Goal: Information Seeking & Learning: Learn about a topic

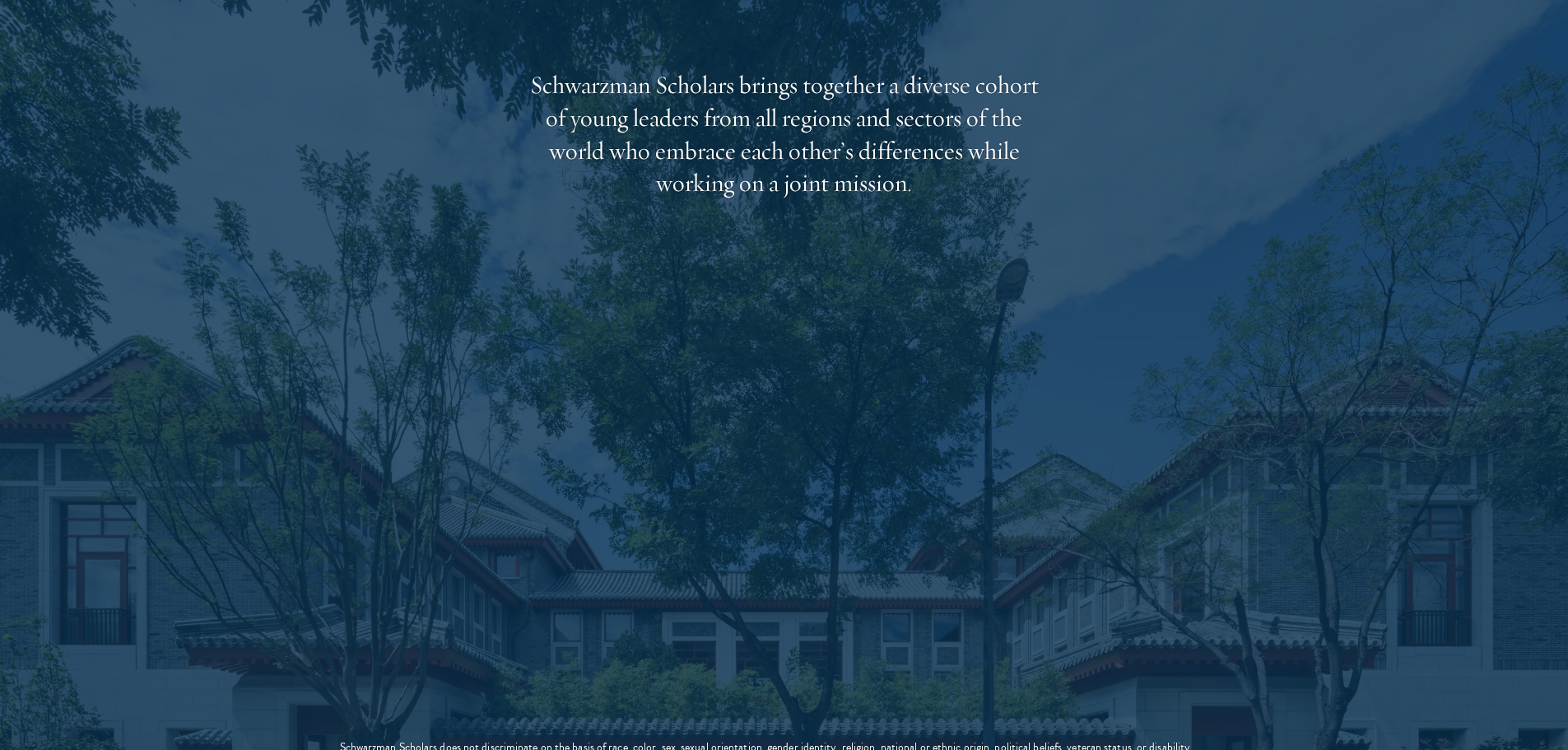
scroll to position [2799, 0]
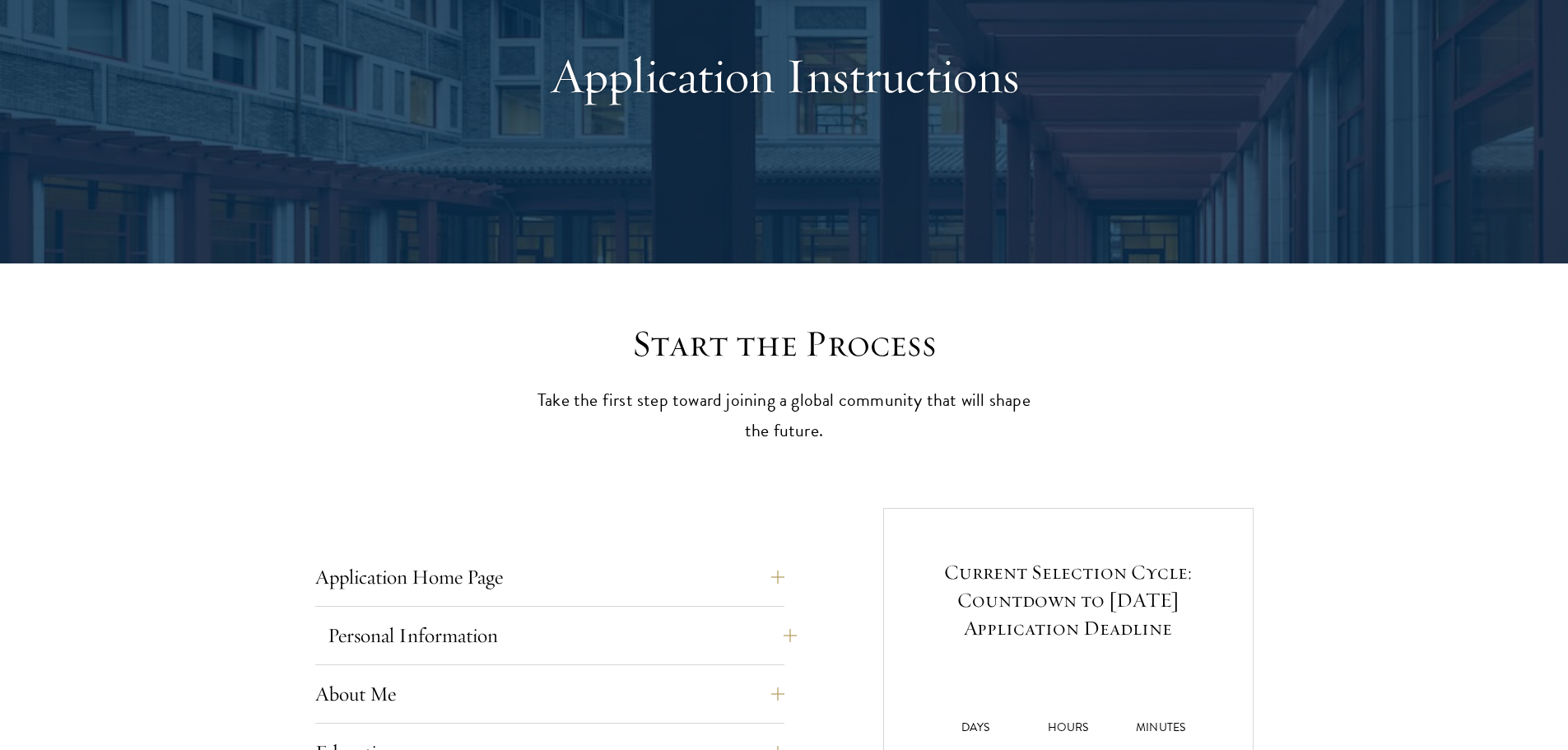
scroll to position [329, 0]
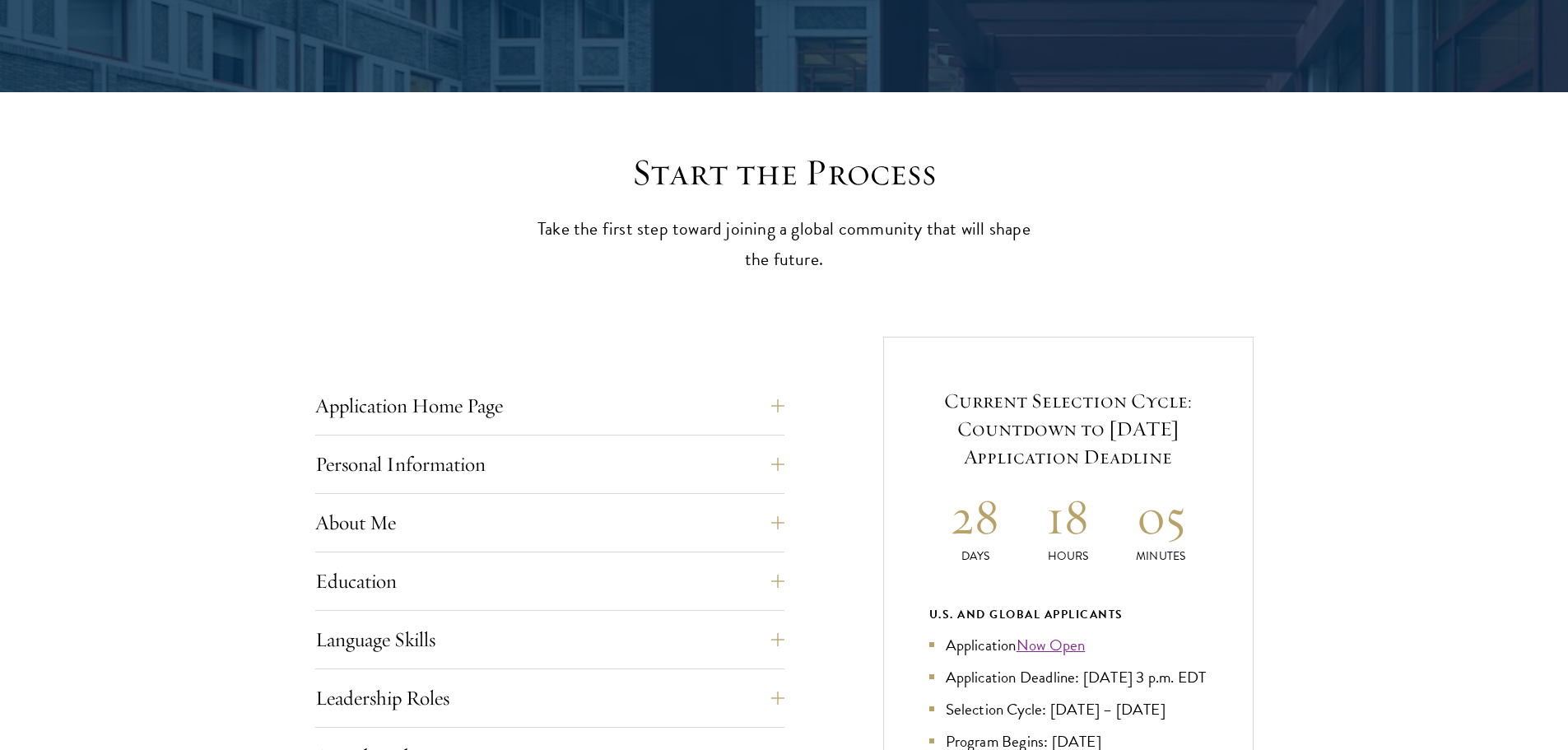
click at [413, 428] on div "Application Home Page The online application form must be completed in English.…" at bounding box center [550, 411] width 469 height 50
click at [432, 411] on button "Application Home Page" at bounding box center [562, 406] width 469 height 40
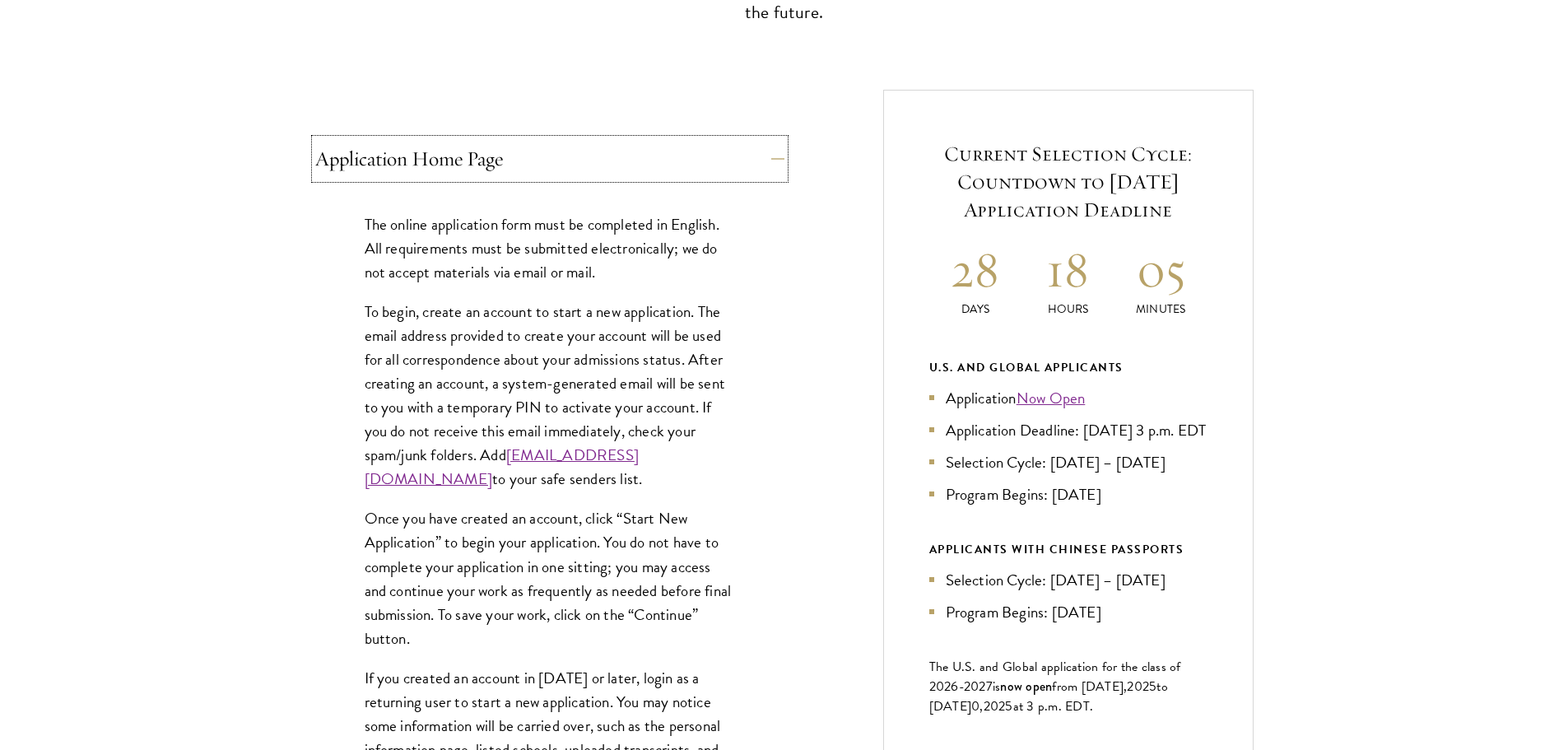
scroll to position [1153, 0]
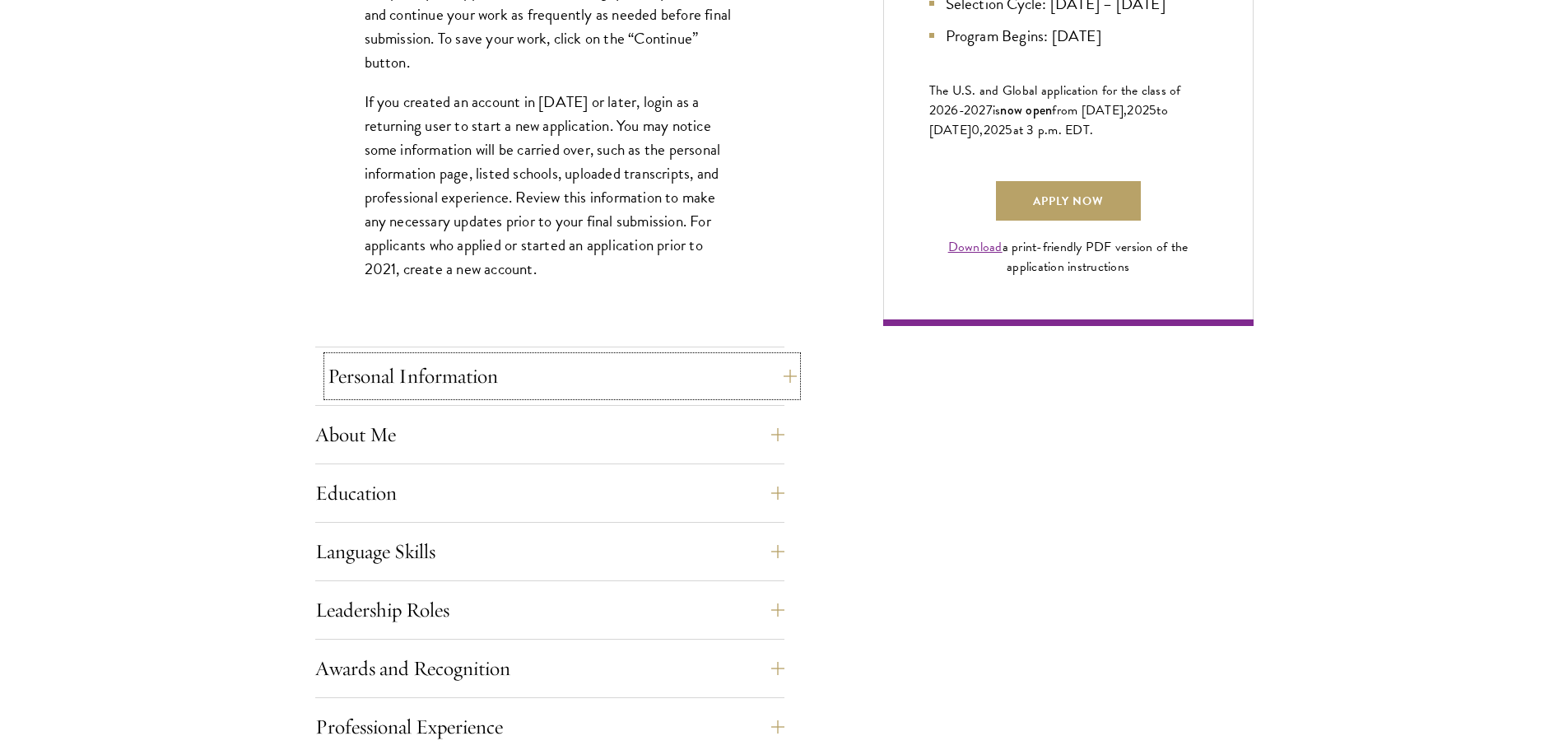
click at [475, 387] on button "Personal Information" at bounding box center [562, 376] width 469 height 40
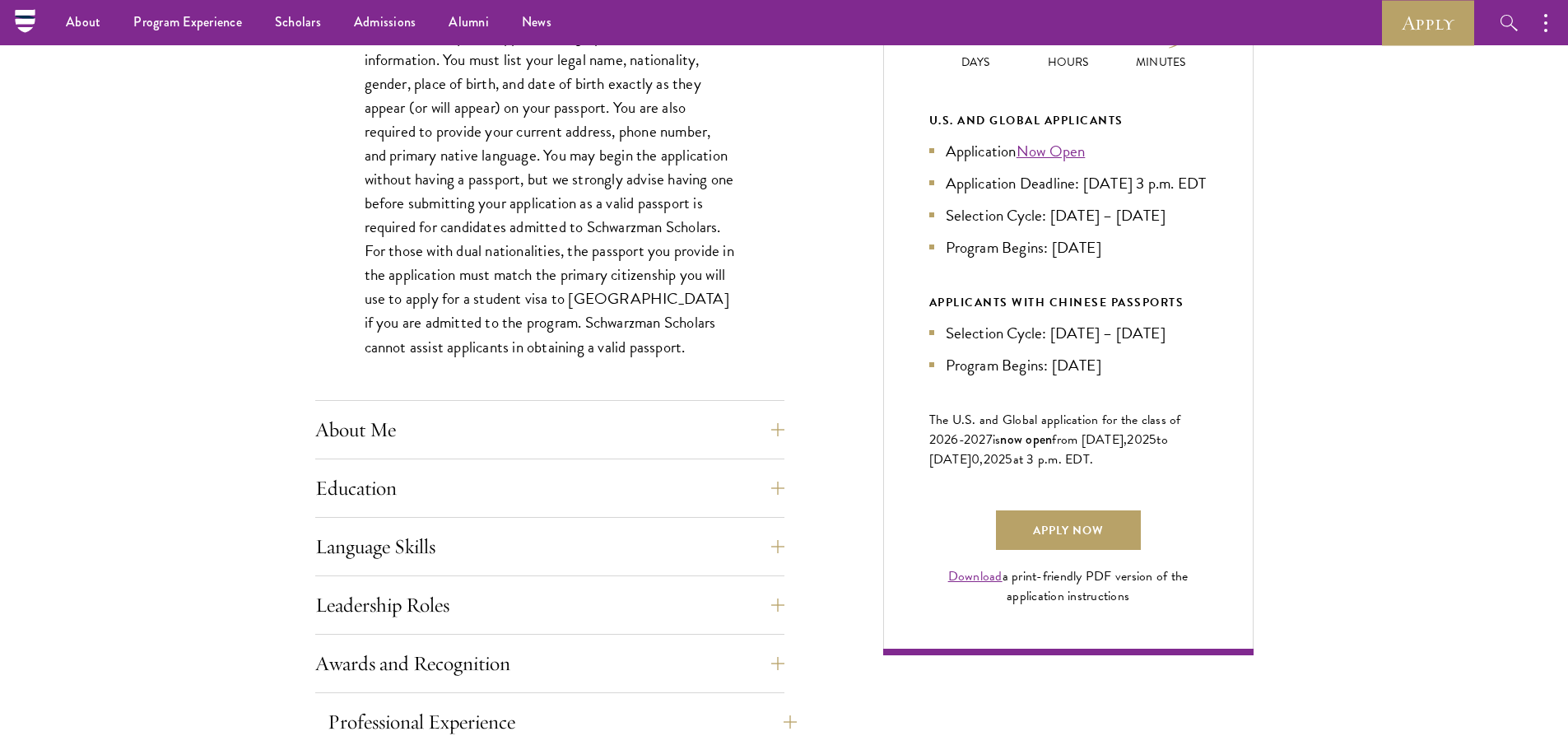
scroll to position [576, 0]
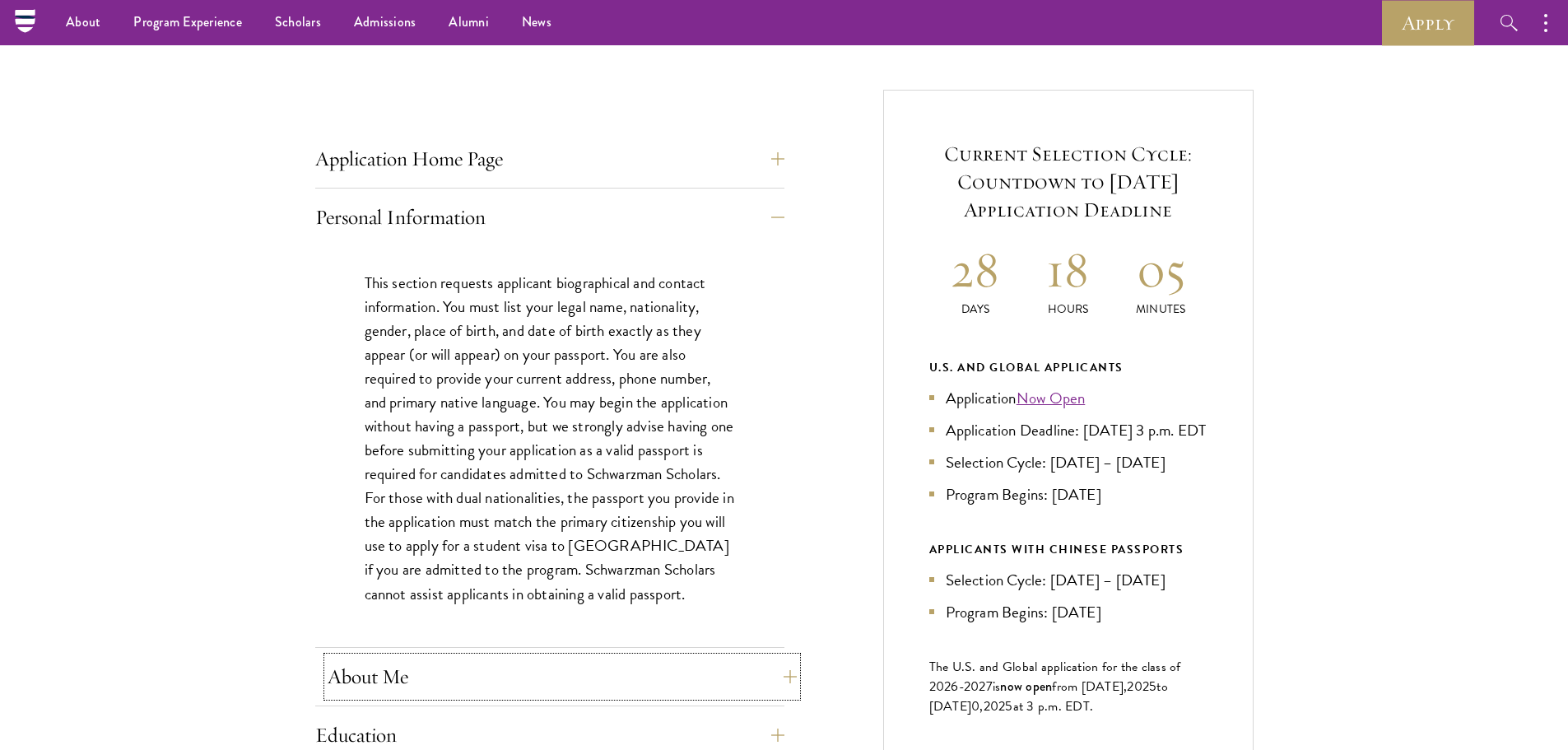
click at [388, 688] on button "About Me" at bounding box center [562, 677] width 469 height 40
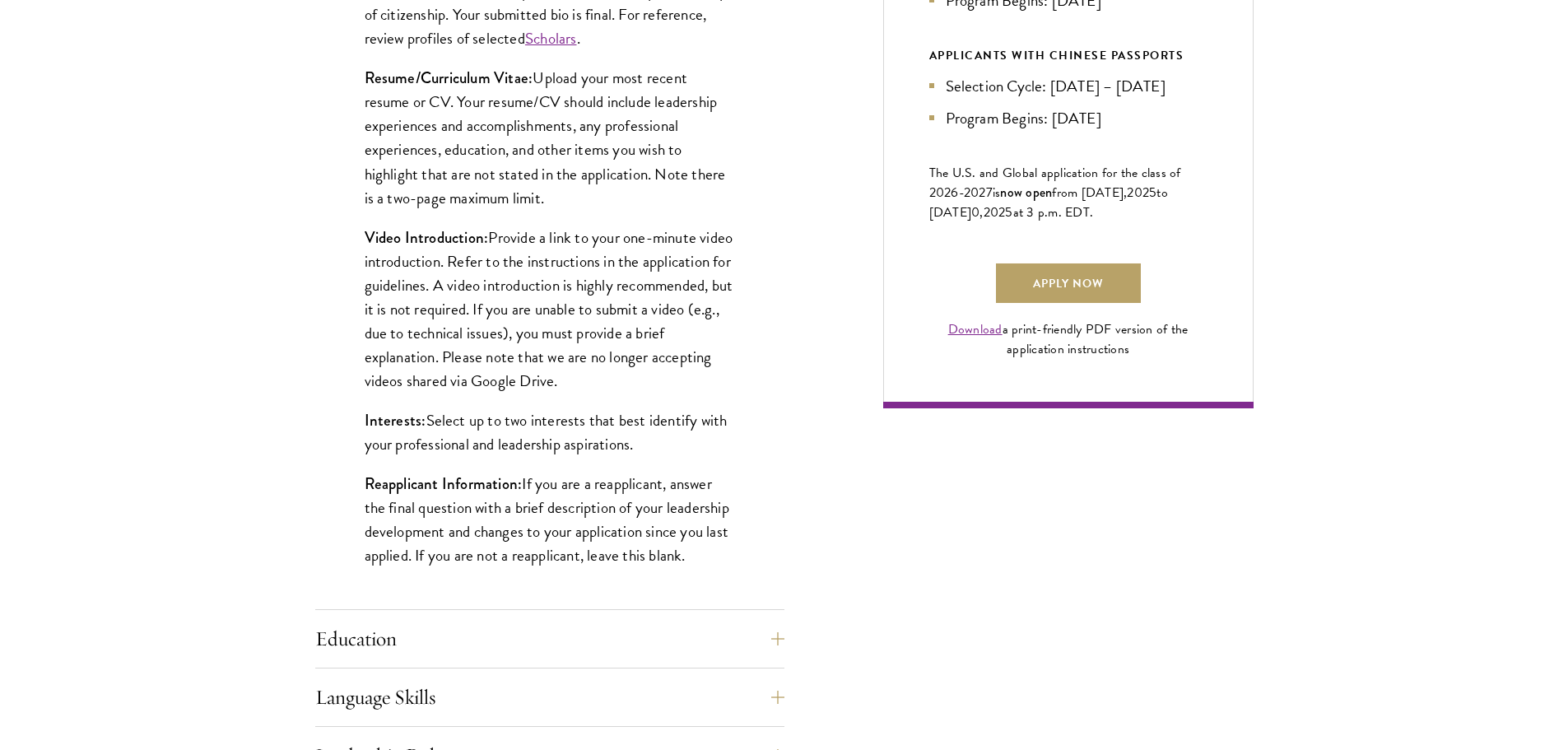
scroll to position [1153, 0]
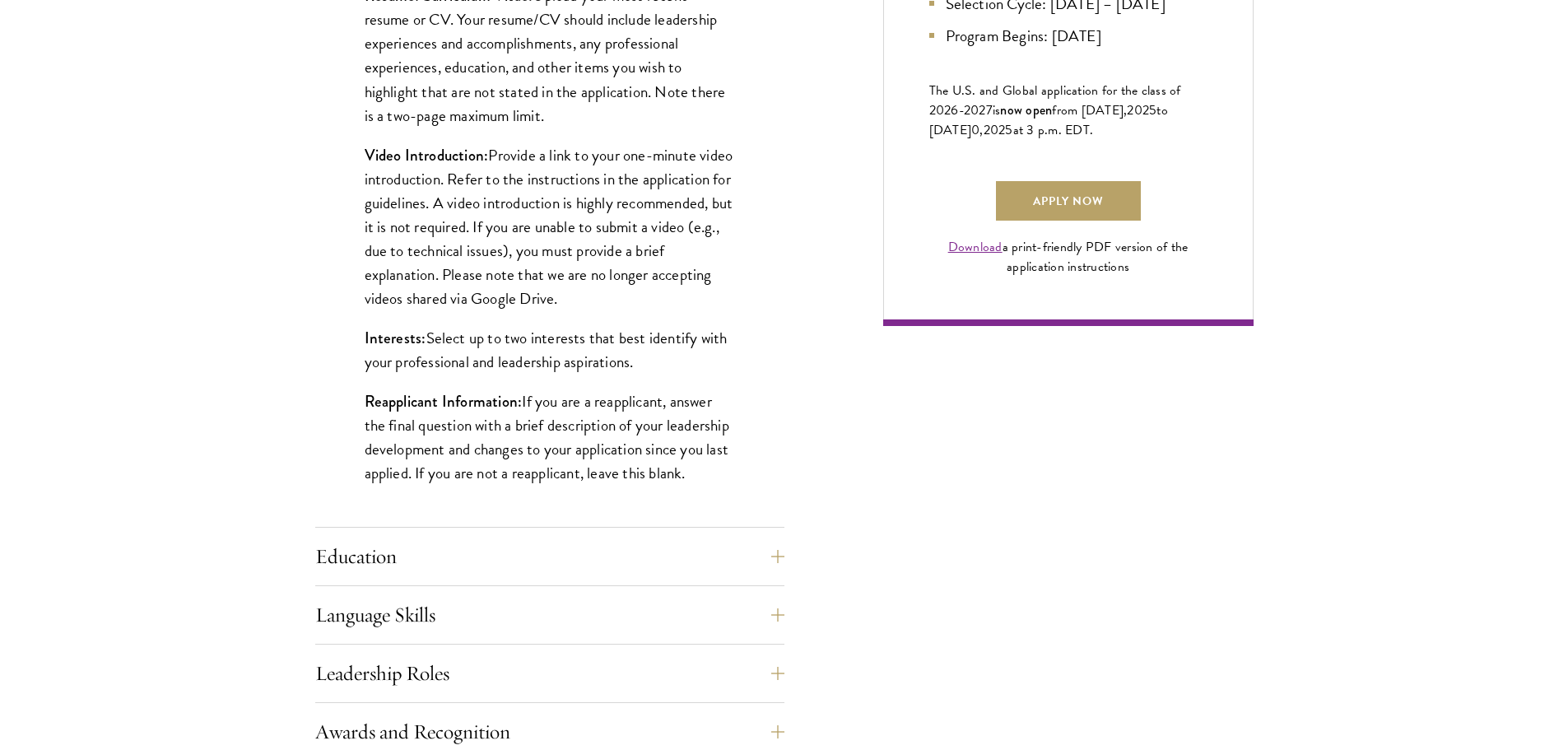
click at [369, 577] on div "Education List only undergraduate and graduate degrees completed (or on track t…" at bounding box center [550, 561] width 469 height 50
click at [373, 563] on button "Education" at bounding box center [562, 557] width 469 height 40
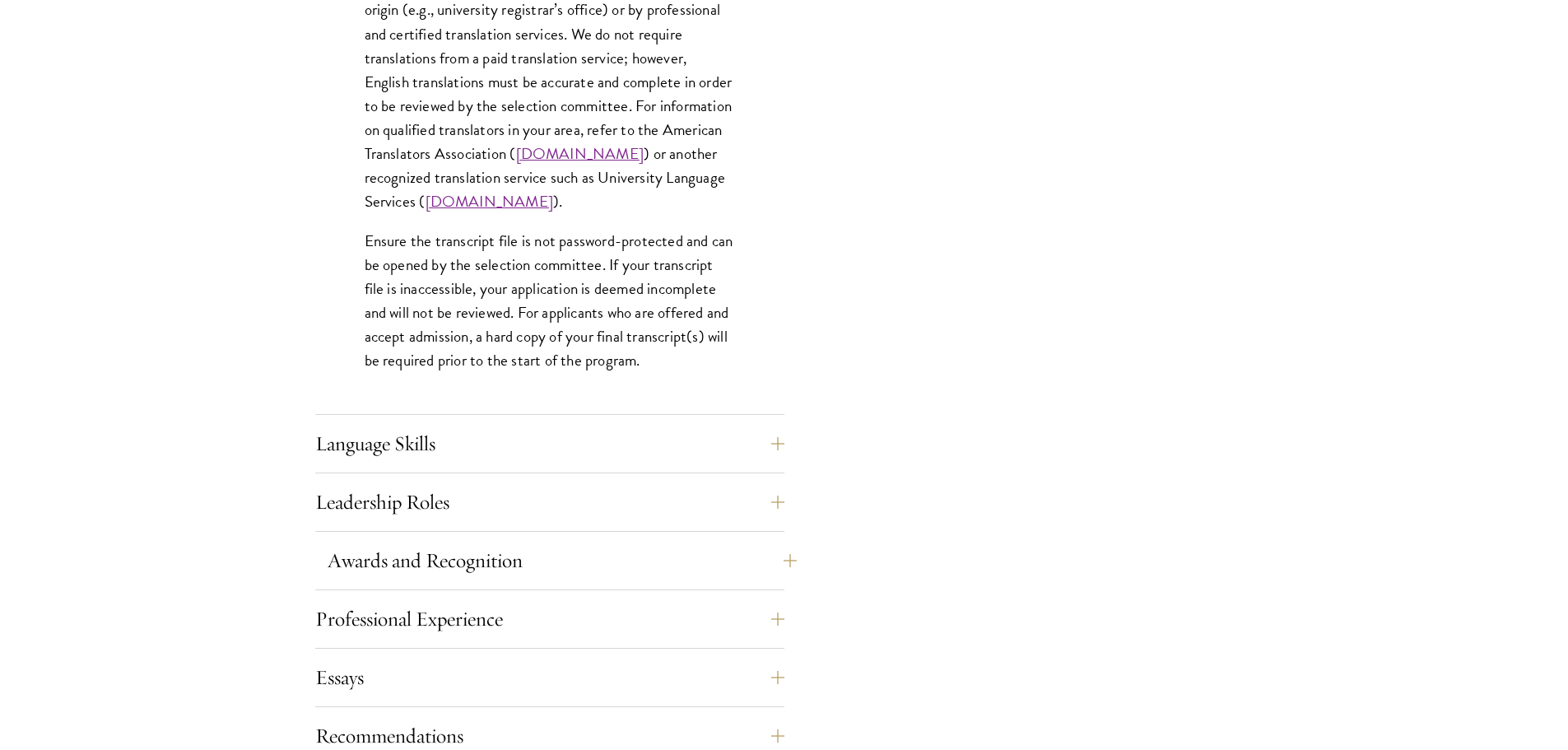
scroll to position [2469, 0]
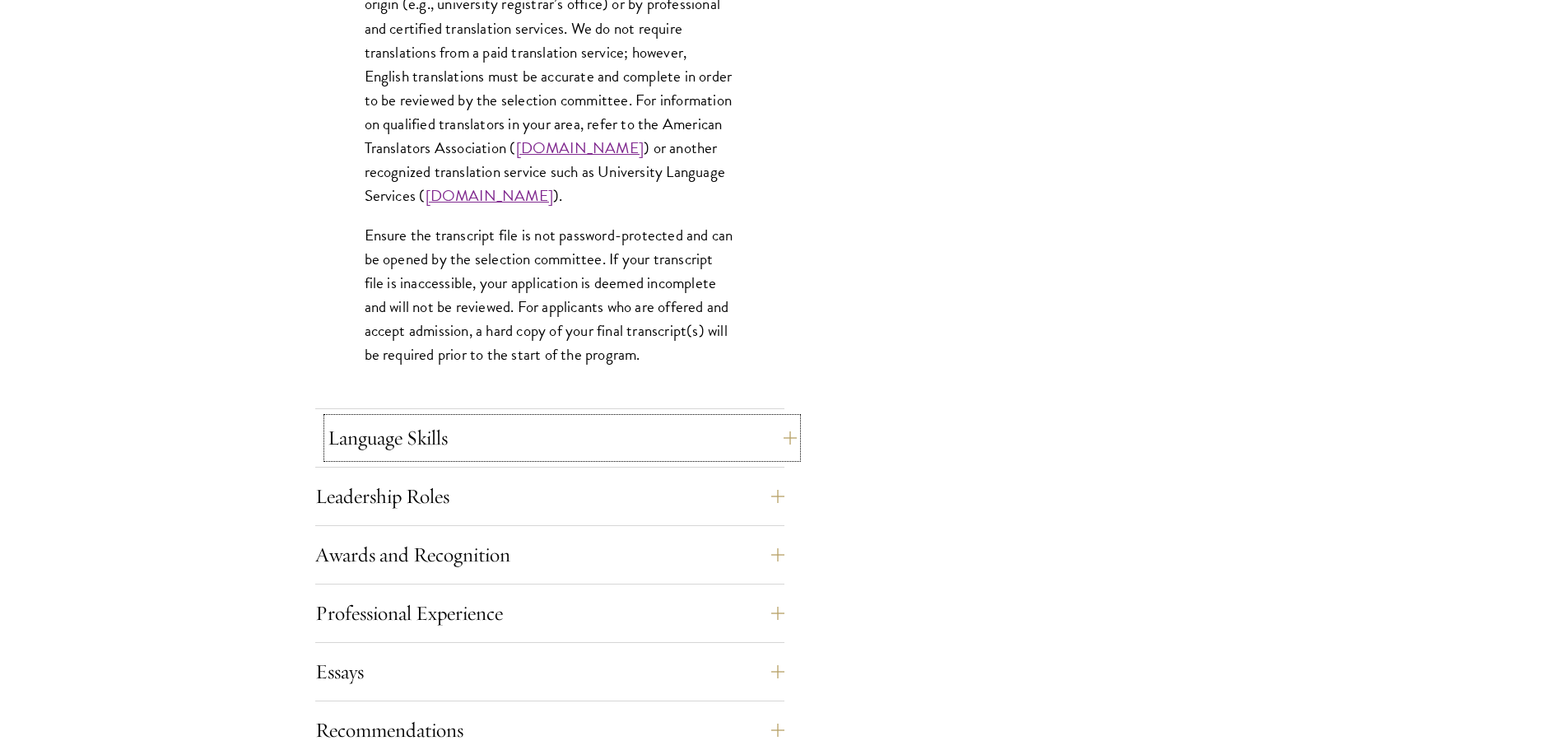
click at [404, 455] on button "Language Skills" at bounding box center [562, 438] width 469 height 40
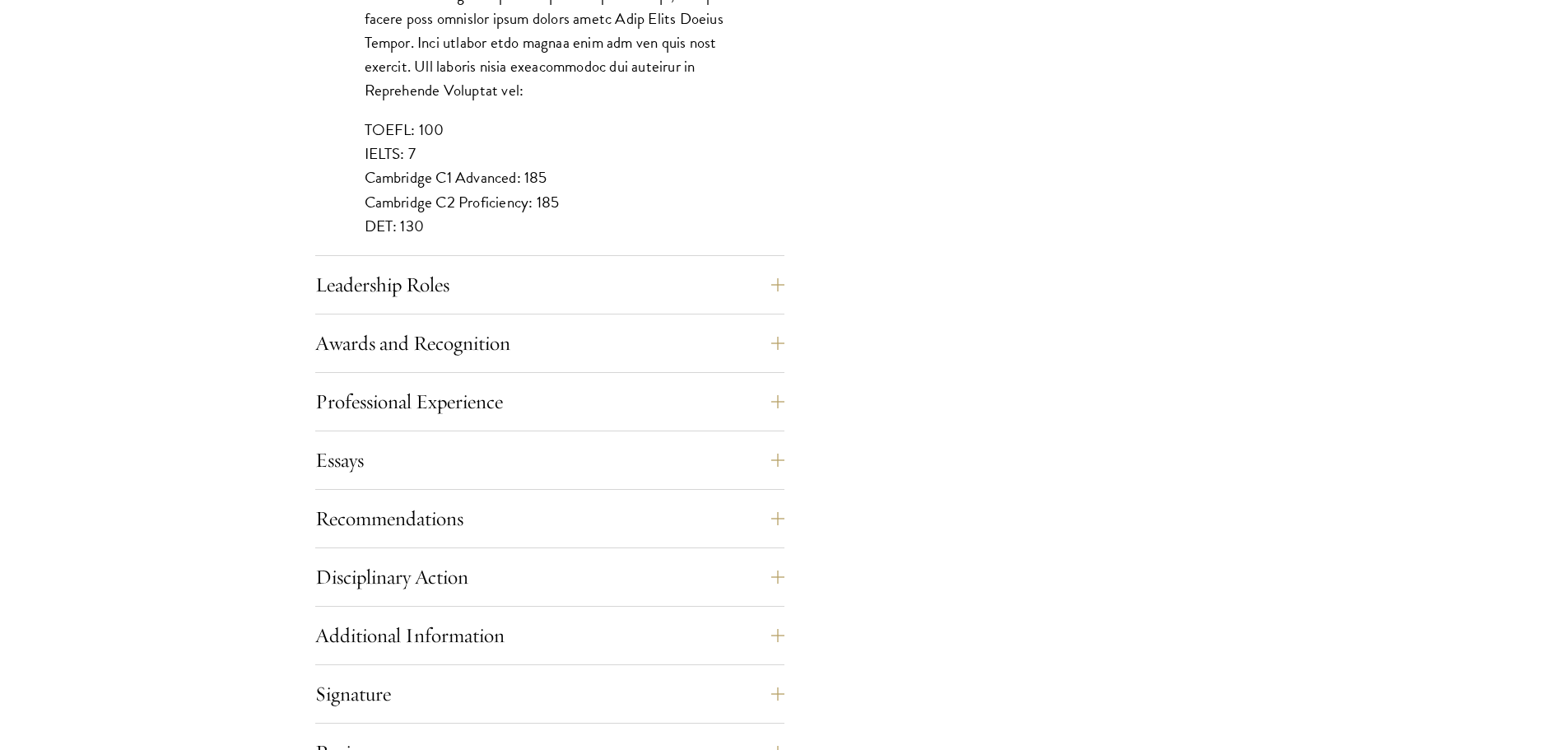
scroll to position [1564, 0]
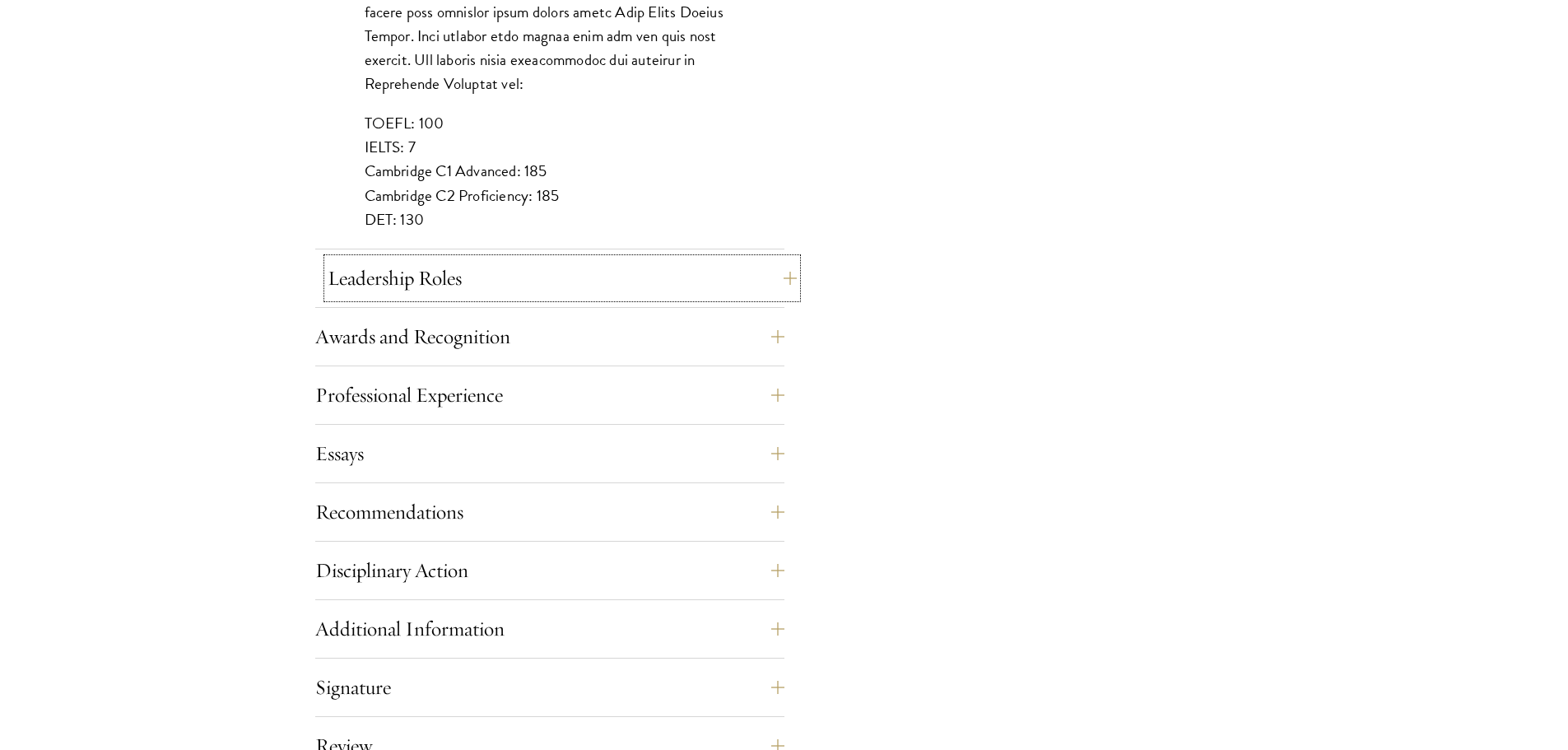
click at [412, 292] on button "Leadership Roles" at bounding box center [562, 278] width 469 height 40
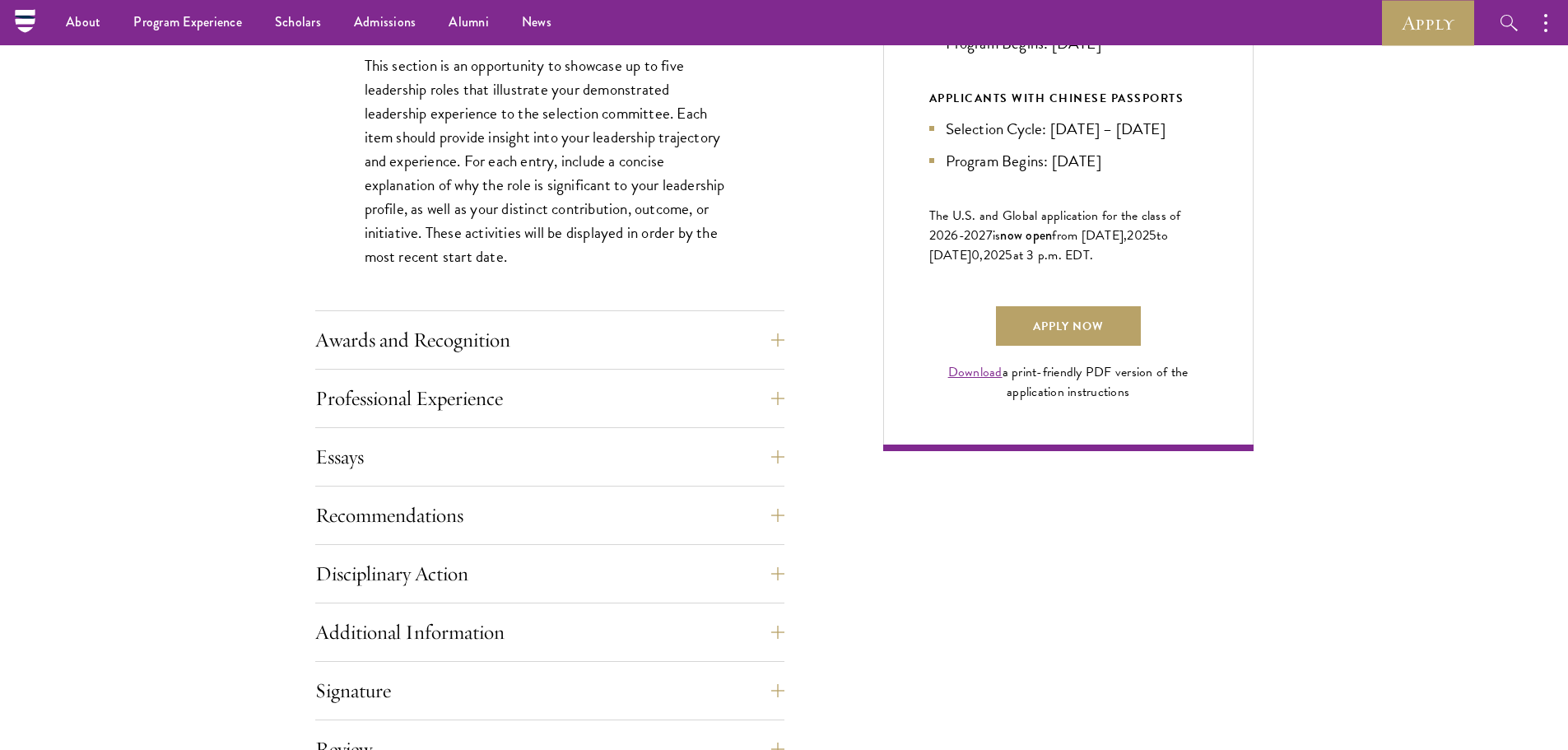
scroll to position [823, 0]
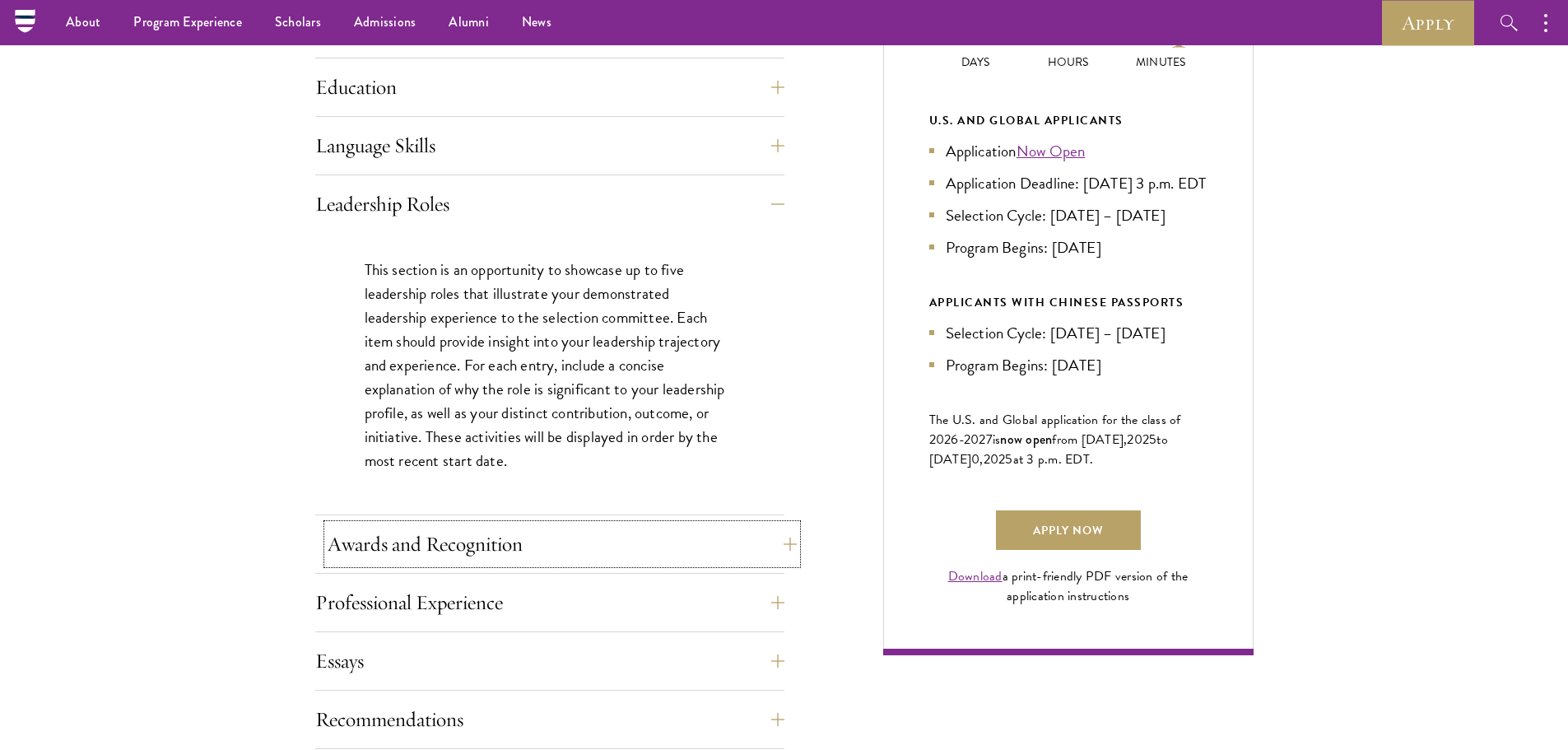
click at [516, 546] on button "Awards and Recognition" at bounding box center [562, 544] width 469 height 40
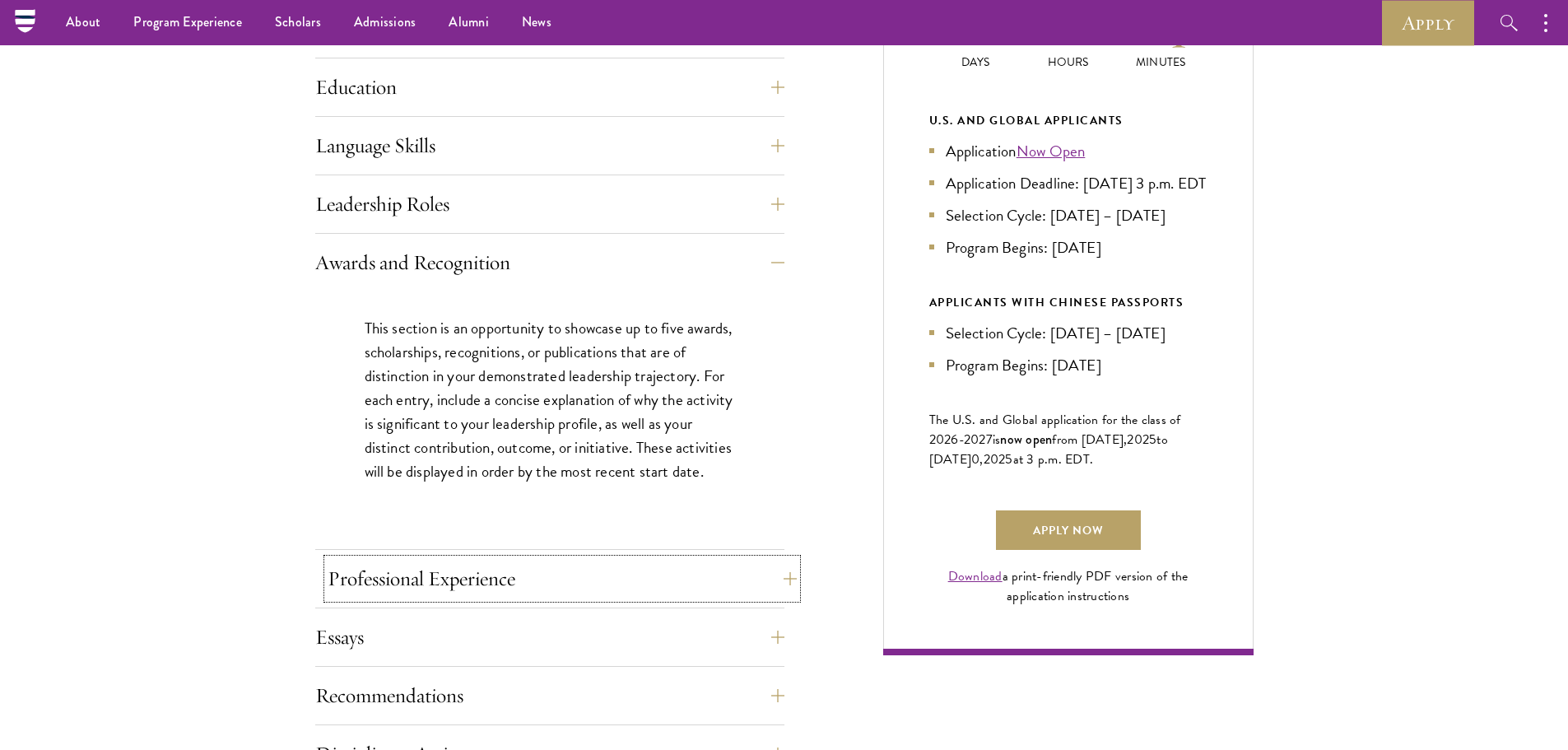
click at [486, 581] on button "Professional Experience" at bounding box center [562, 579] width 469 height 40
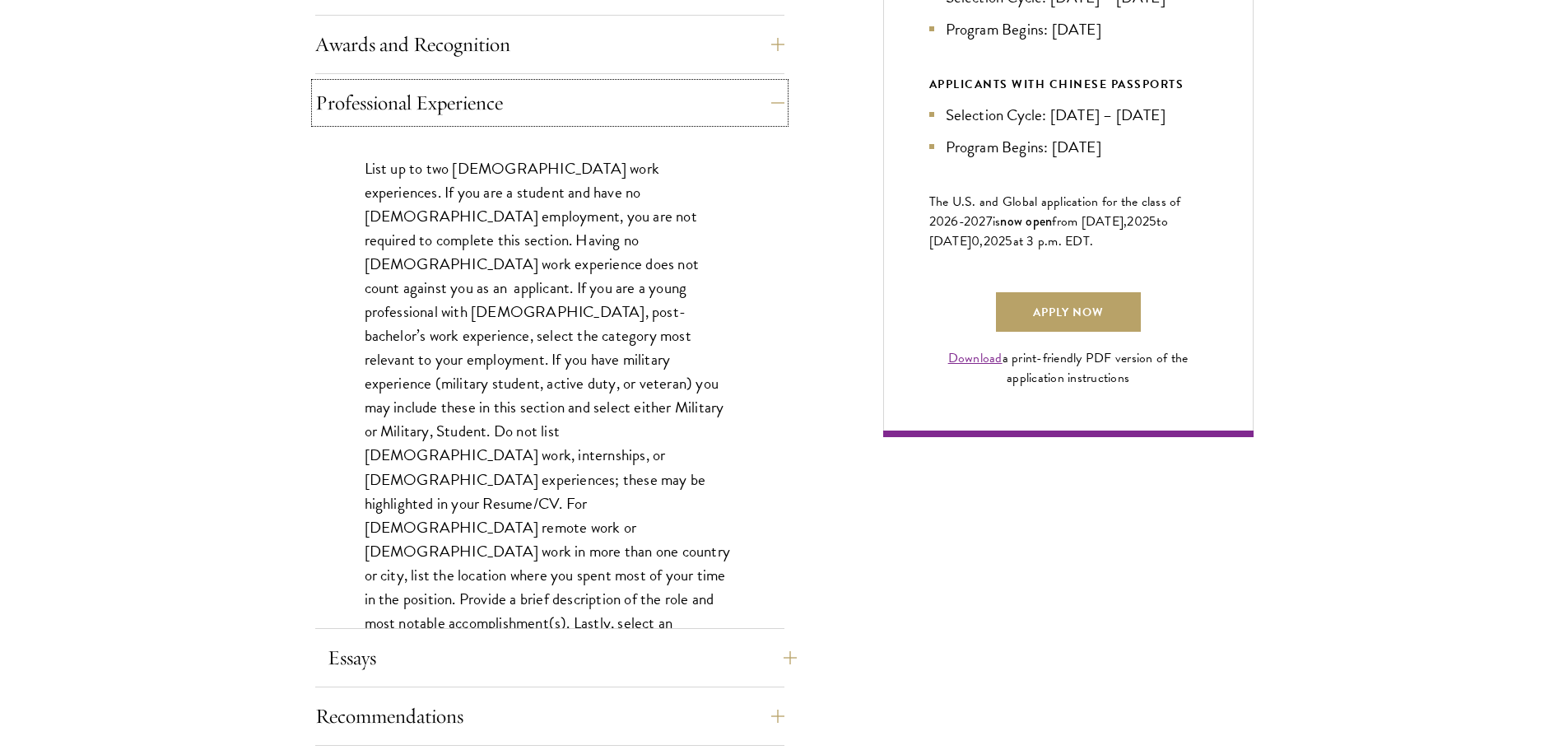
scroll to position [1070, 0]
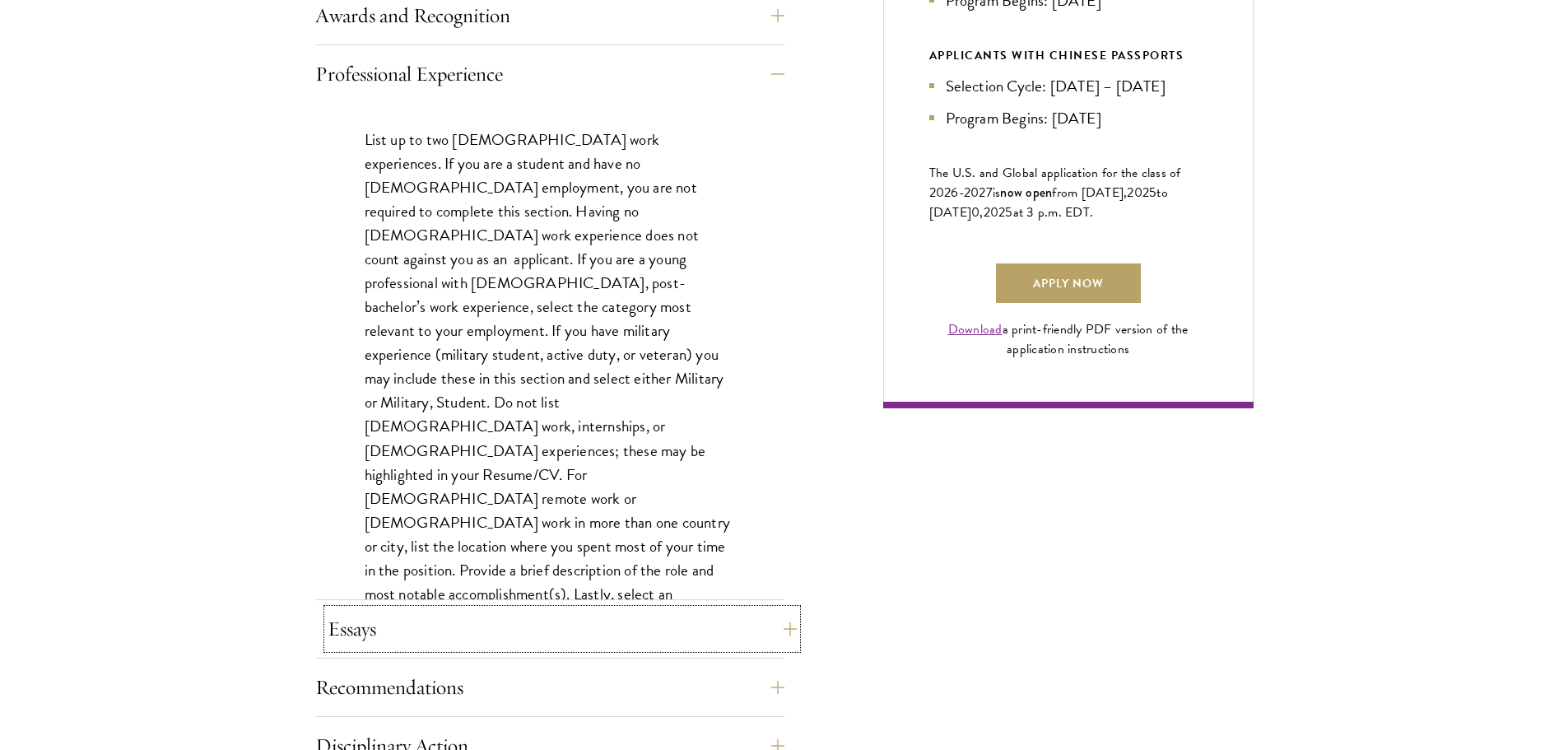
click at [397, 620] on button "Essays" at bounding box center [562, 629] width 469 height 40
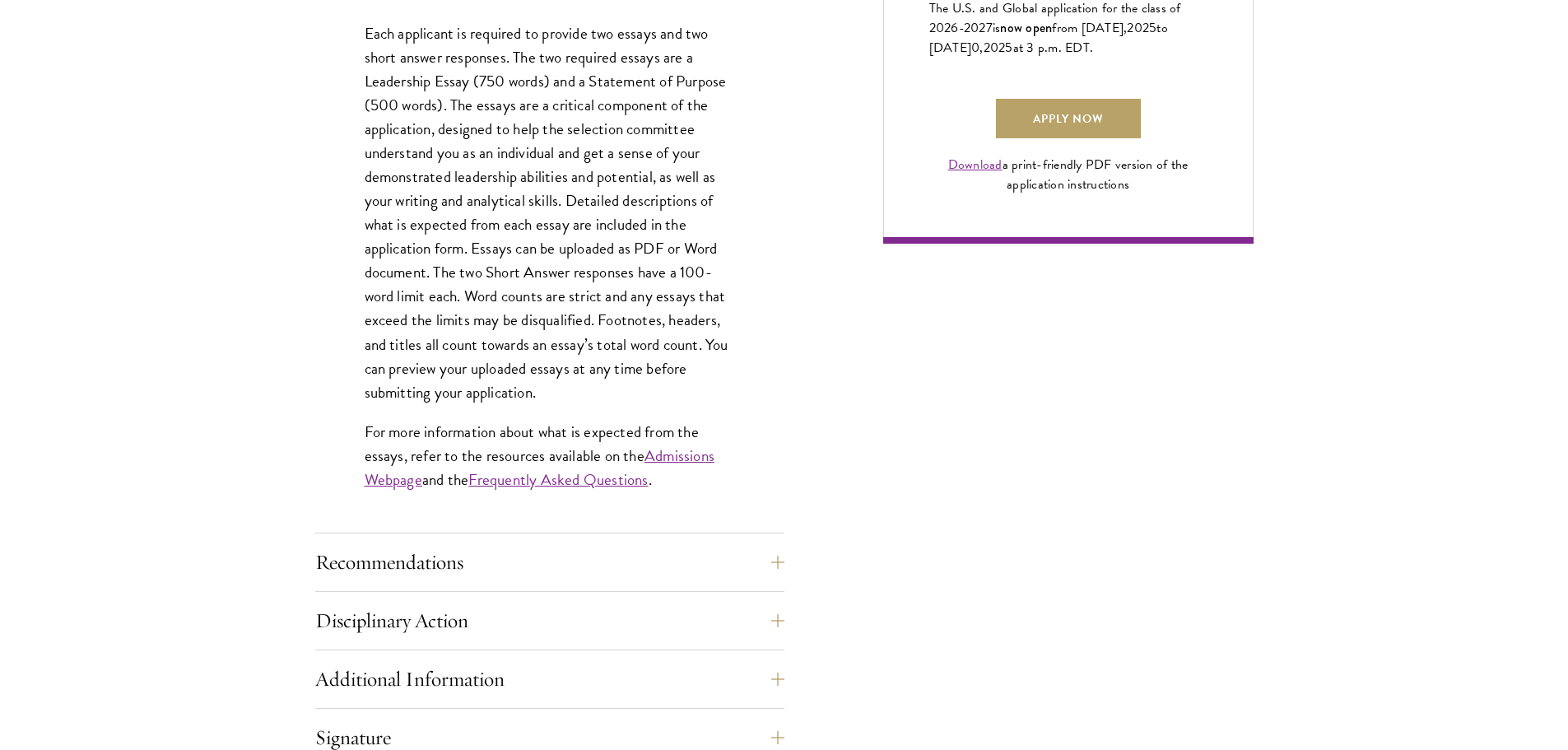
scroll to position [1317, 0]
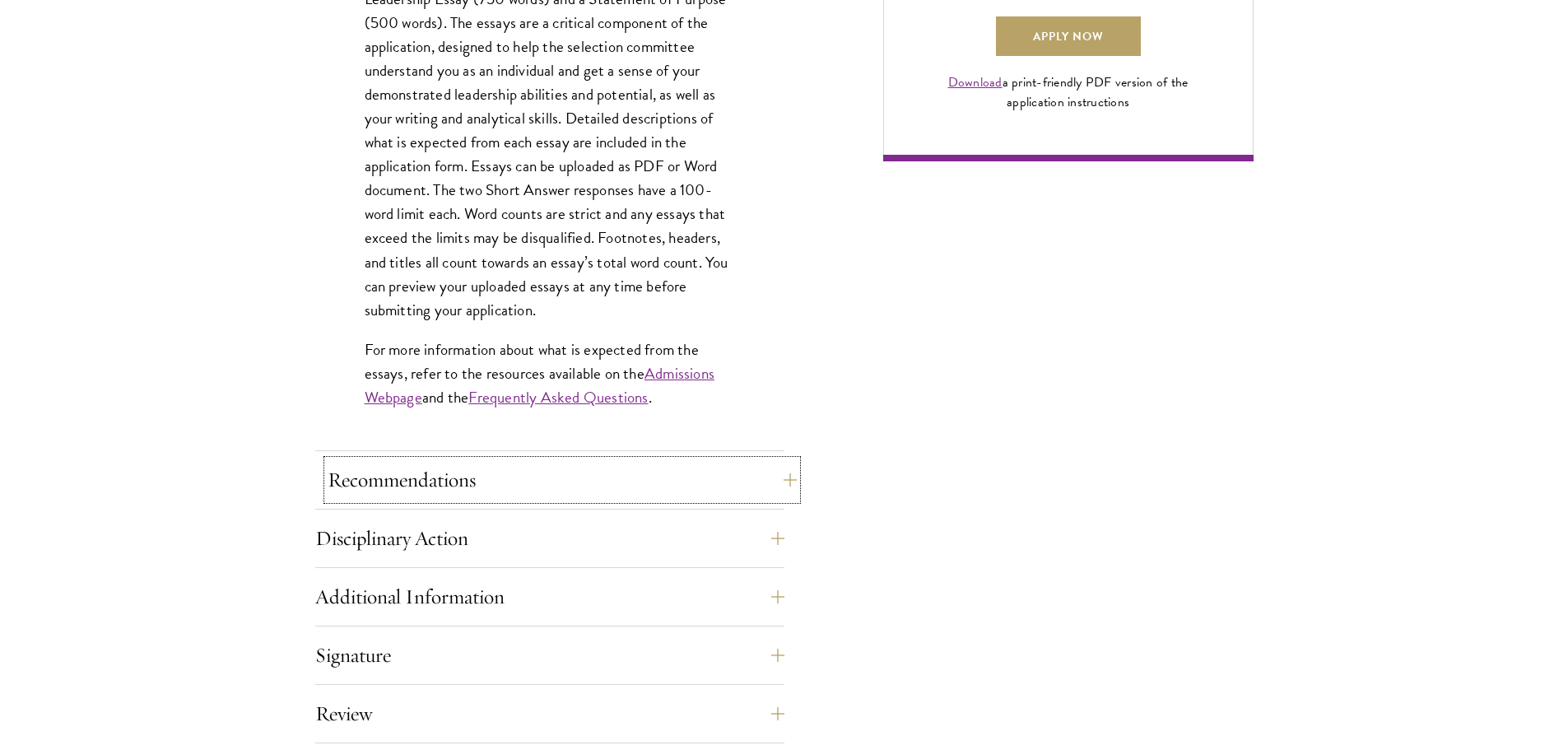
click at [393, 477] on button "Recommendations" at bounding box center [562, 480] width 469 height 40
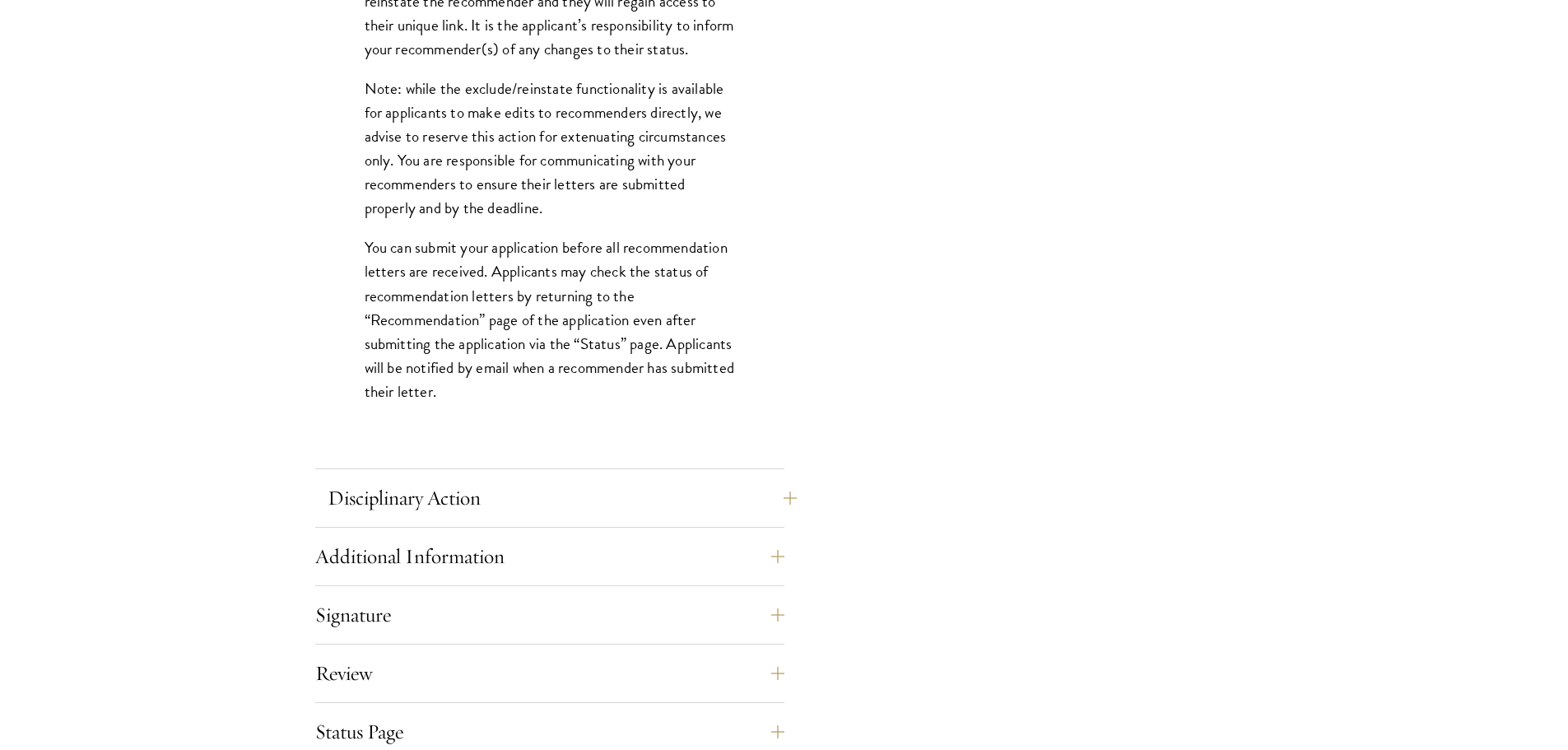
scroll to position [2222, 0]
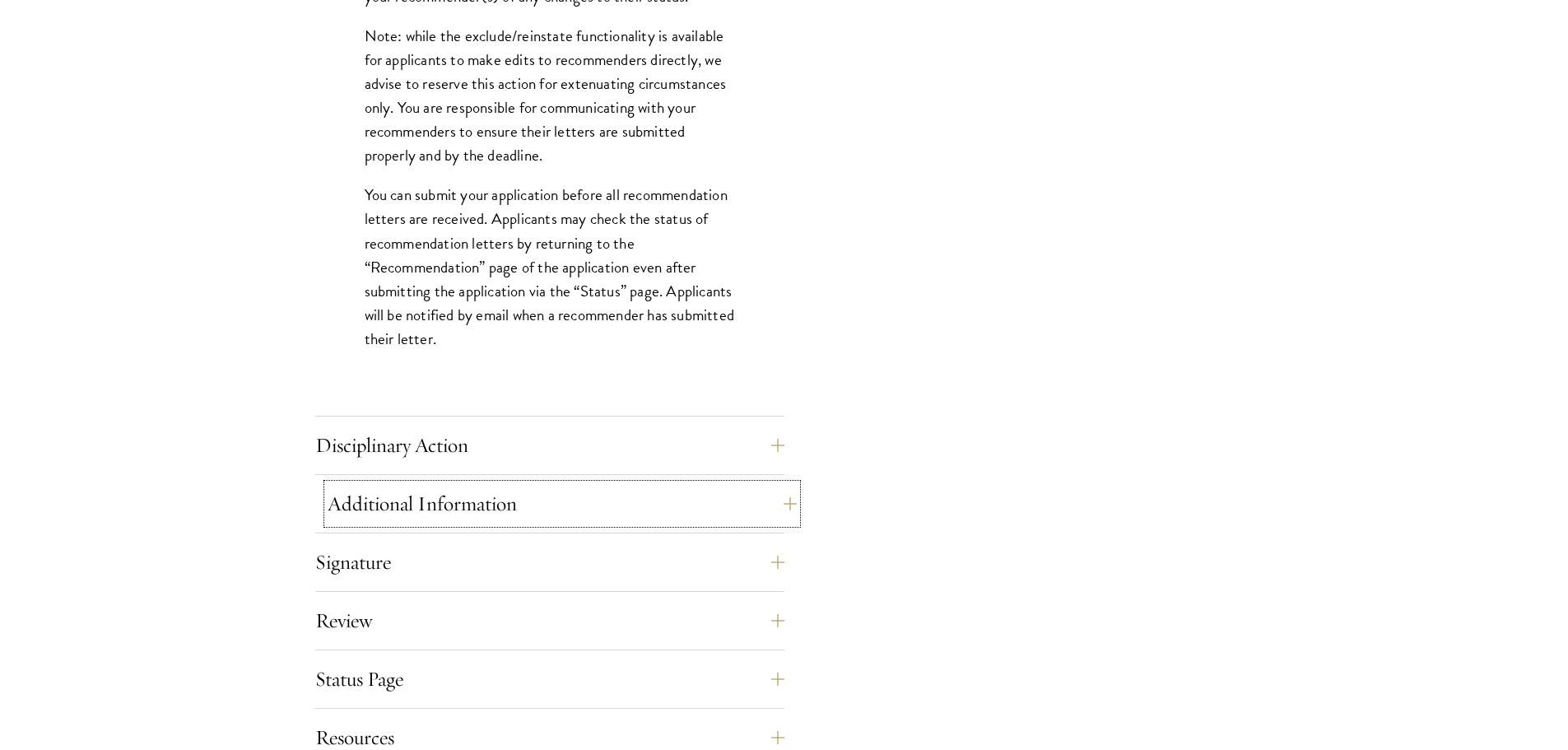
click at [393, 514] on button "Additional Information" at bounding box center [562, 504] width 469 height 40
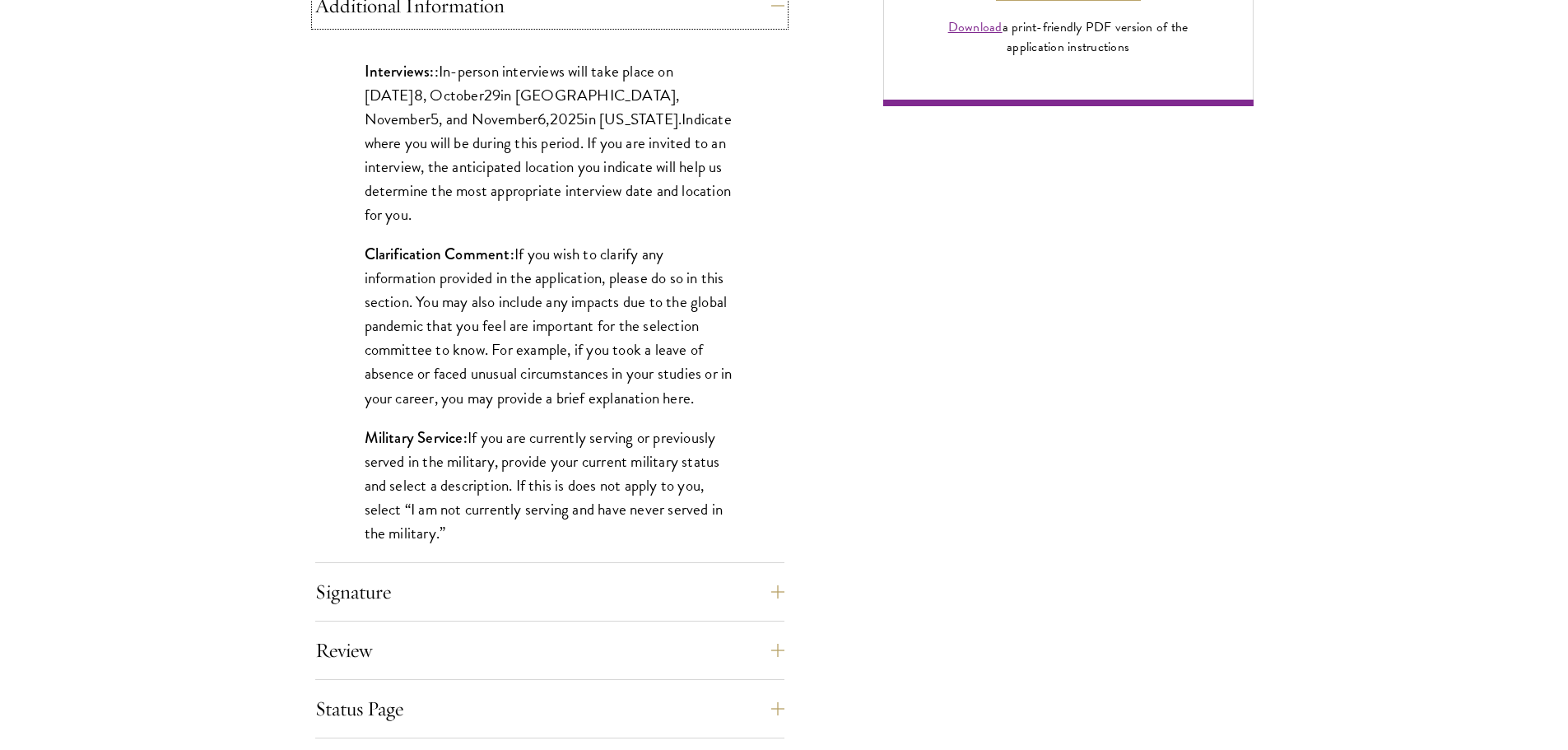
scroll to position [1399, 0]
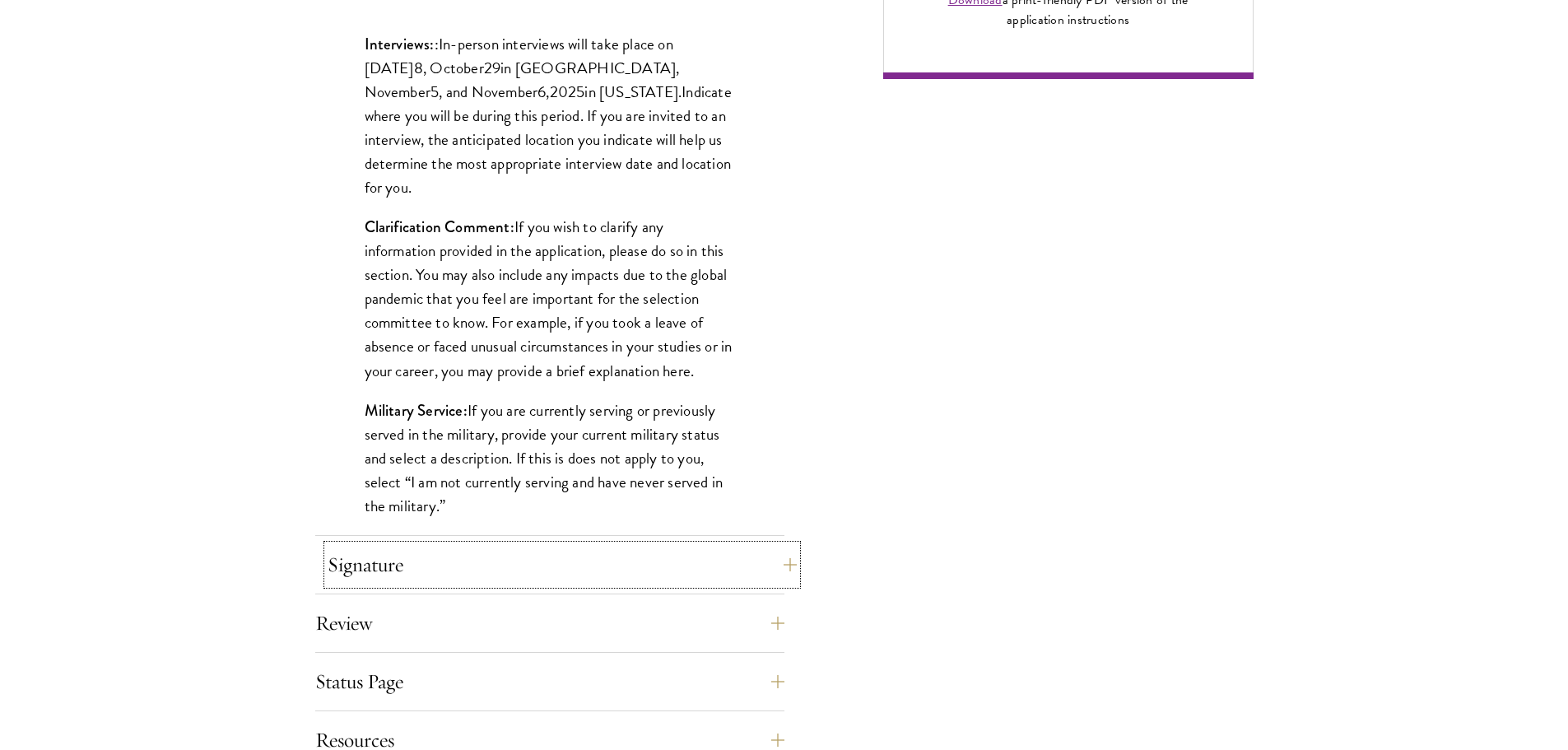
click at [425, 576] on button "Signature" at bounding box center [562, 565] width 469 height 40
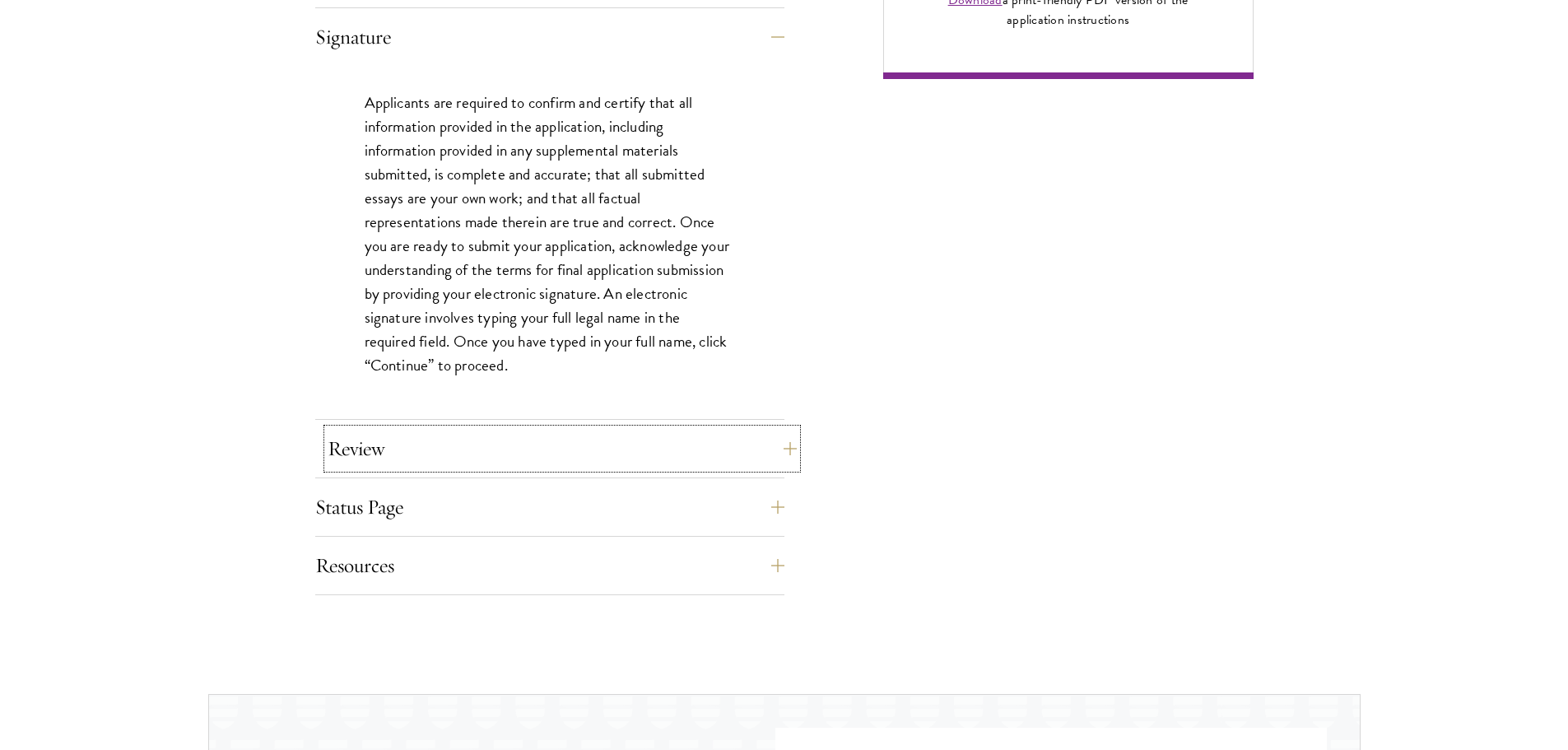
click at [394, 461] on button "Review" at bounding box center [562, 449] width 469 height 40
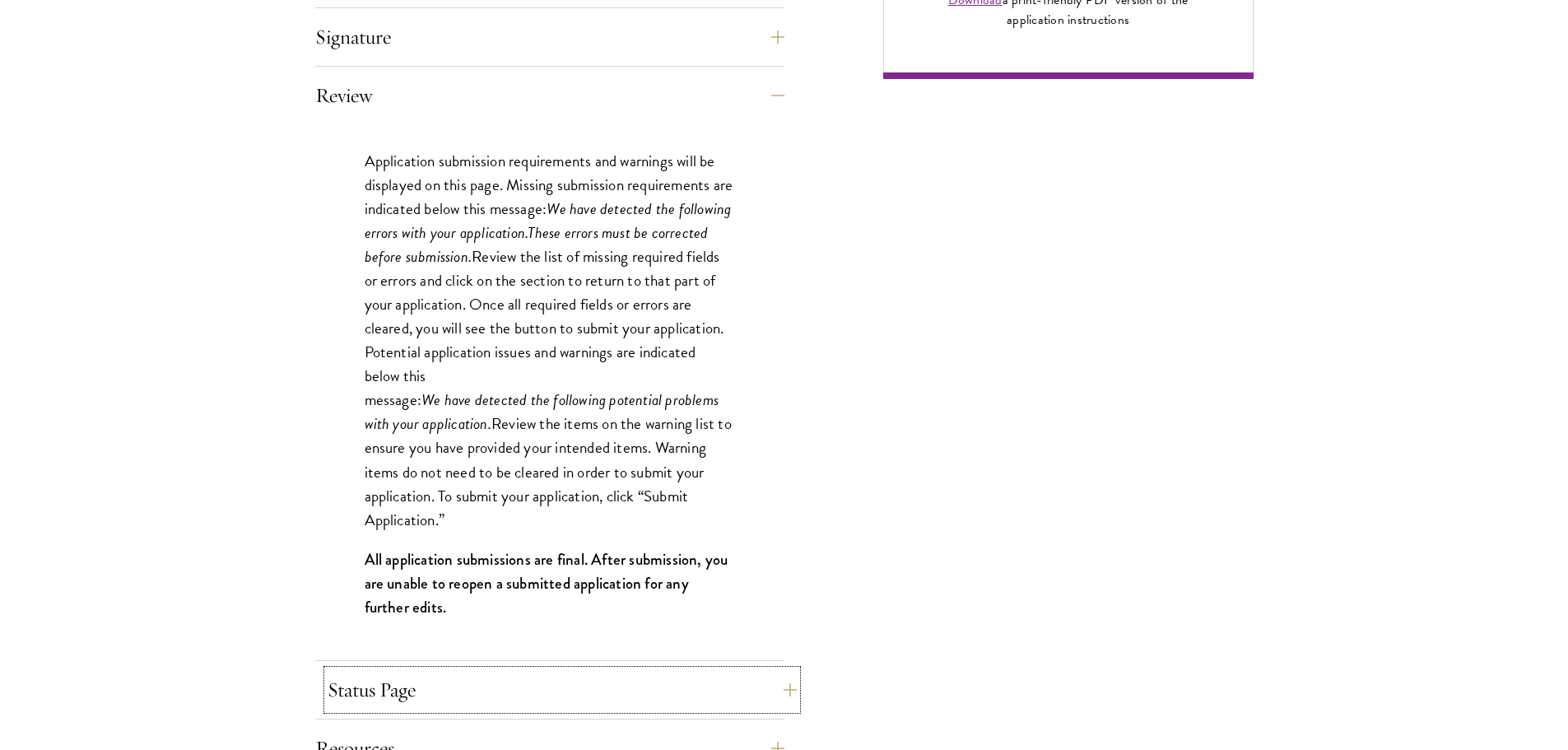
click at [391, 674] on button "Status Page" at bounding box center [562, 690] width 469 height 40
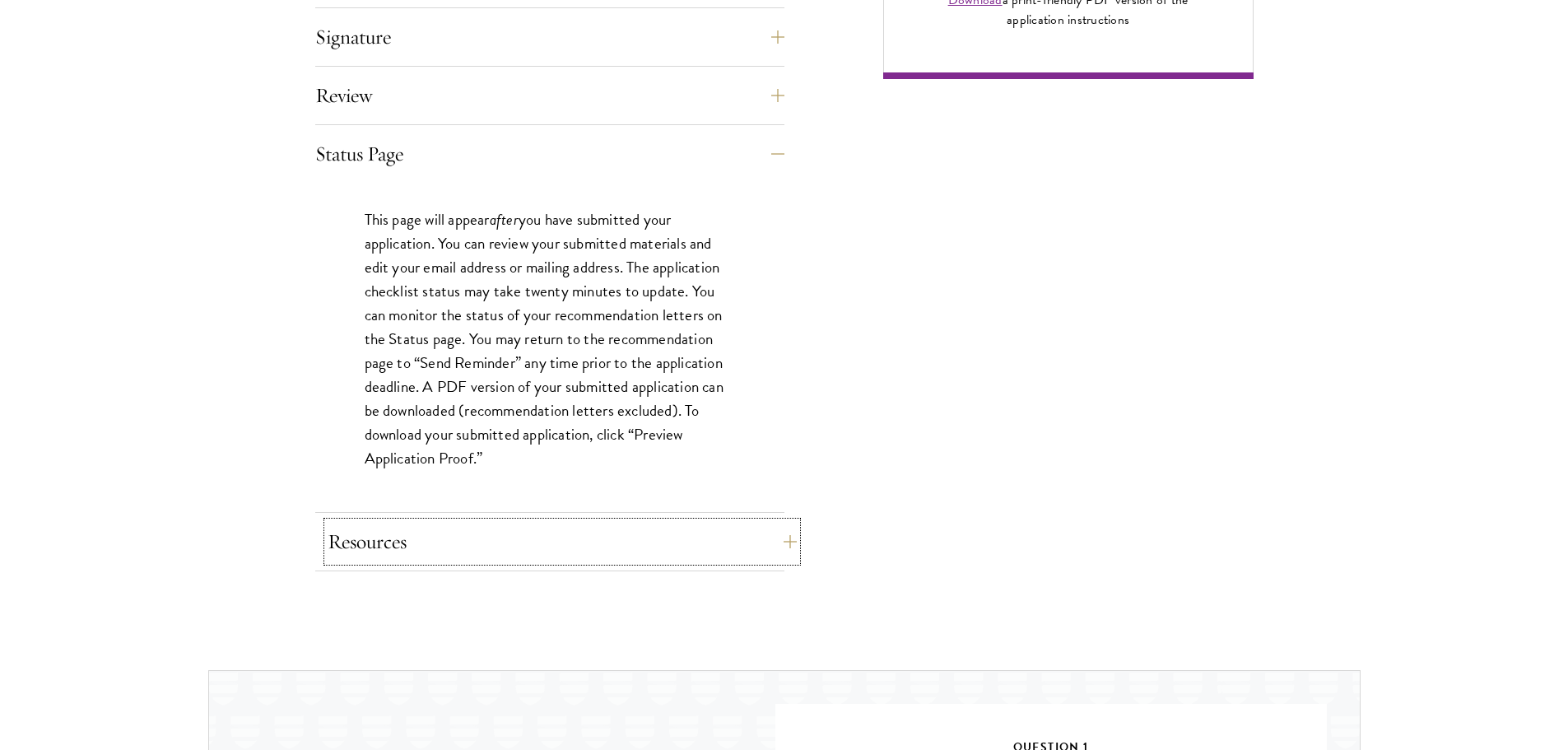
click at [402, 552] on button "Resources" at bounding box center [562, 542] width 469 height 40
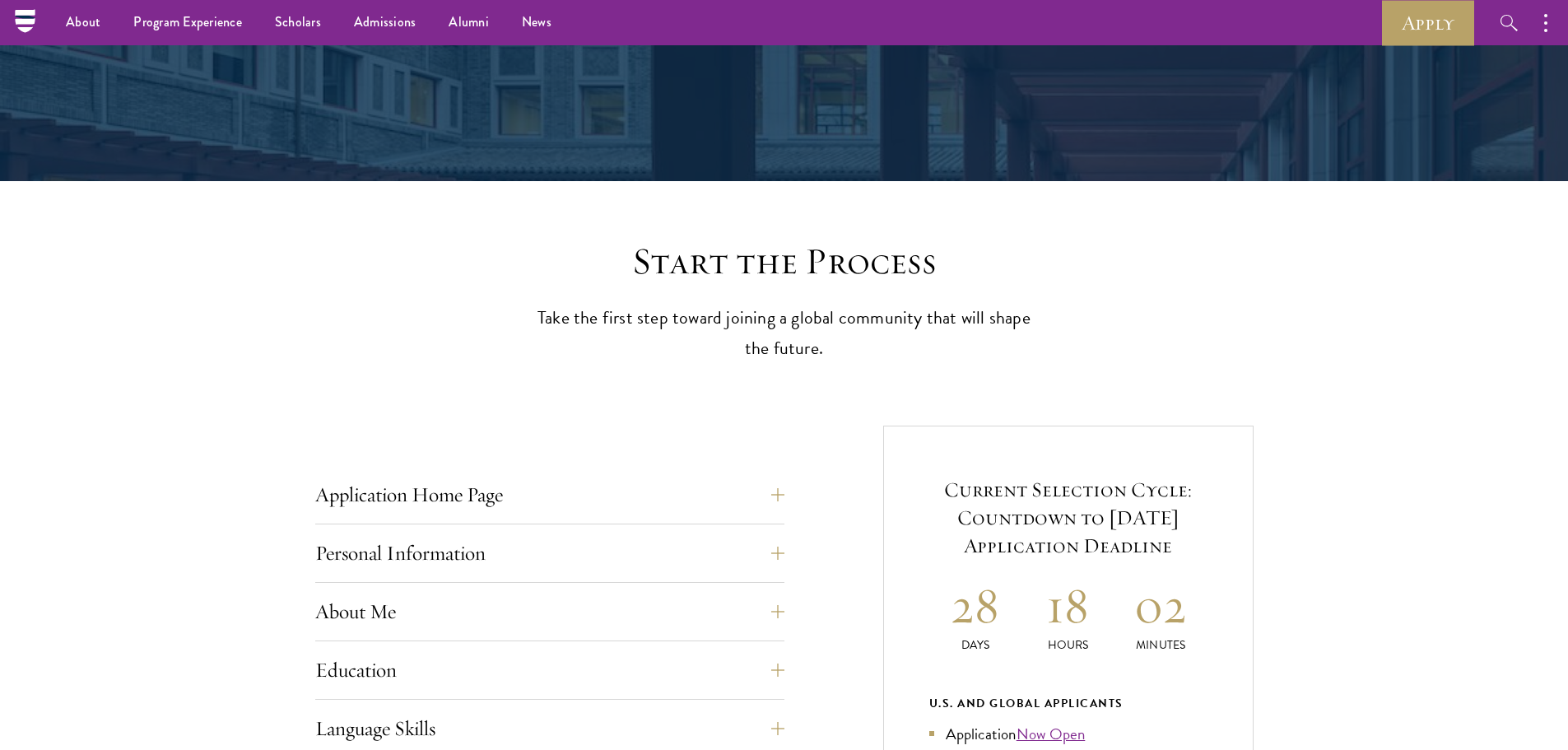
scroll to position [0, 0]
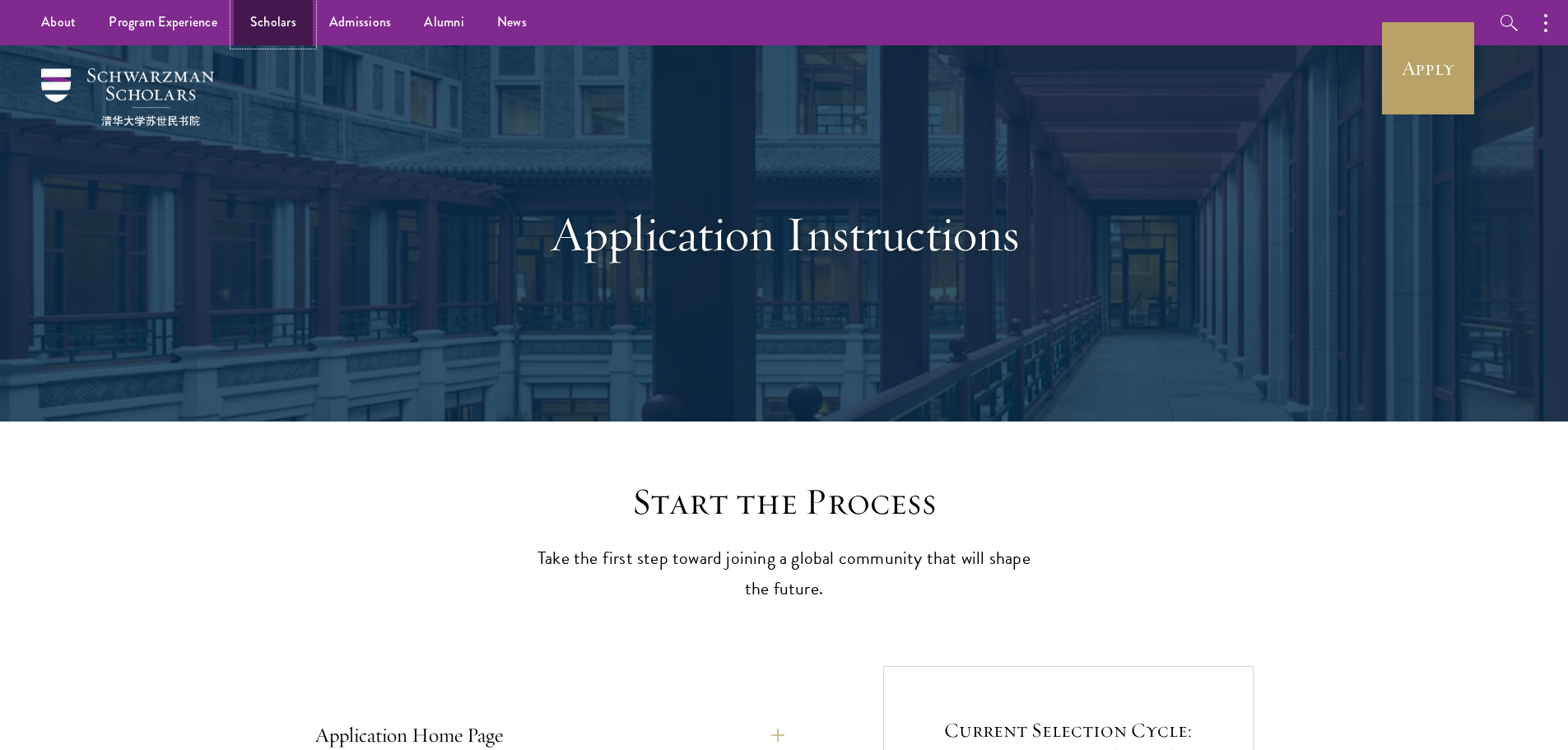
click at [253, 21] on link "Scholars" at bounding box center [274, 23] width 79 height 45
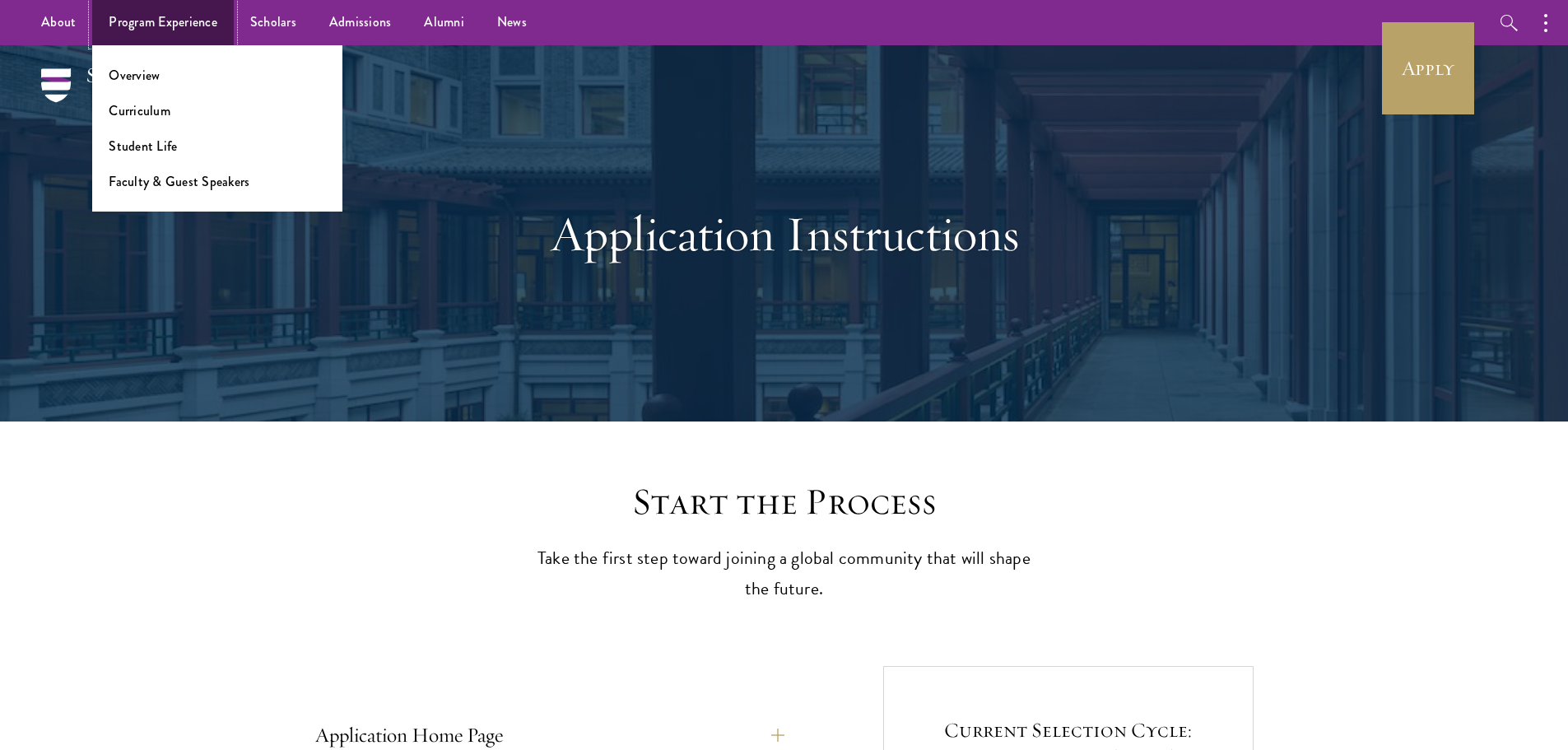
click at [153, 27] on link "Program Experience" at bounding box center [162, 23] width 142 height 45
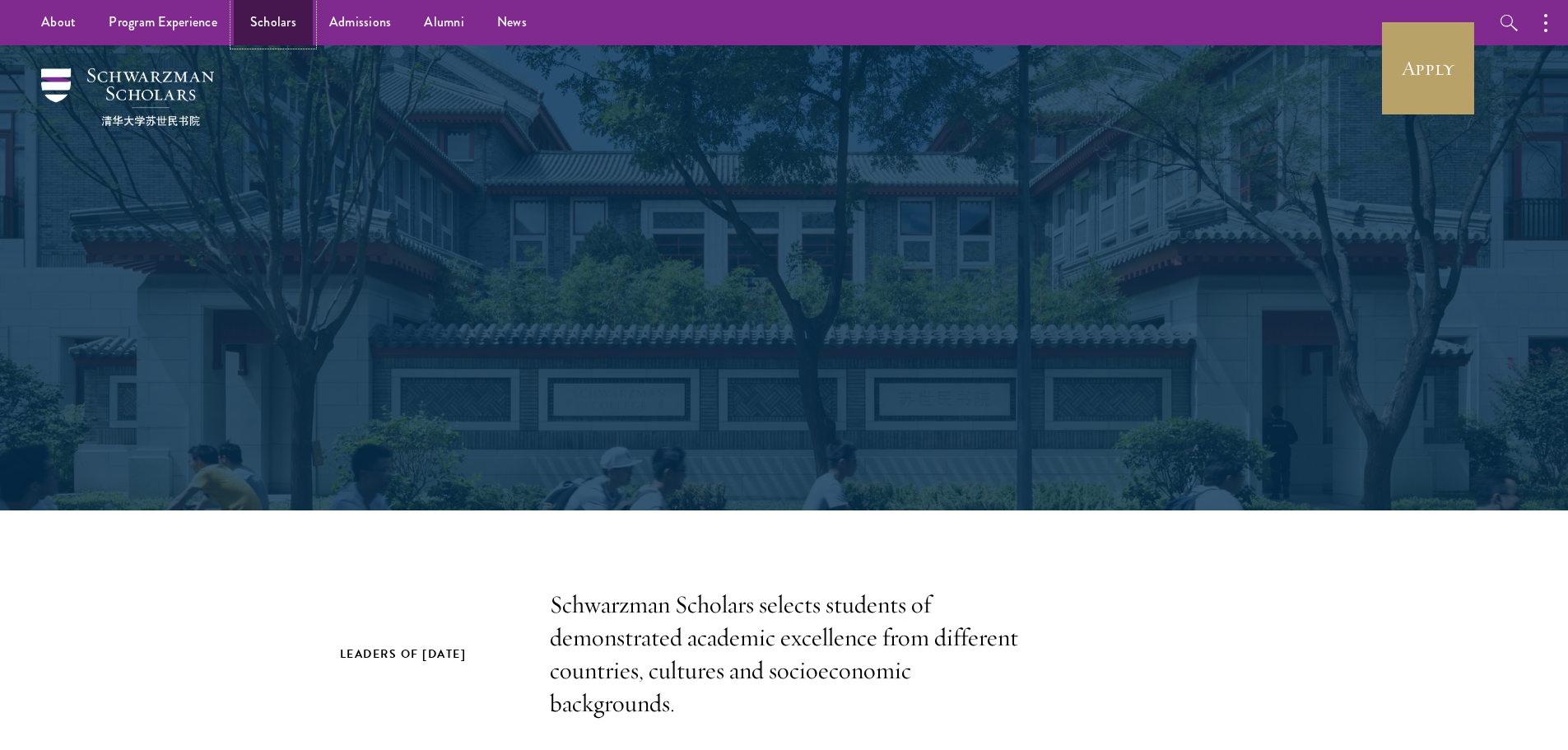
click at [242, 33] on link "Scholars" at bounding box center [274, 23] width 79 height 45
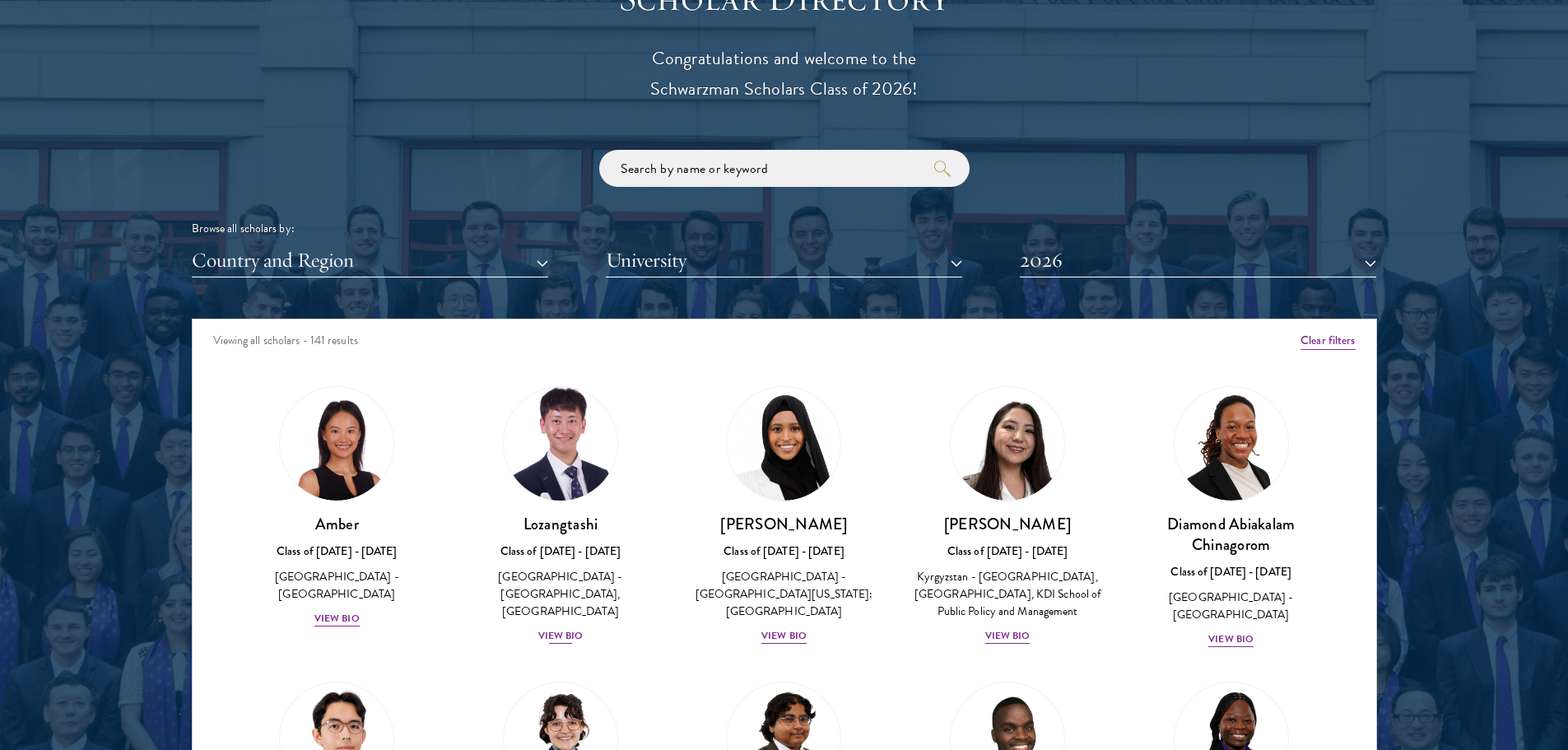
scroll to position [2058, 0]
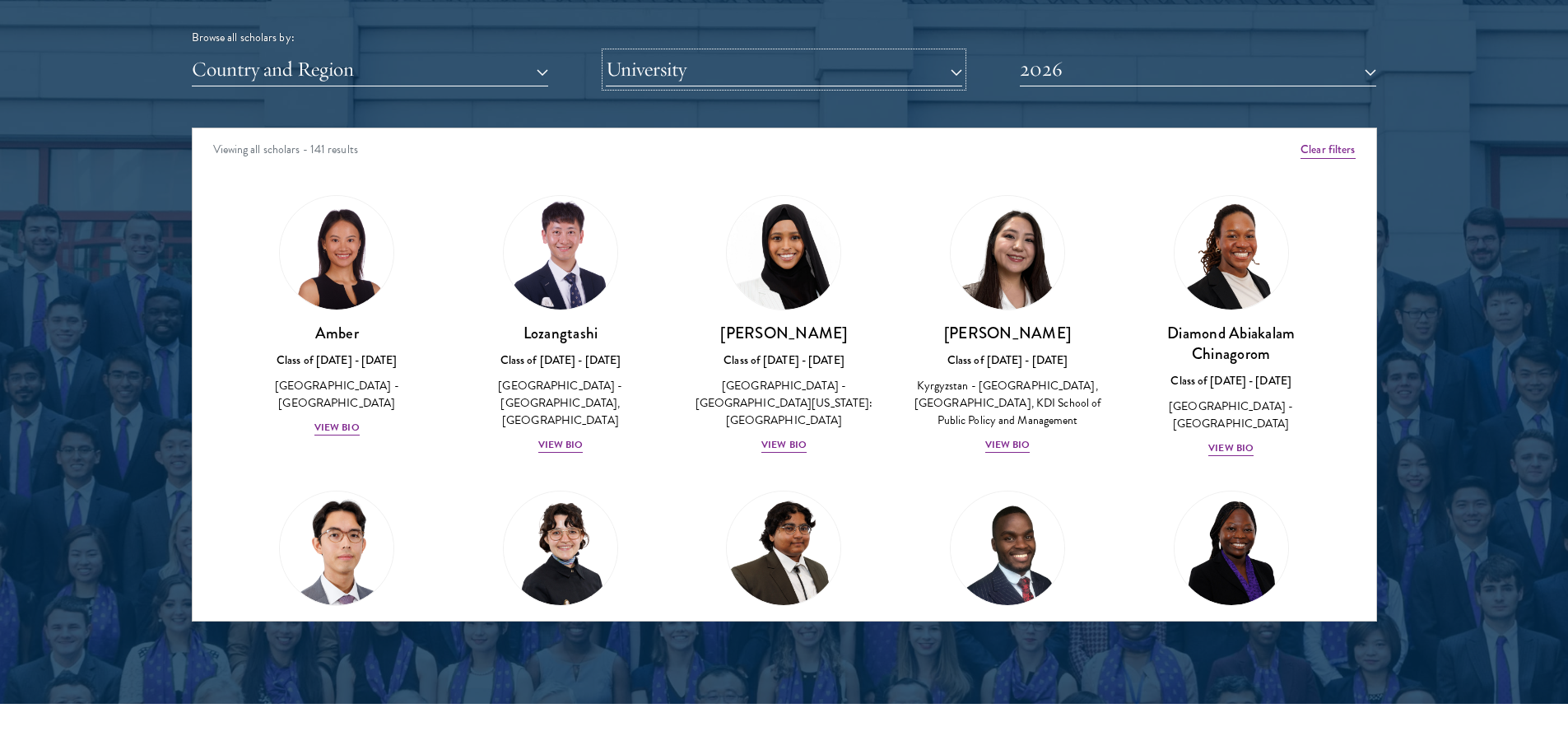
click at [755, 72] on button "University" at bounding box center [784, 69] width 357 height 33
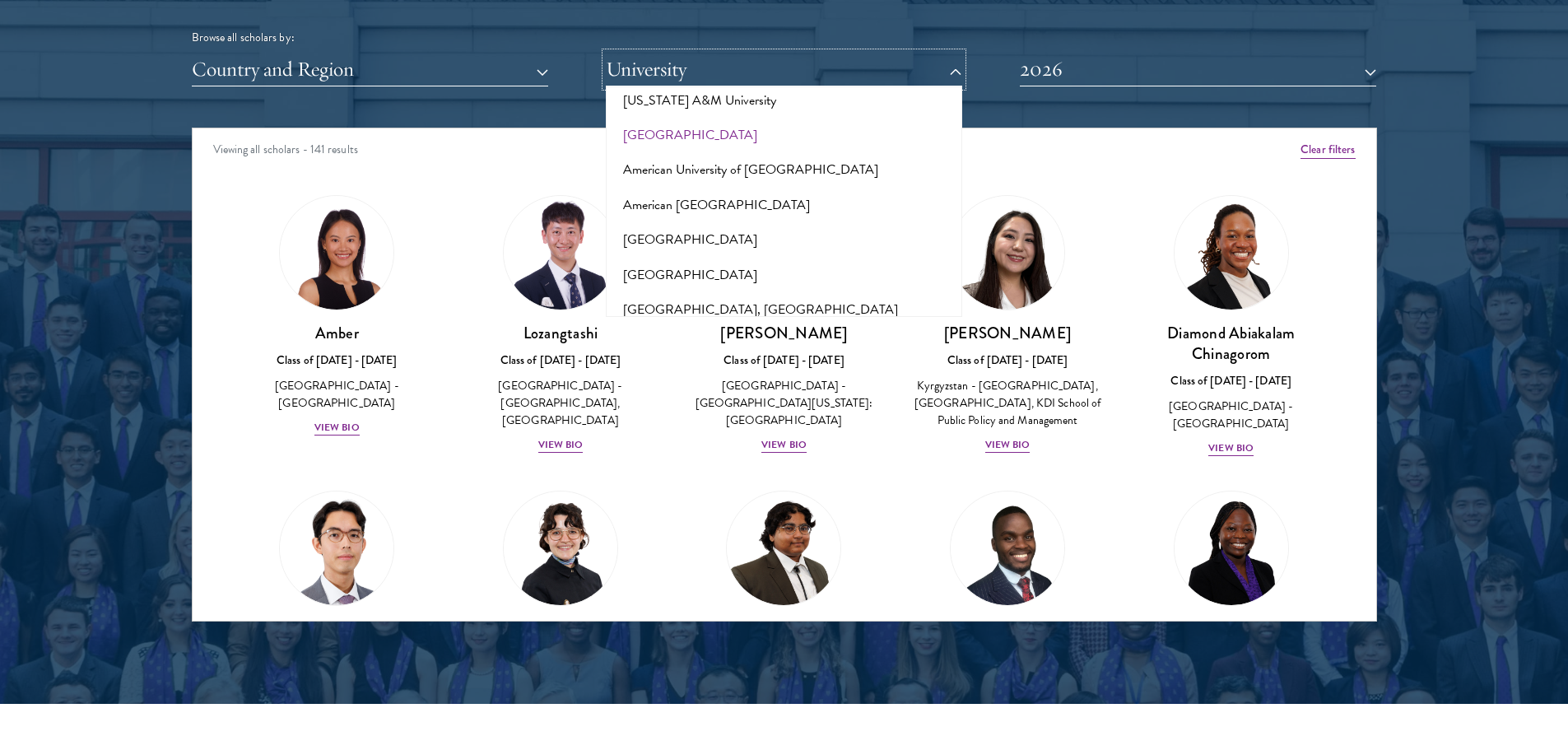
scroll to position [164, 0]
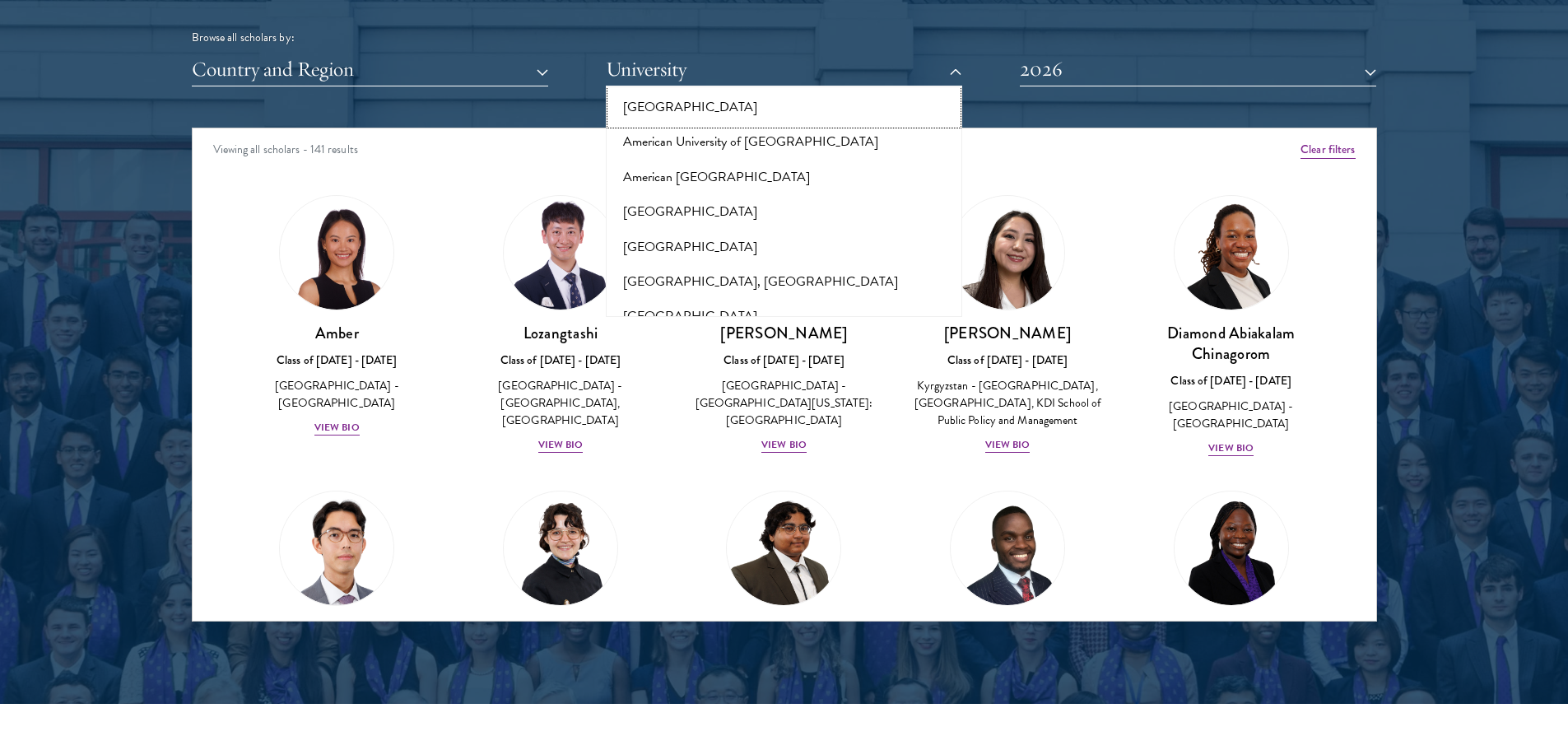
click at [709, 90] on button "[GEOGRAPHIC_DATA]" at bounding box center [784, 106] width 347 height 34
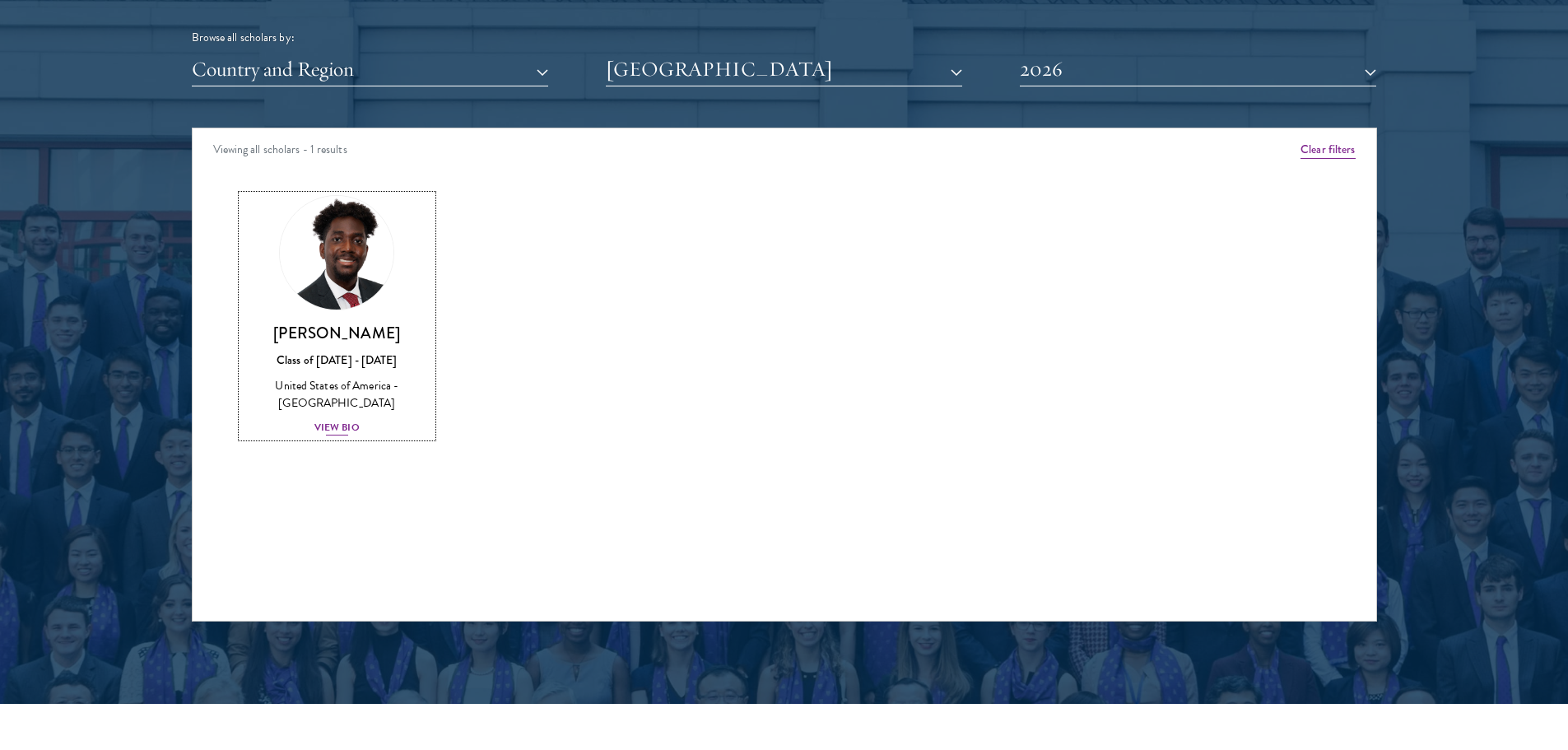
click at [337, 427] on div "View Bio" at bounding box center [337, 427] width 45 height 15
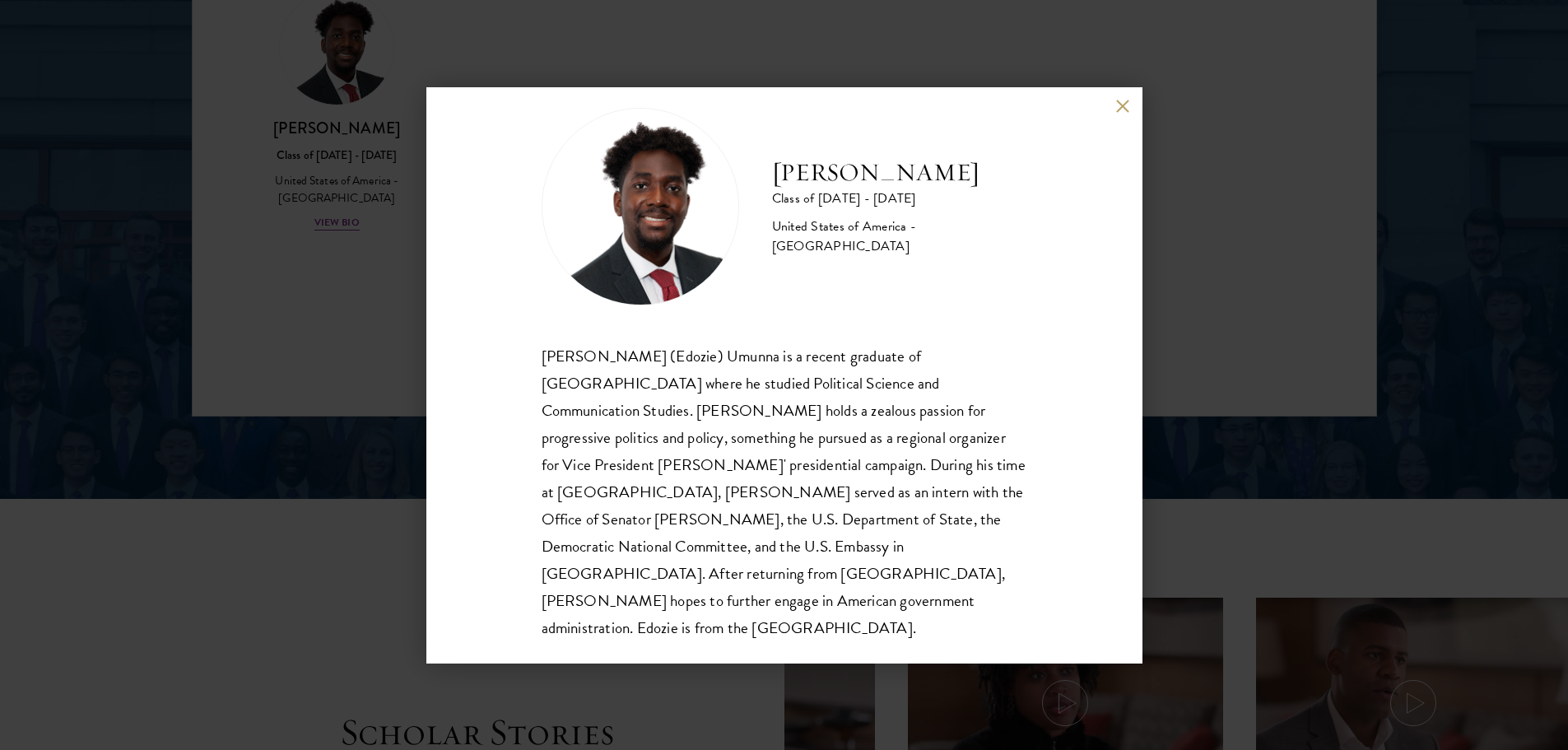
scroll to position [2387, 0]
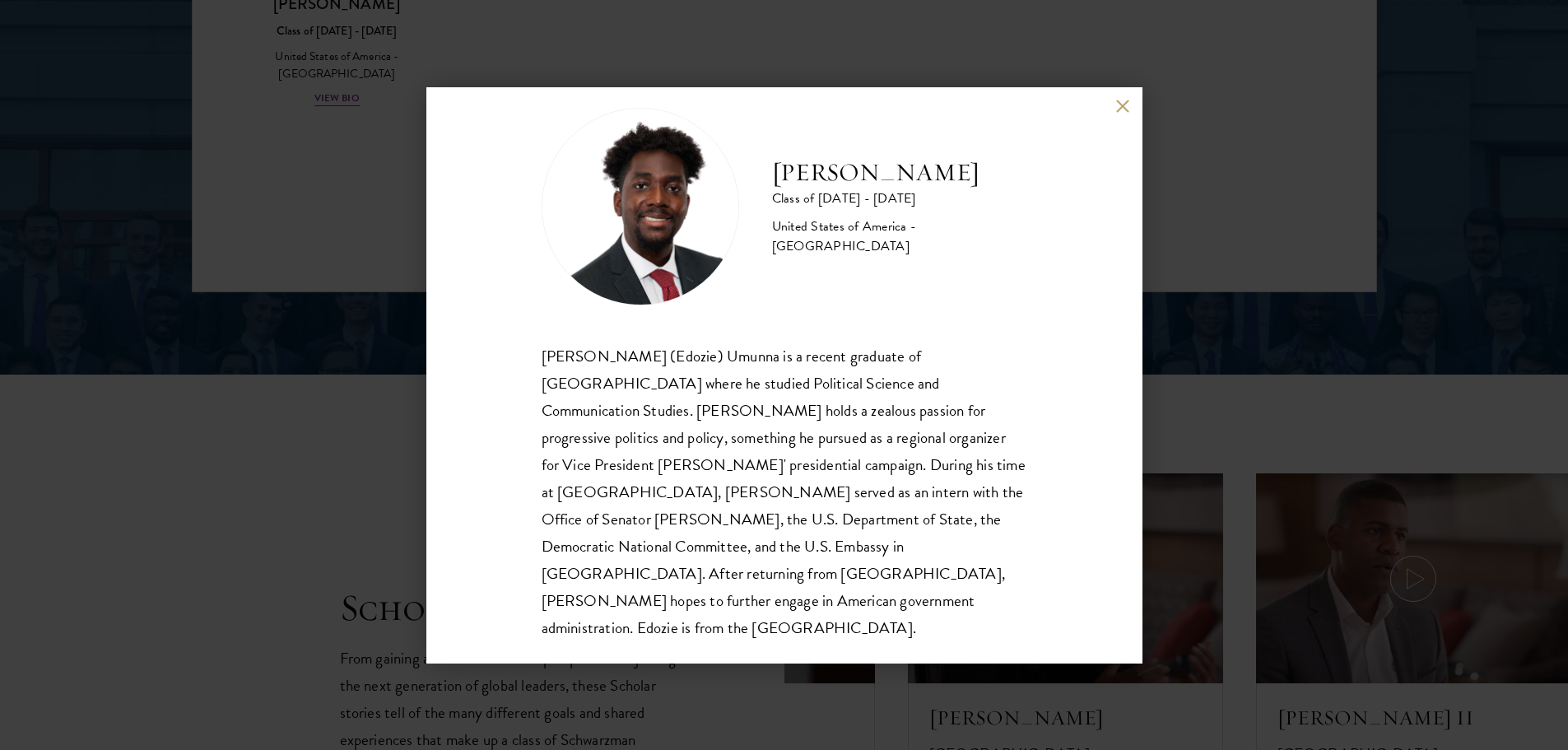
click at [1127, 111] on button at bounding box center [1124, 106] width 14 height 14
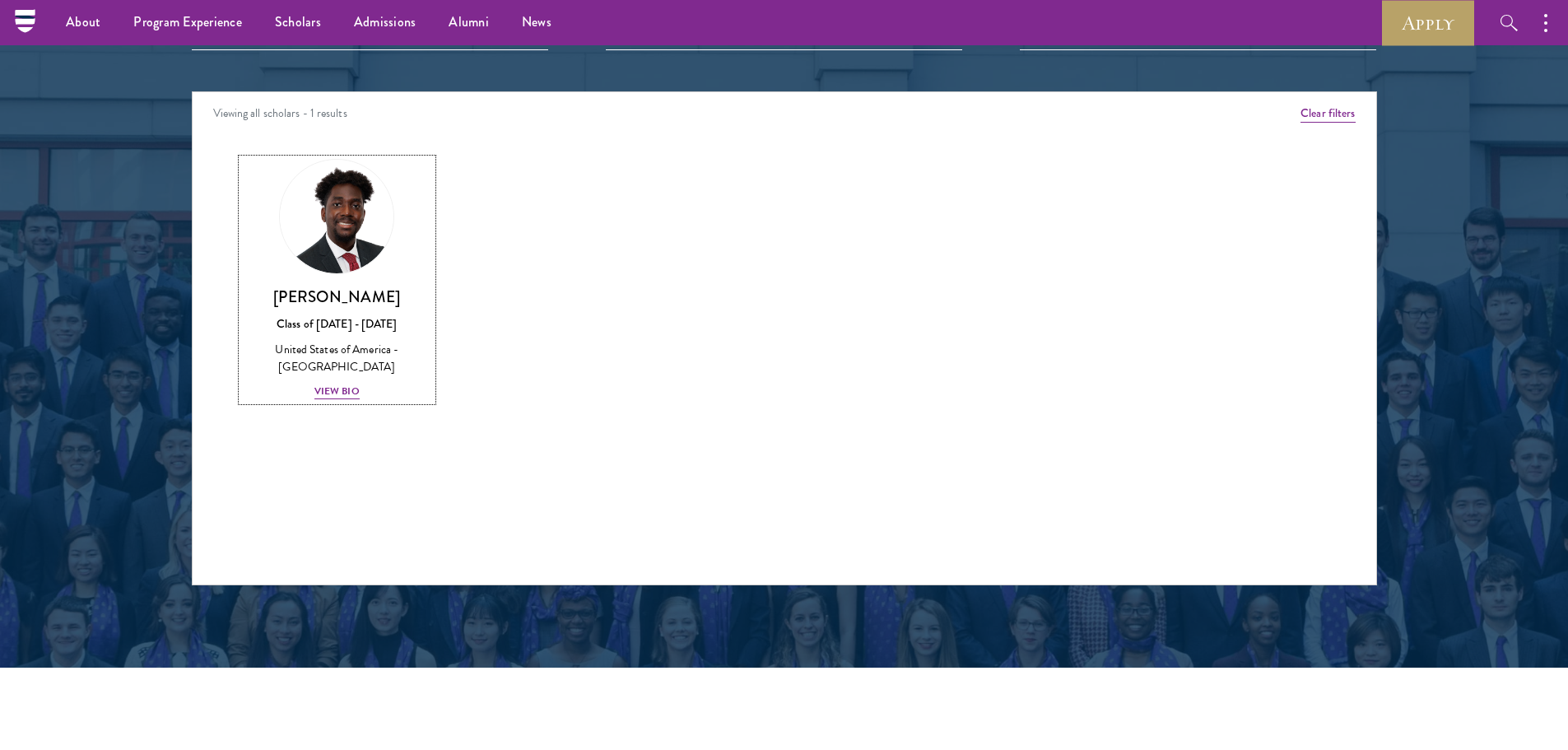
scroll to position [1923, 0]
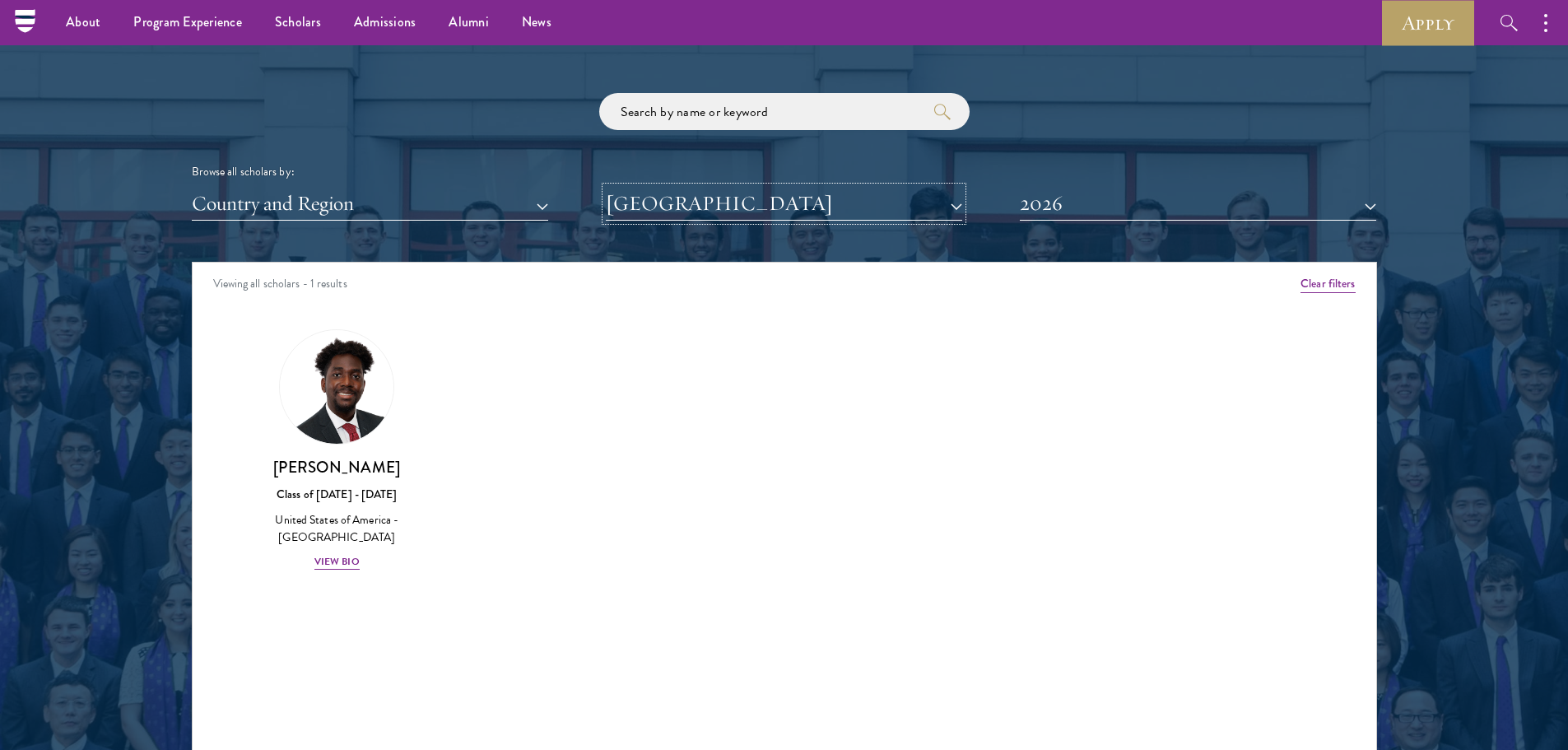
click at [729, 201] on button "American University" at bounding box center [784, 203] width 357 height 33
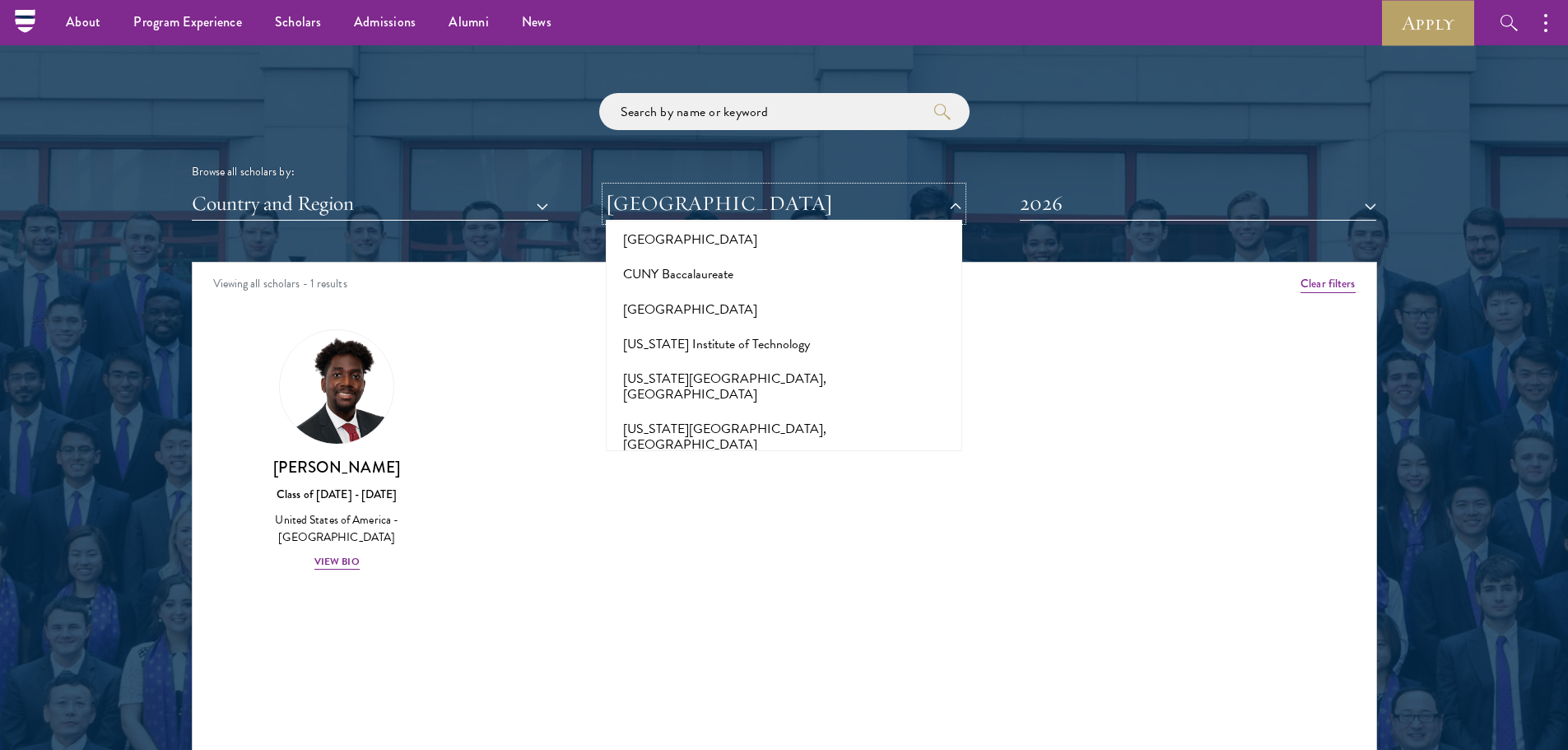
scroll to position [1646, 0]
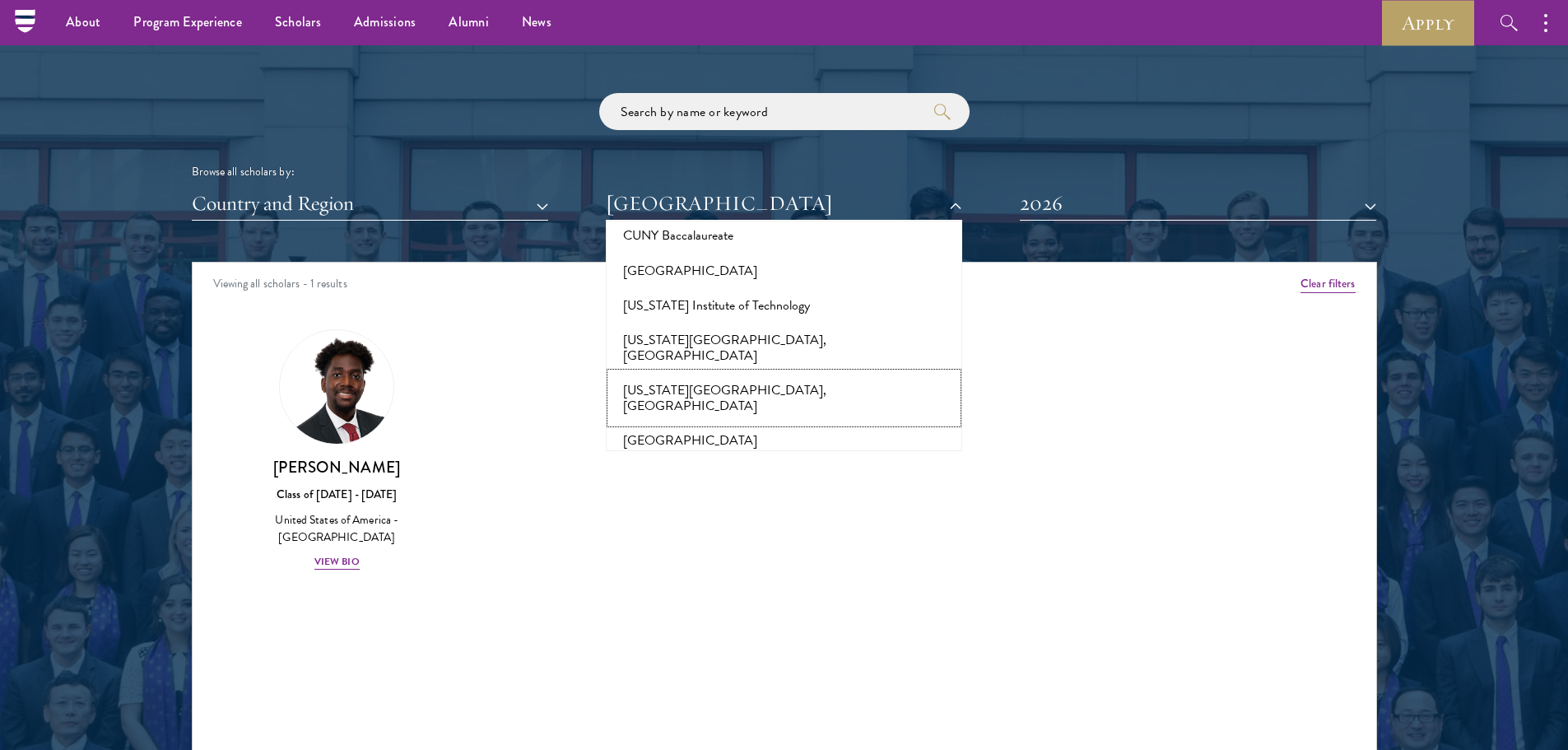
click at [785, 373] on button "California State University, Los Angeles" at bounding box center [784, 398] width 347 height 51
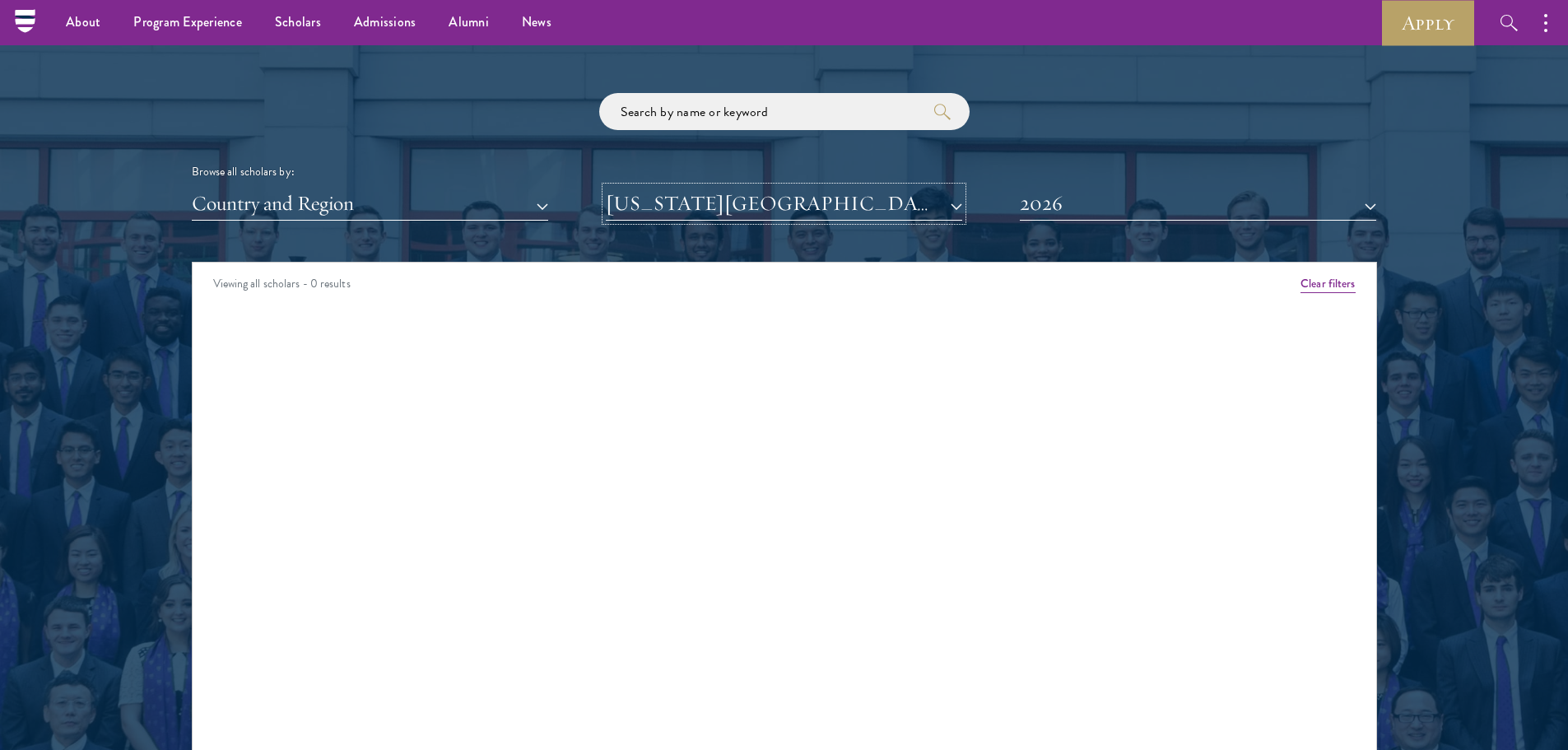
click at [718, 205] on button "California State University, Los Angeles" at bounding box center [784, 203] width 357 height 33
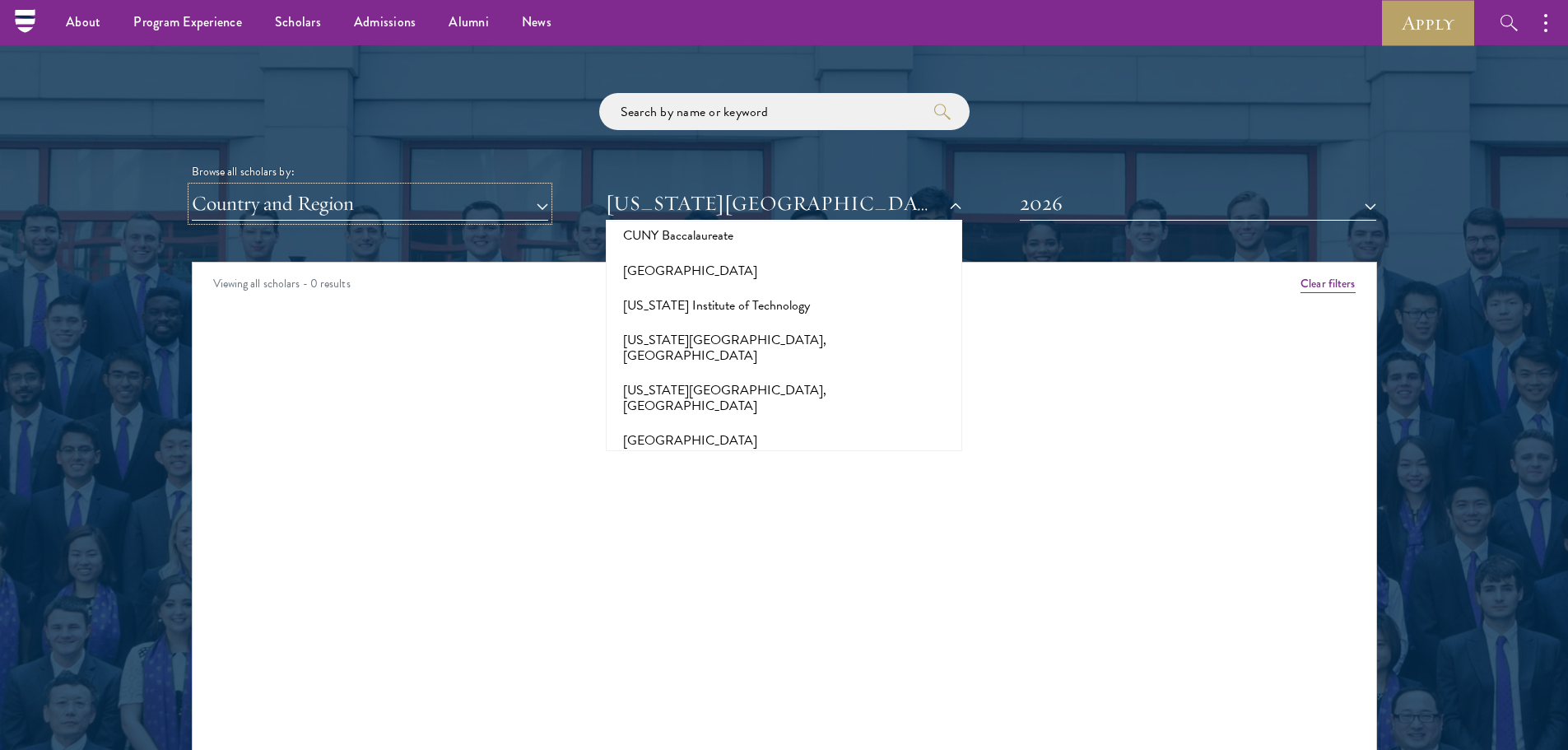
click at [547, 199] on button "Country and Region" at bounding box center [369, 203] width 357 height 33
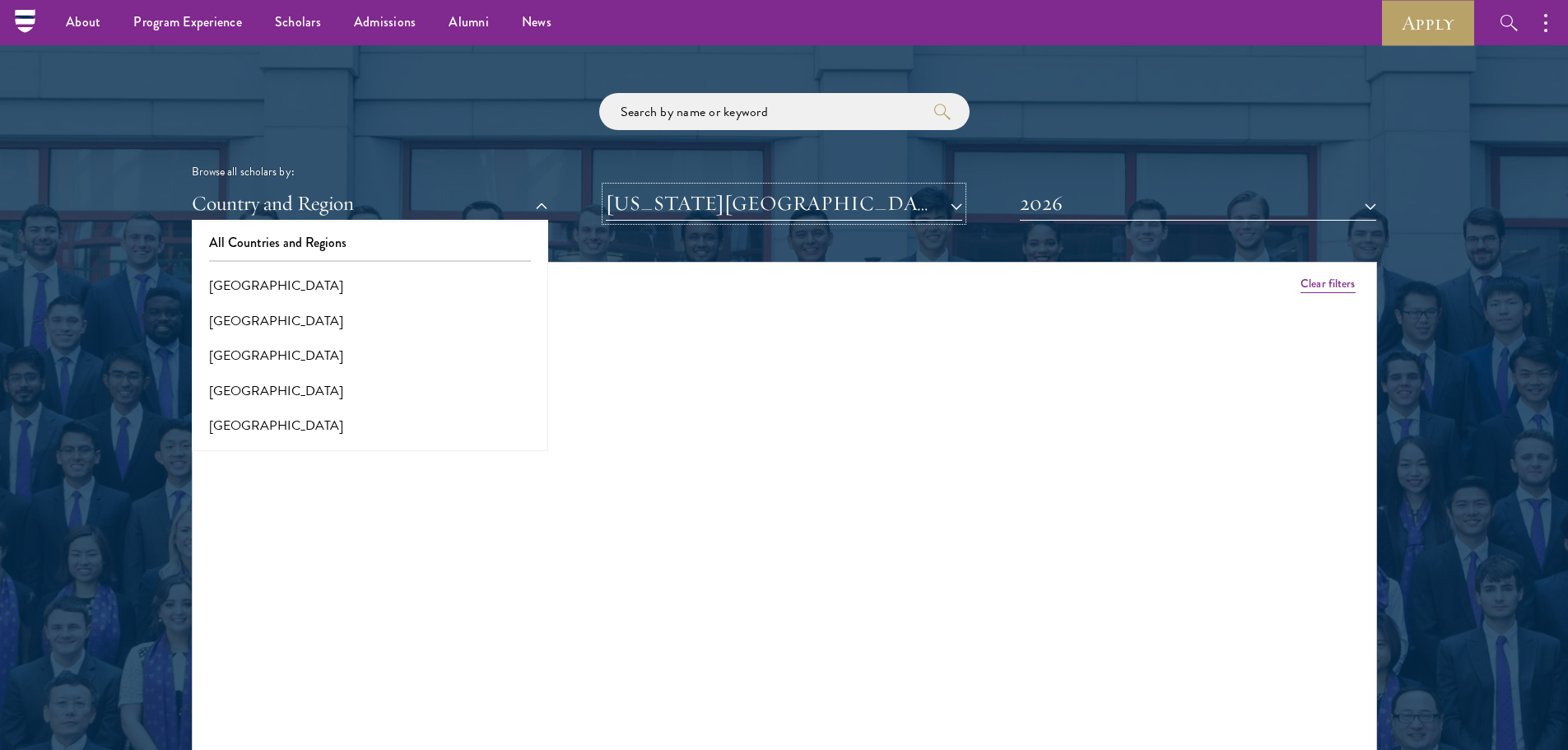
click at [678, 206] on button "California State University, Los Angeles" at bounding box center [784, 203] width 357 height 33
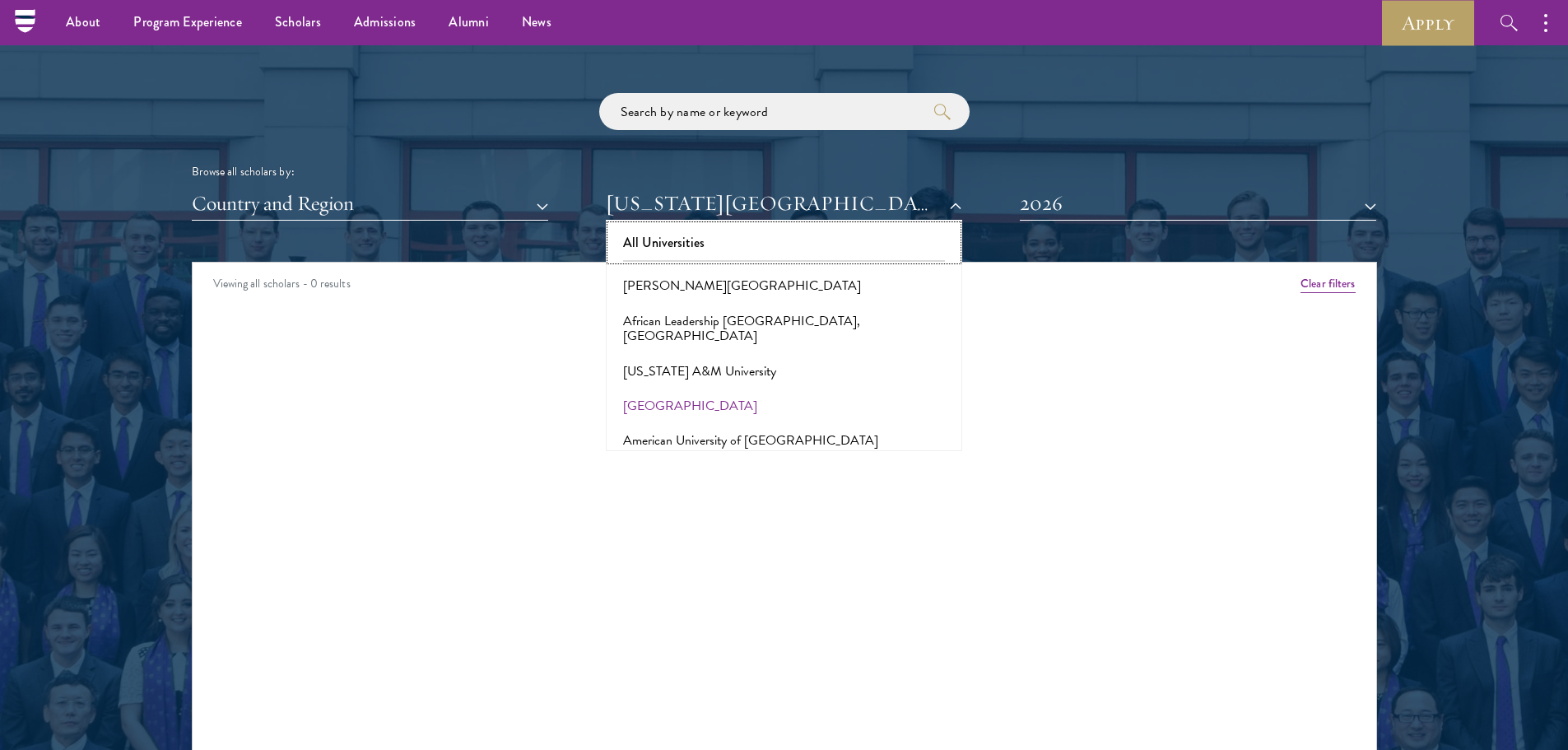
click at [708, 240] on button "All Universities" at bounding box center [784, 243] width 347 height 34
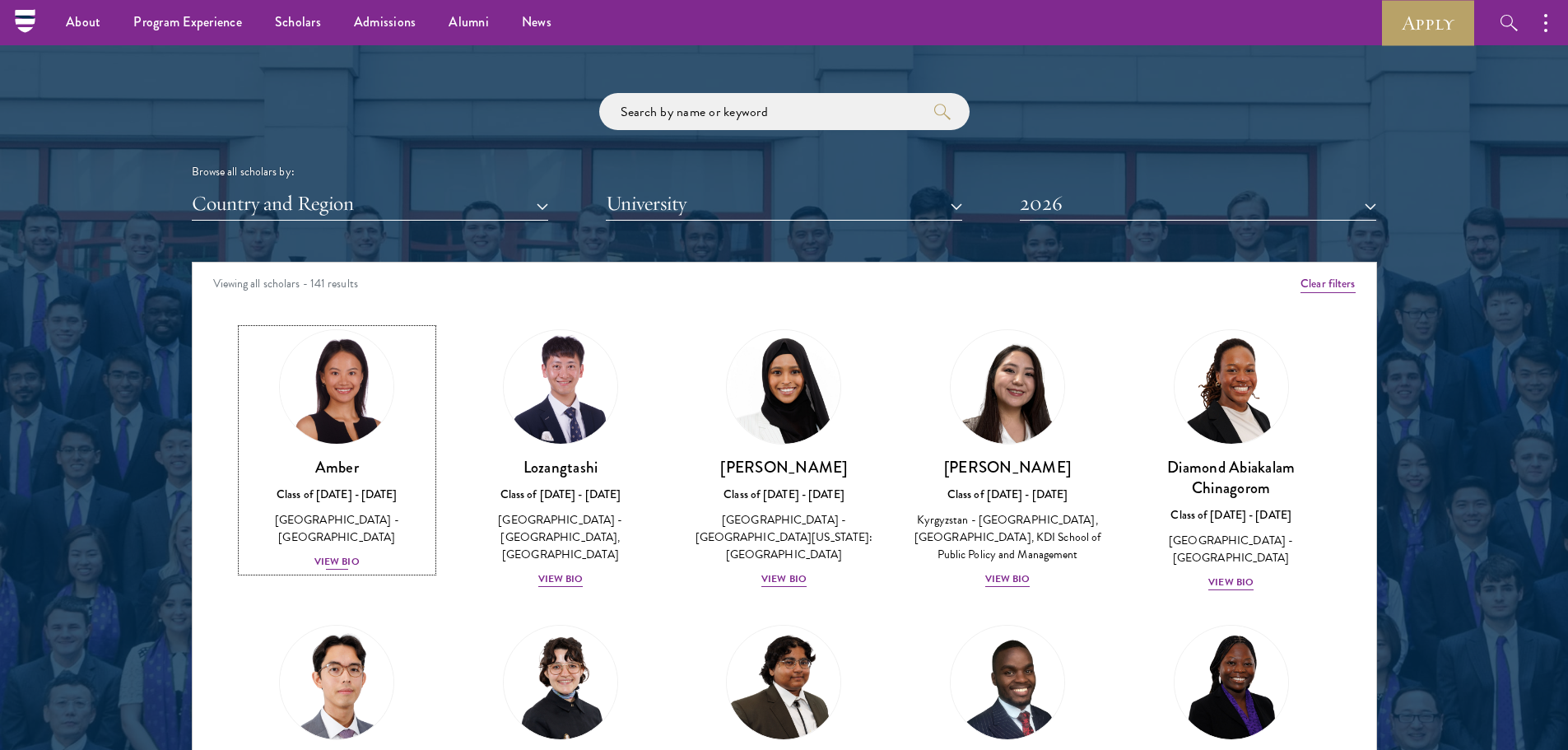
click at [348, 554] on div "View Bio" at bounding box center [337, 561] width 45 height 15
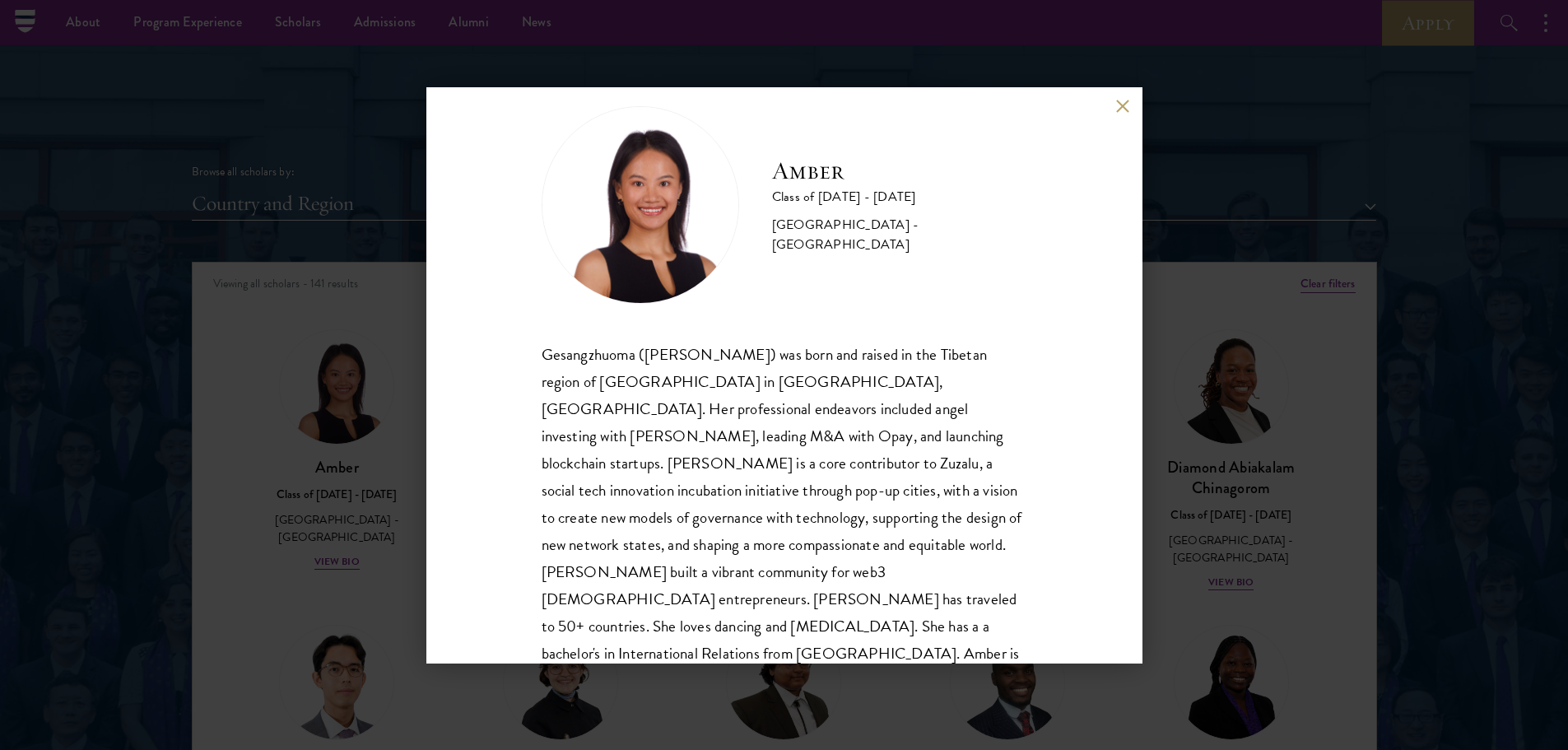
scroll to position [56, 0]
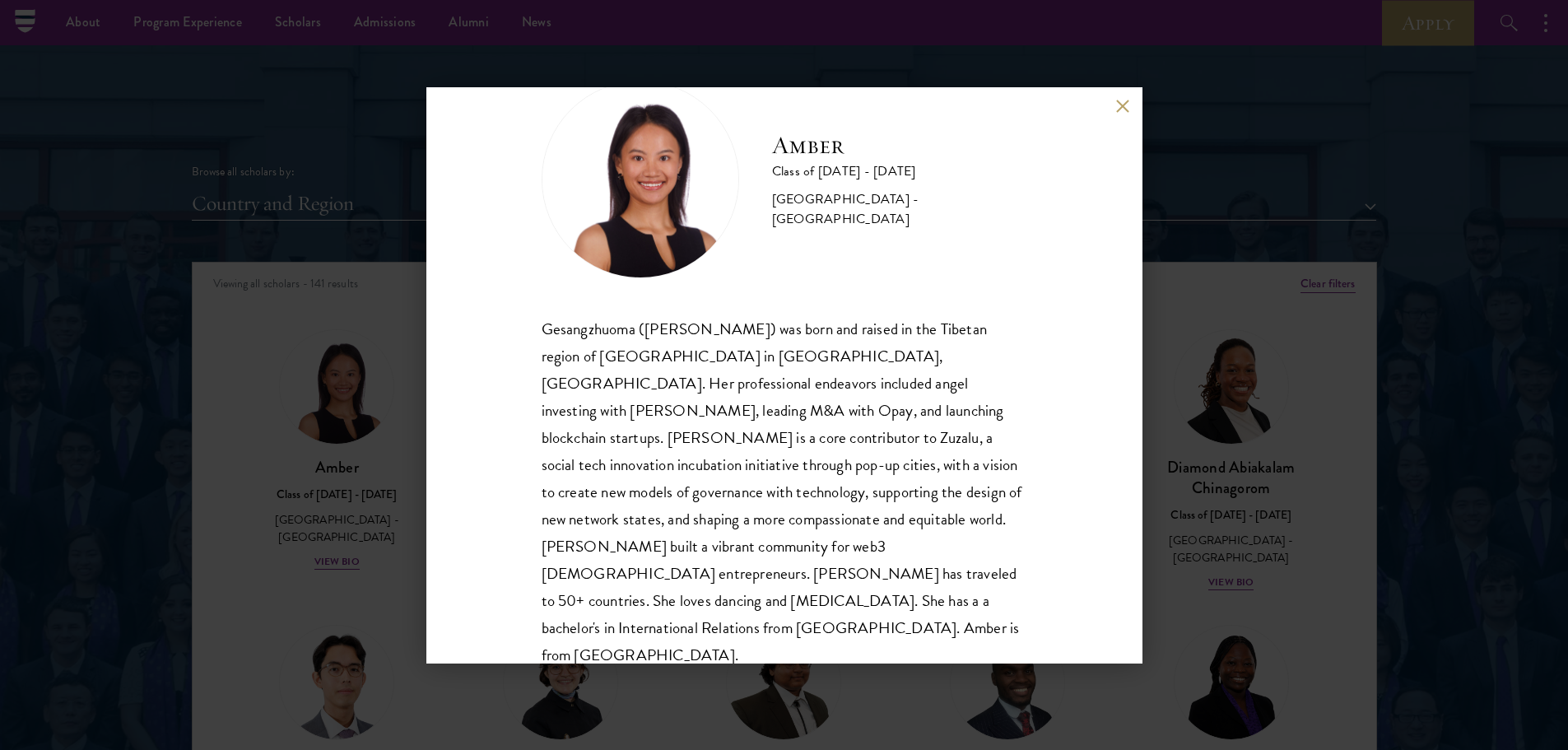
click at [1239, 573] on div "Amber Class of 2025 - 2026 China - Peking University Gesangzhuoma (Amber) was b…" at bounding box center [784, 375] width 1568 height 750
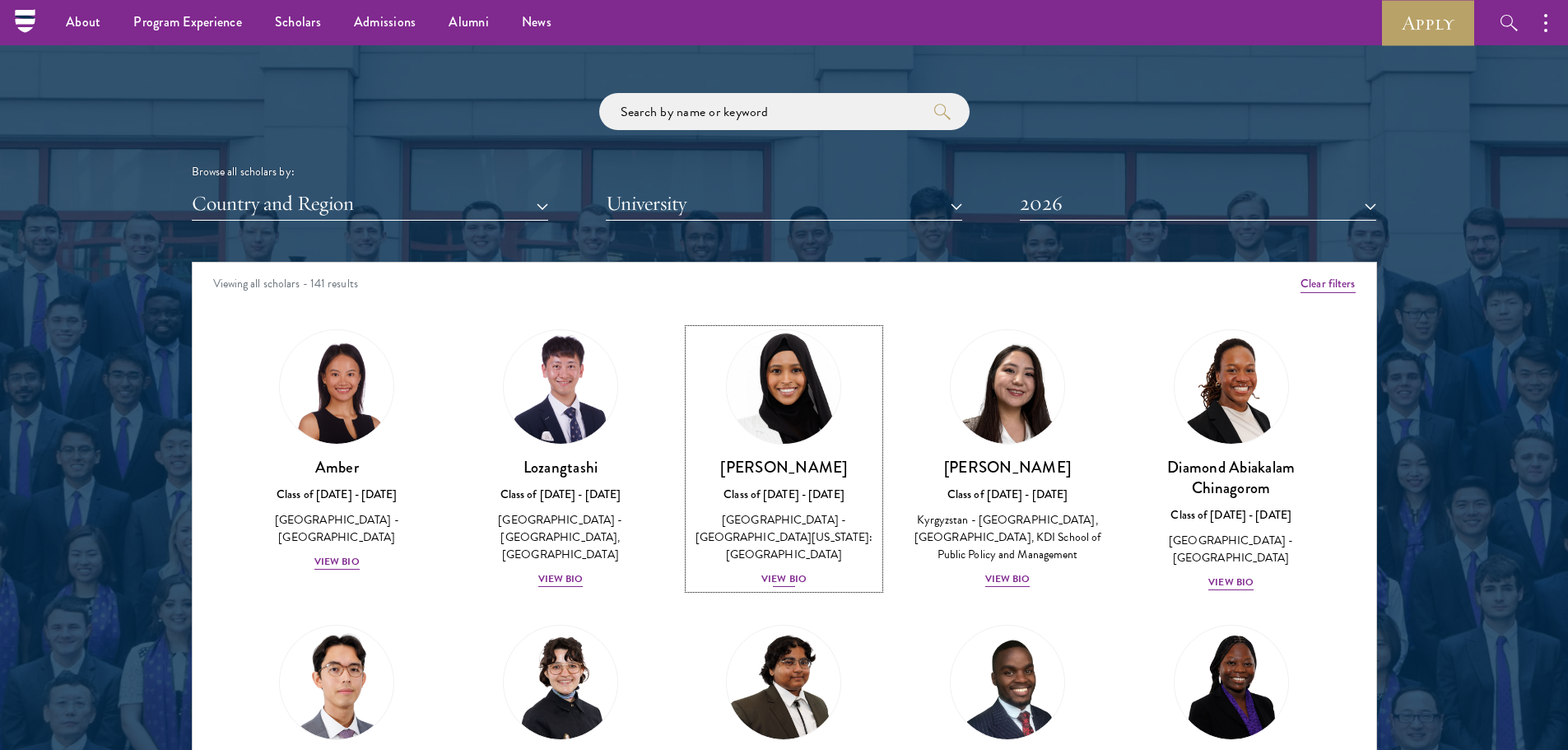
click at [793, 571] on div "View Bio" at bounding box center [784, 579] width 45 height 15
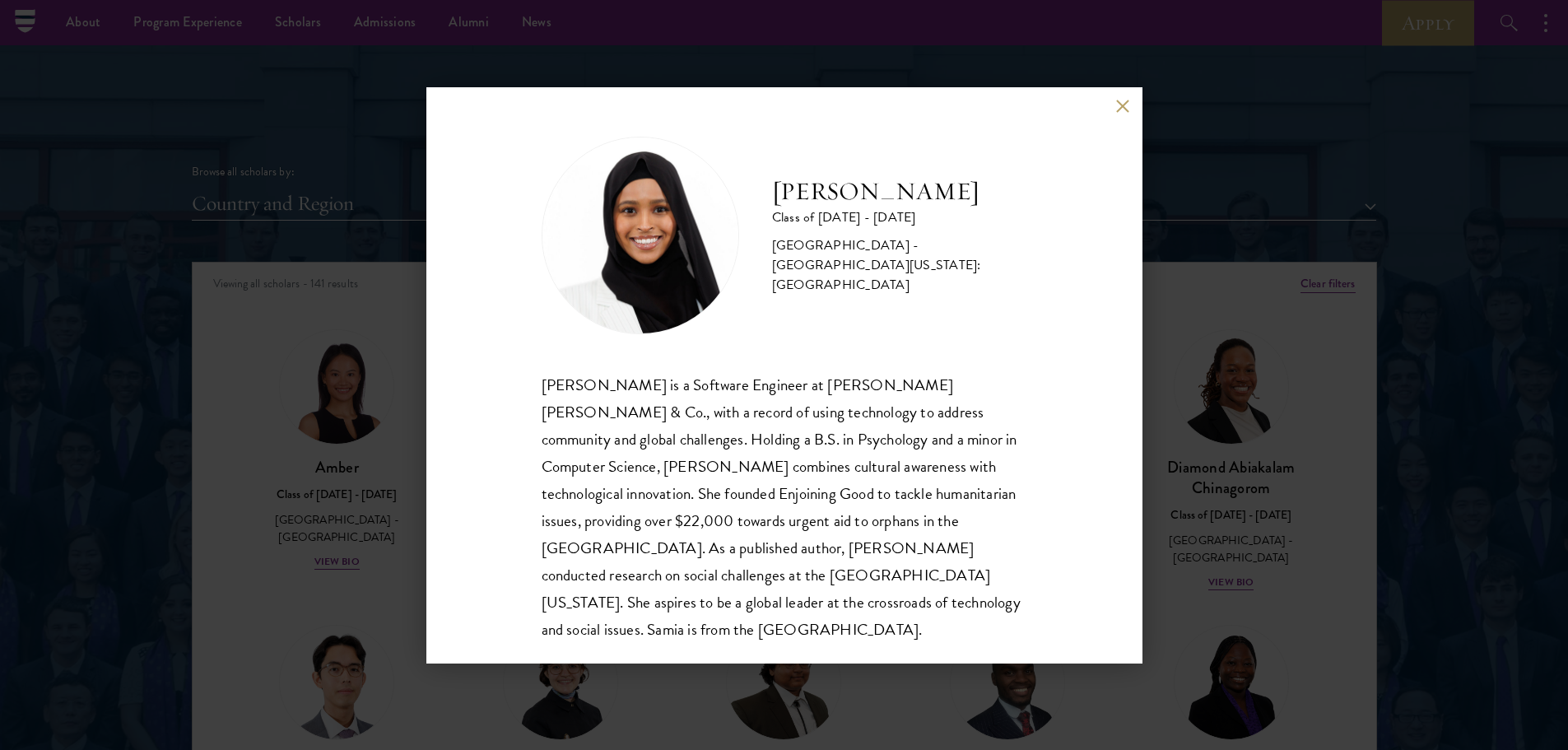
scroll to position [2, 0]
click at [1294, 576] on div "Samia Abdi Class of 2025 - 2026 United States of America - University of Minnes…" at bounding box center [784, 375] width 1568 height 750
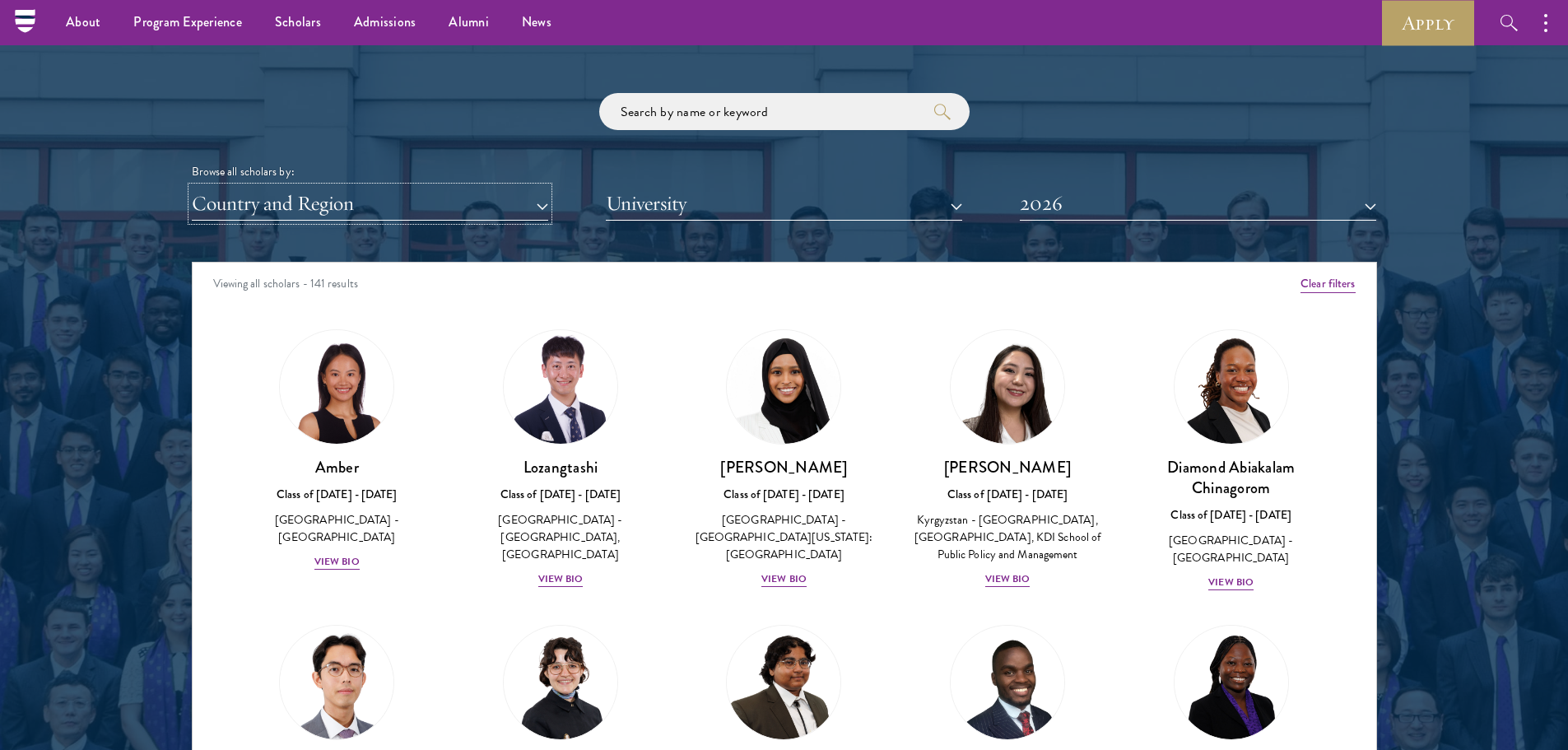
click at [472, 199] on button "Country and Region" at bounding box center [369, 203] width 357 height 33
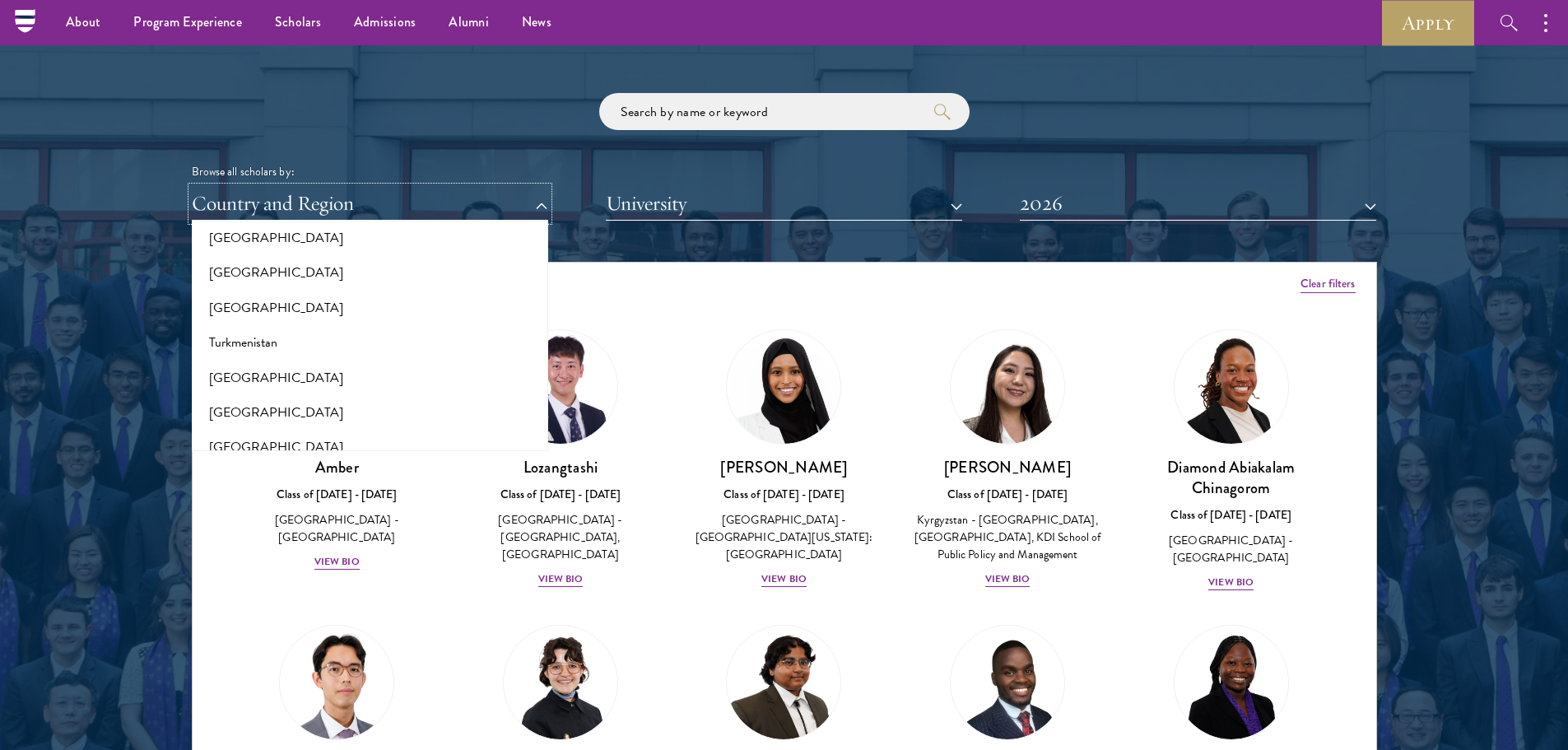
scroll to position [3451, 0]
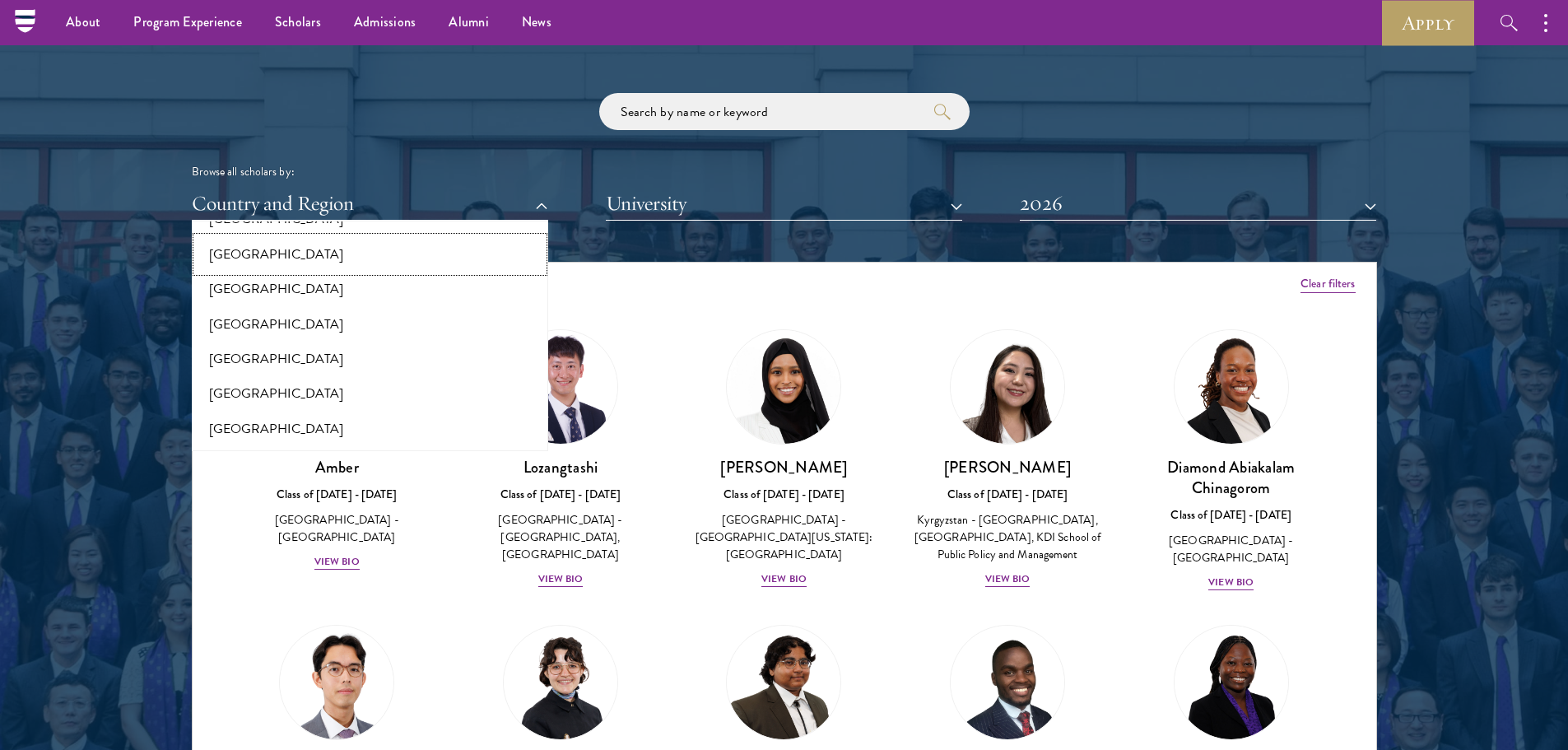
click at [298, 245] on button "[GEOGRAPHIC_DATA]" at bounding box center [370, 255] width 347 height 34
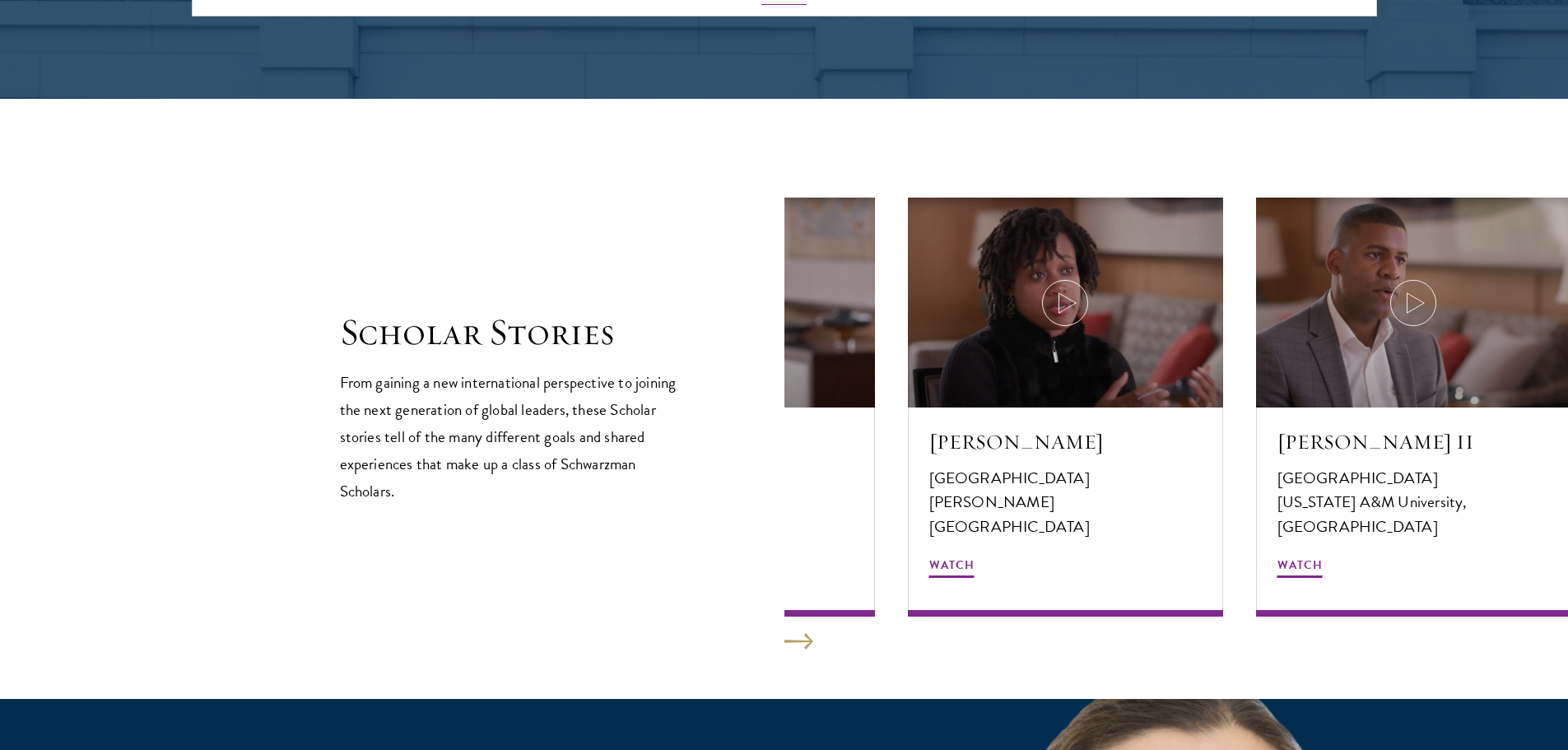
scroll to position [2912, 0]
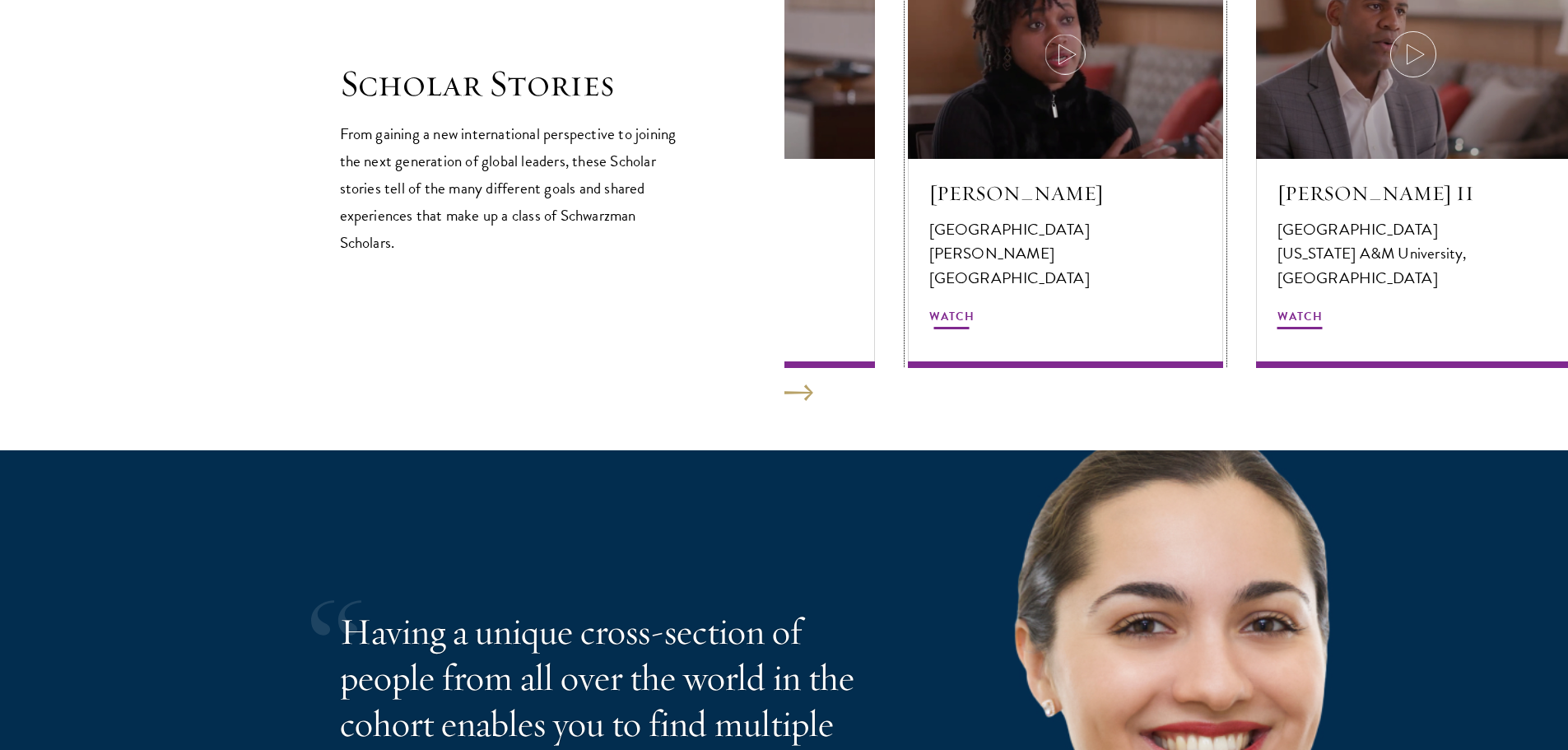
click at [1071, 64] on icon at bounding box center [1065, 54] width 46 height 46
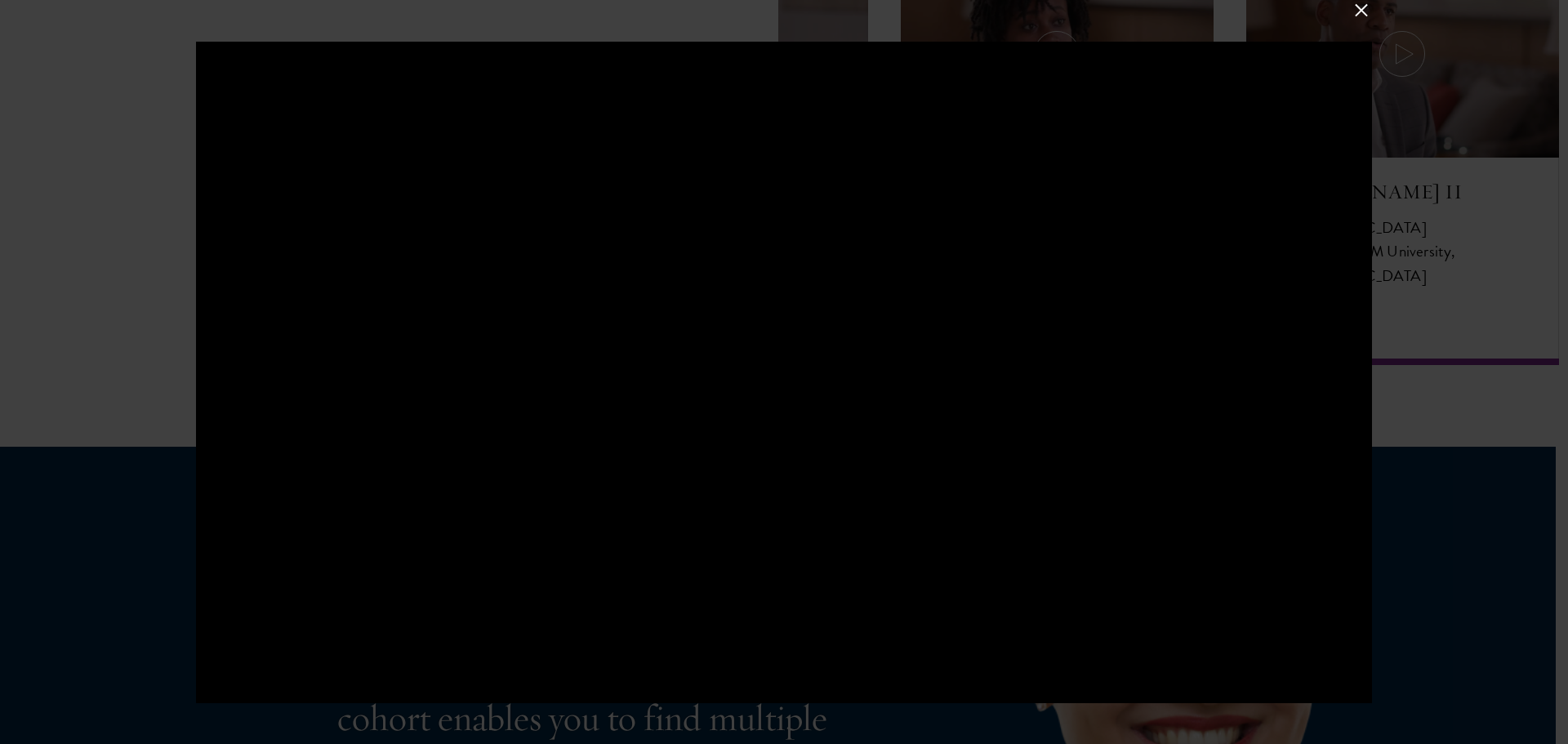
click at [1081, 278] on div at bounding box center [784, 372] width 1176 height 662
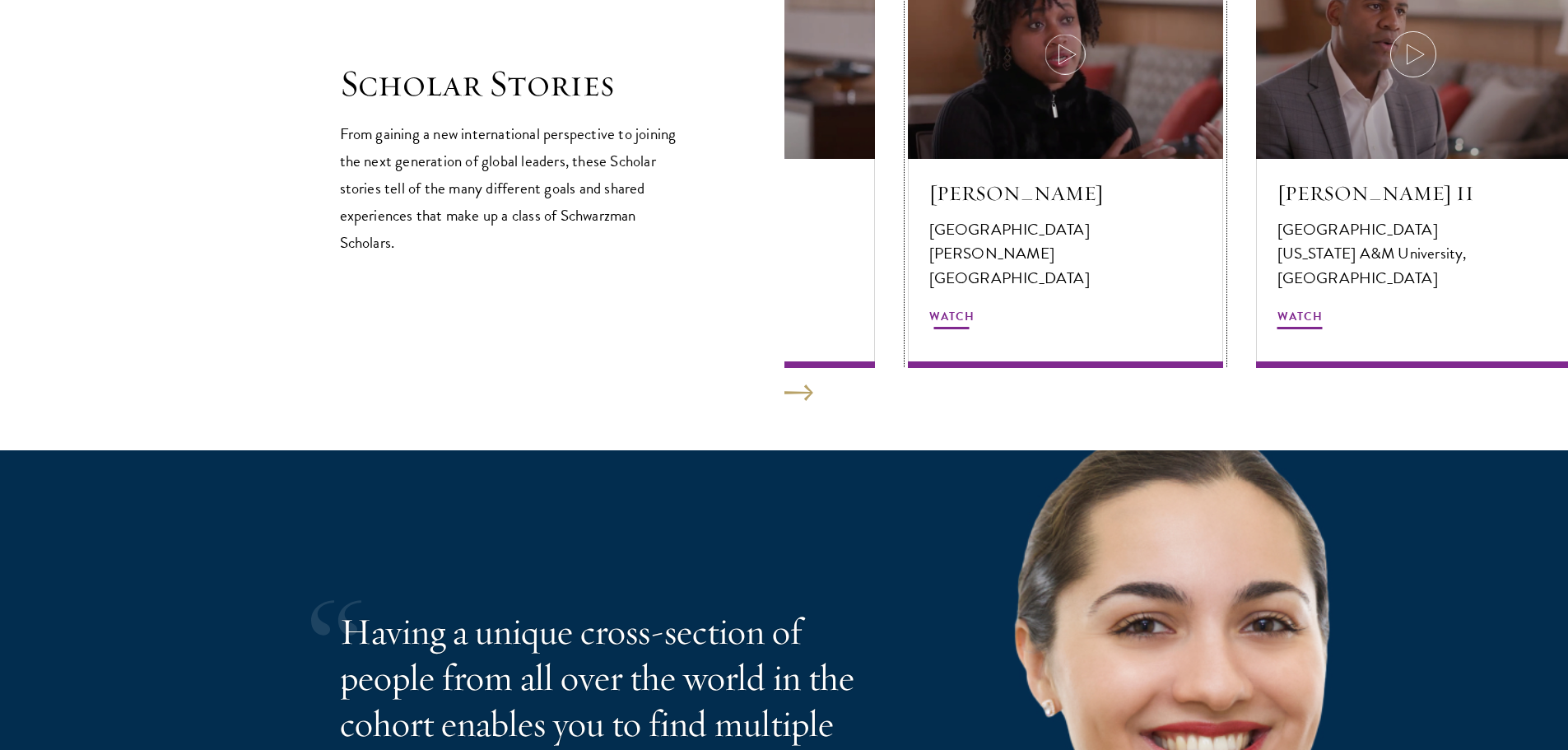
click at [1064, 95] on div at bounding box center [1065, 53] width 315 height 210
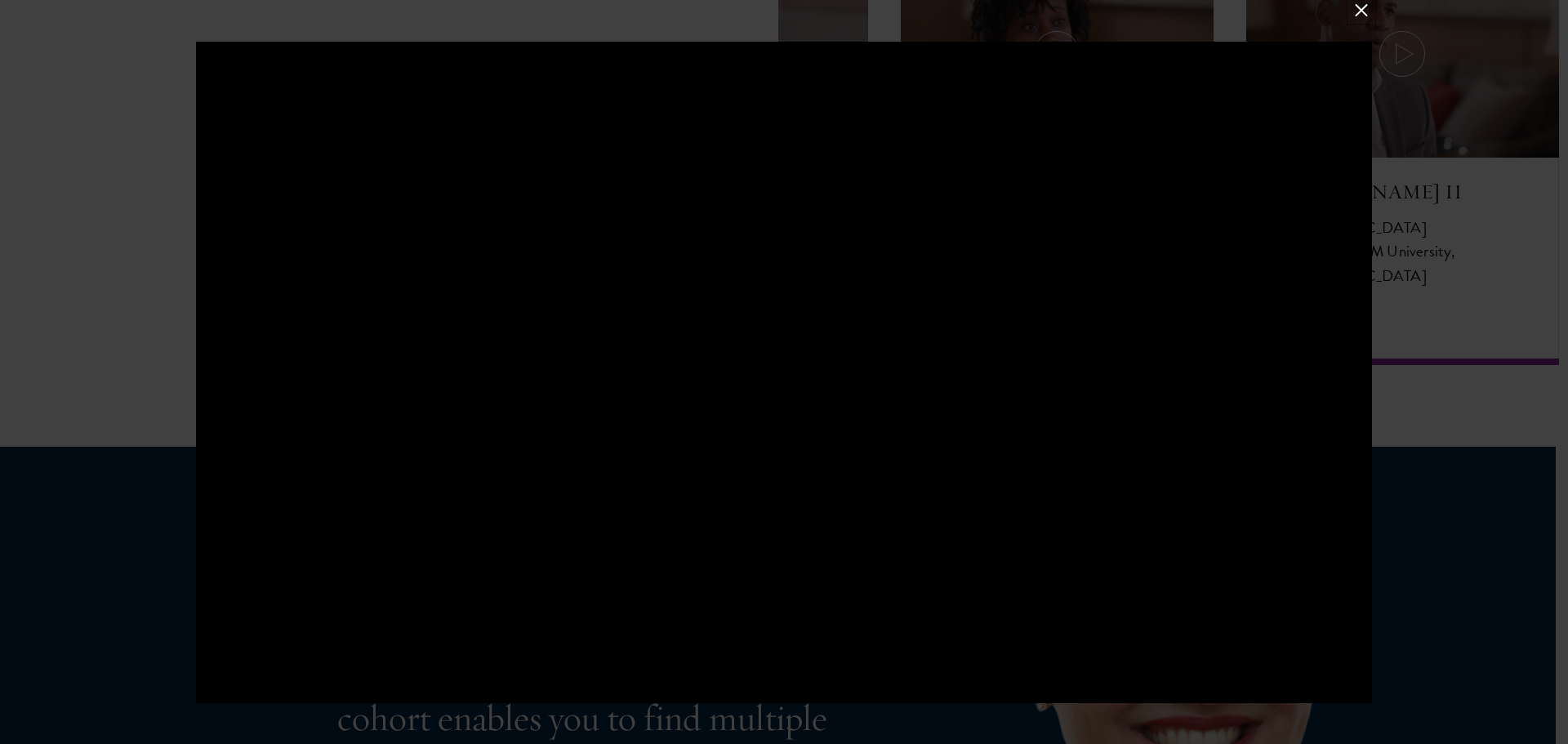
click at [1362, 11] on button at bounding box center [1361, 10] width 21 height 21
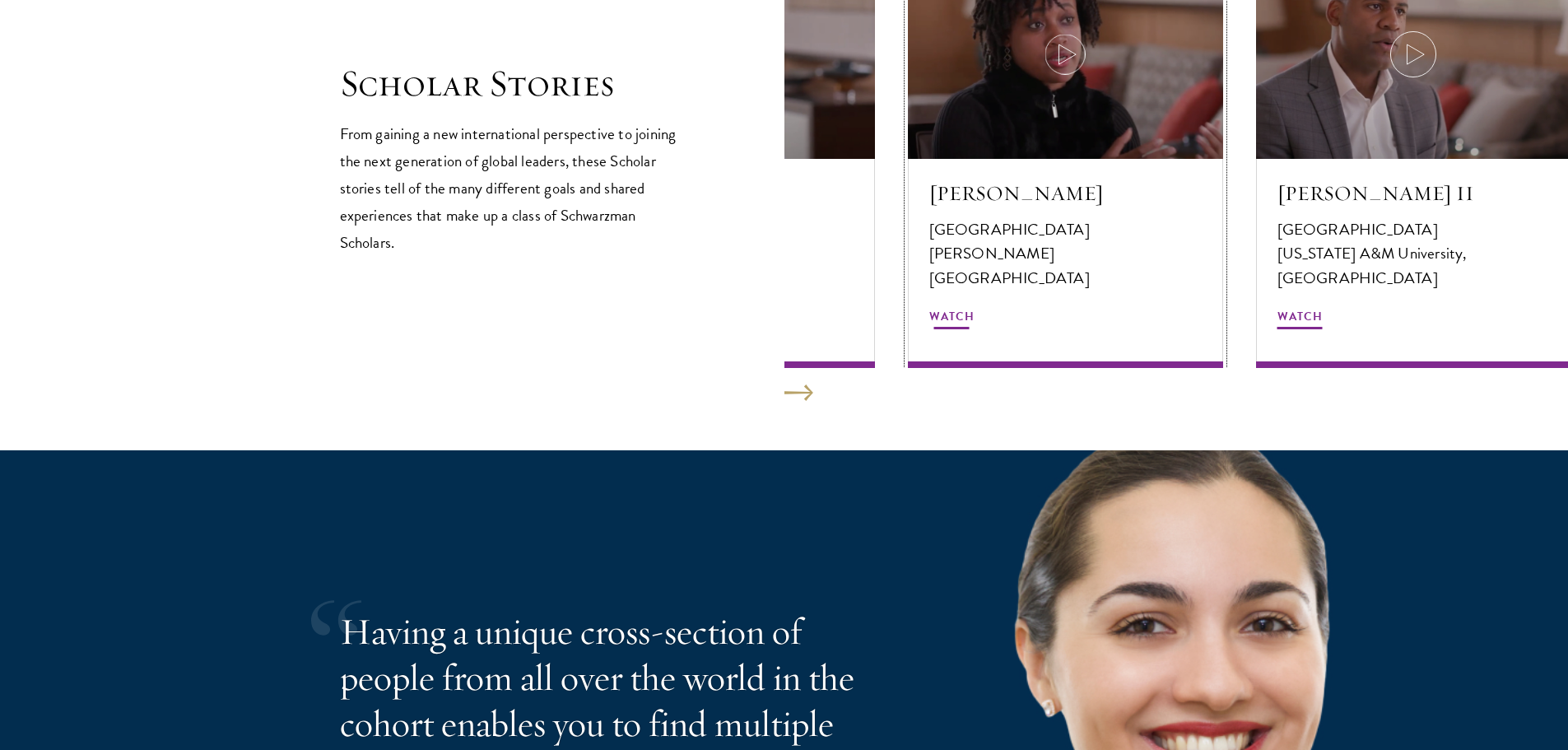
click at [1044, 60] on icon at bounding box center [1065, 54] width 46 height 46
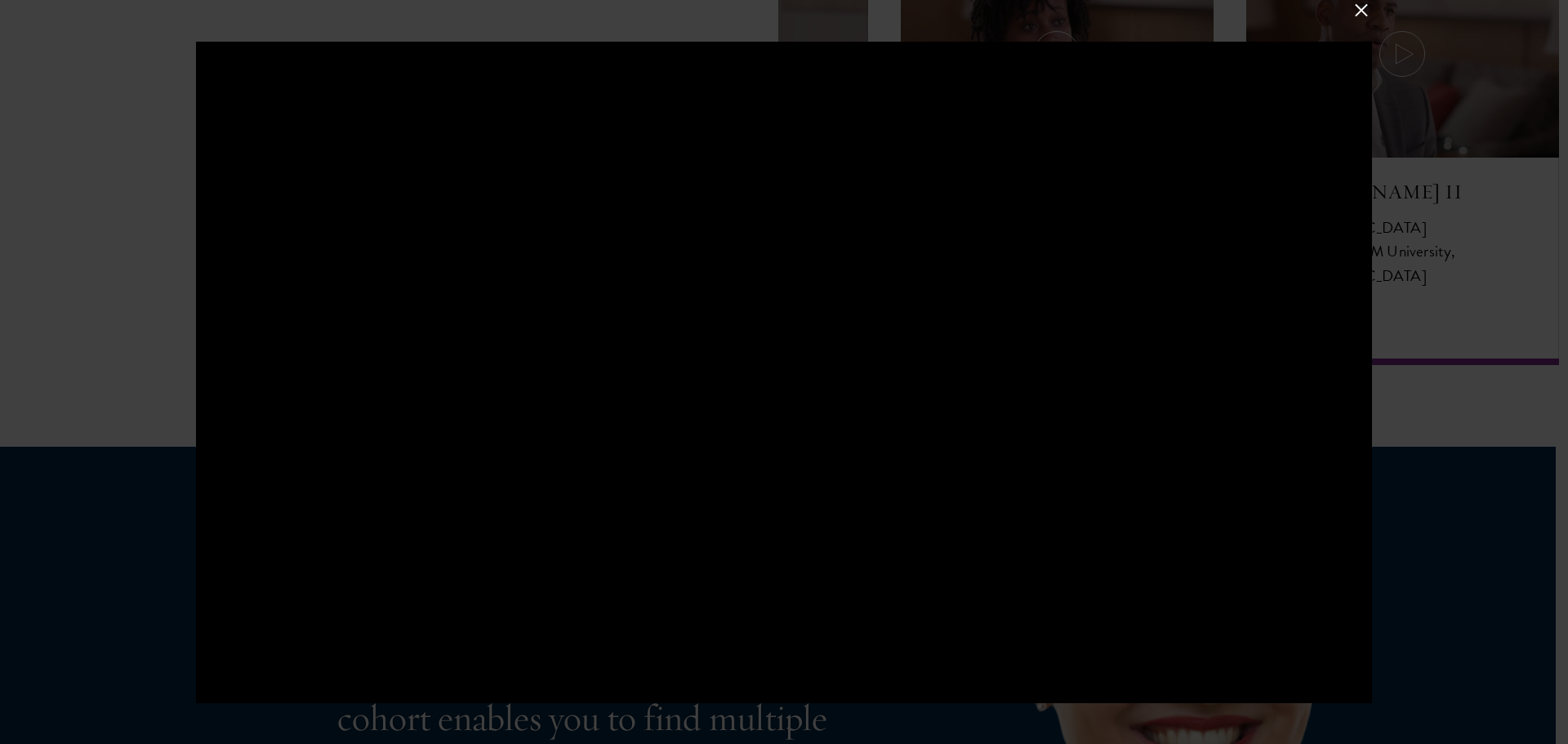
click at [728, 238] on div at bounding box center [784, 372] width 1176 height 662
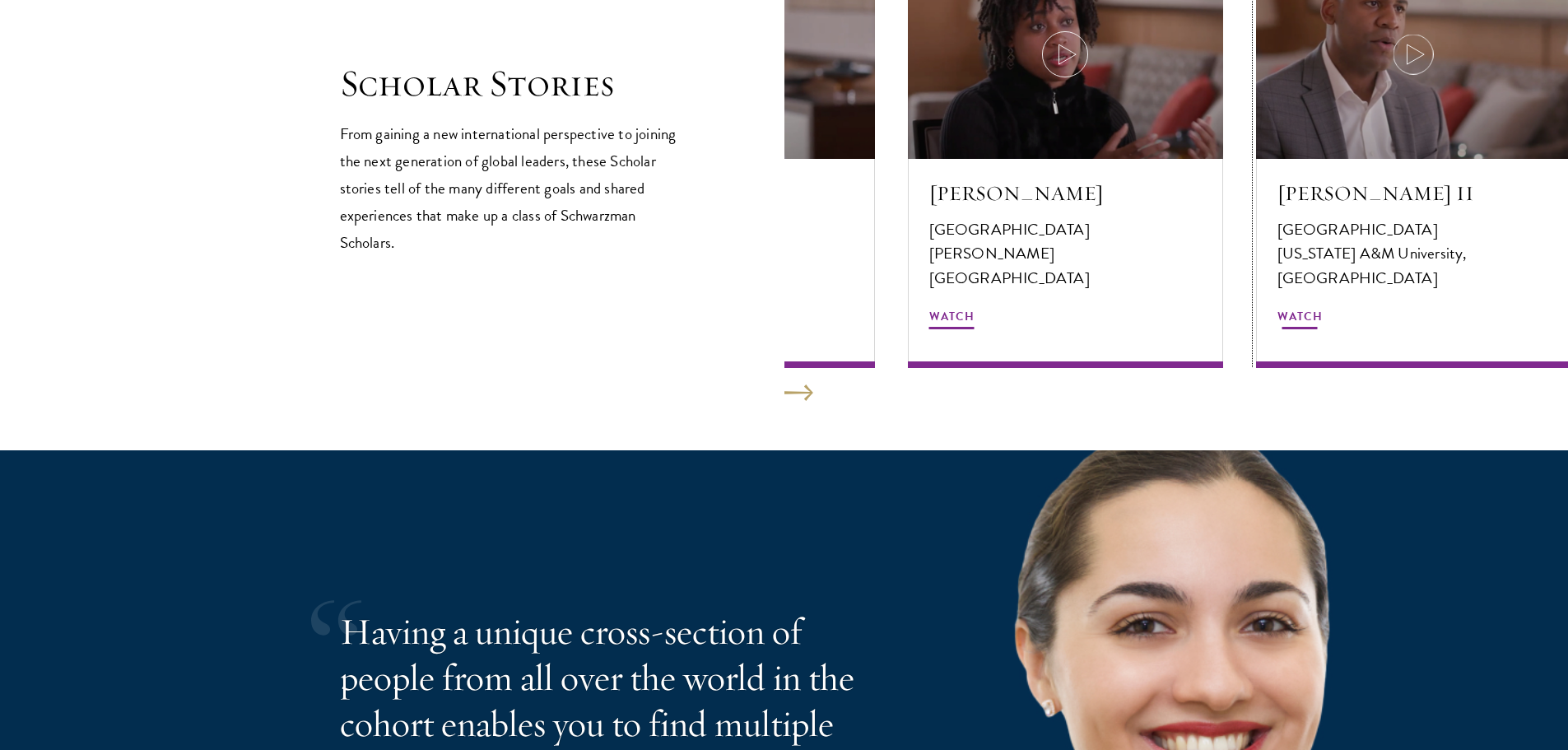
click at [1413, 63] on icon at bounding box center [1413, 54] width 46 height 46
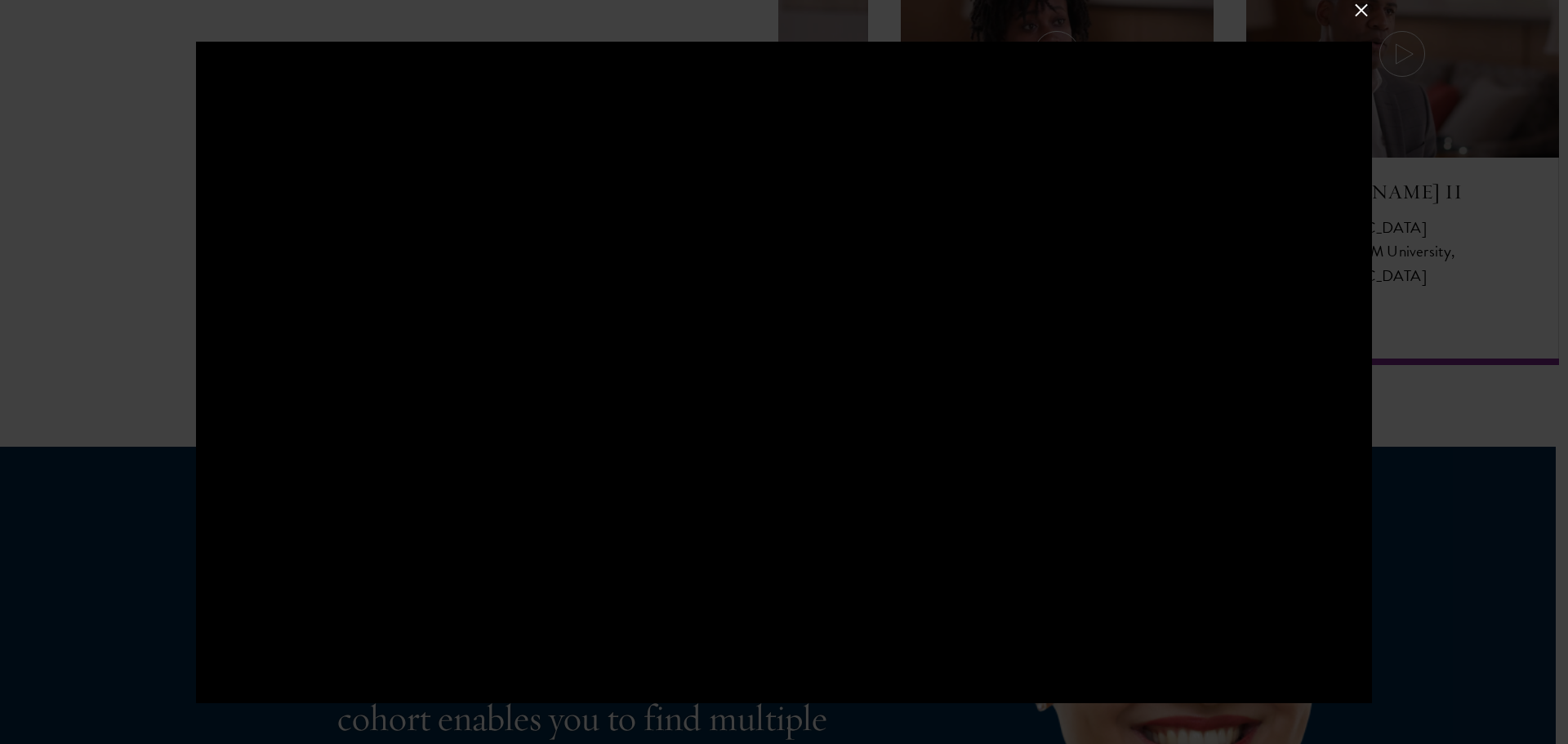
click at [1366, 15] on button at bounding box center [1361, 10] width 21 height 21
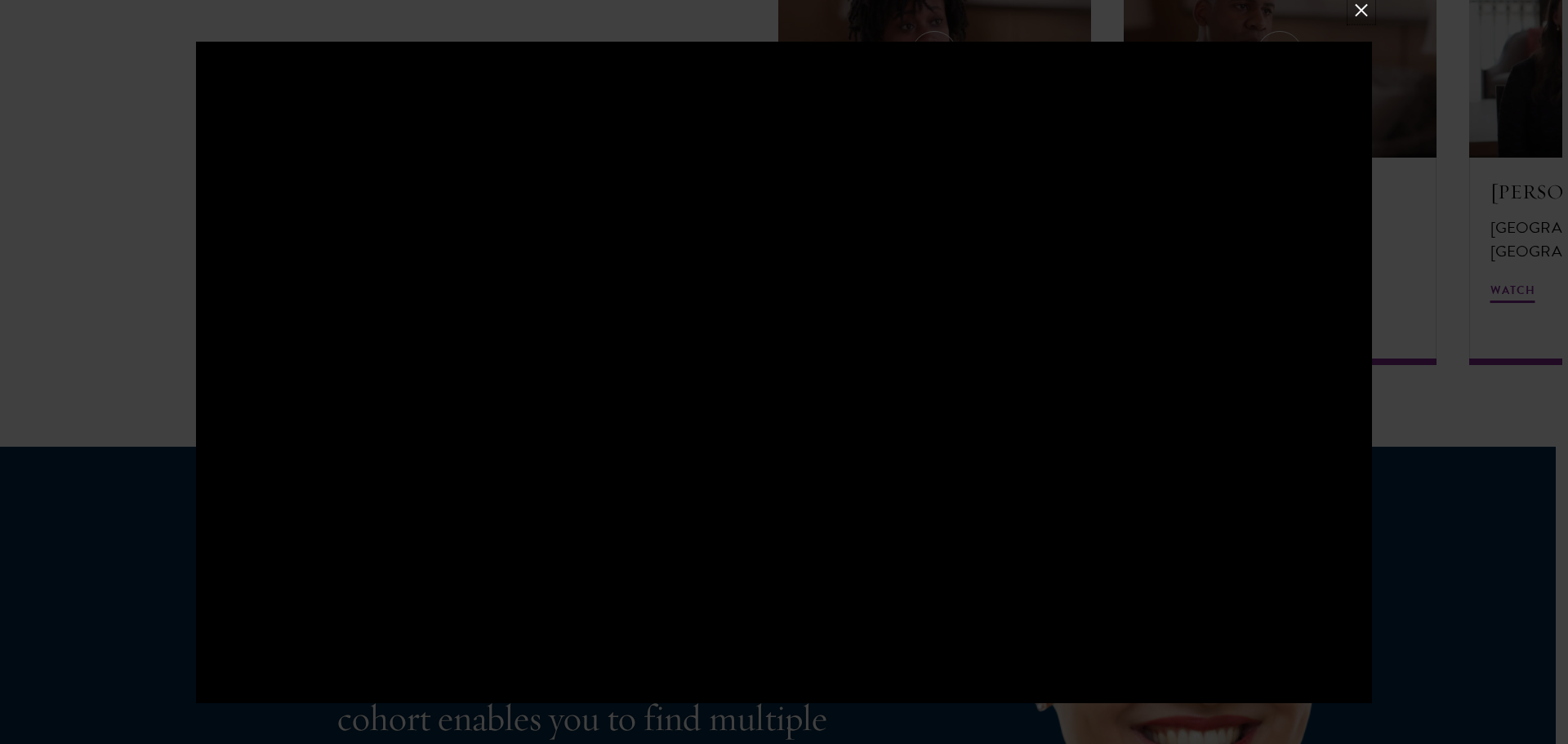
click at [1358, 17] on button at bounding box center [1361, 10] width 21 height 21
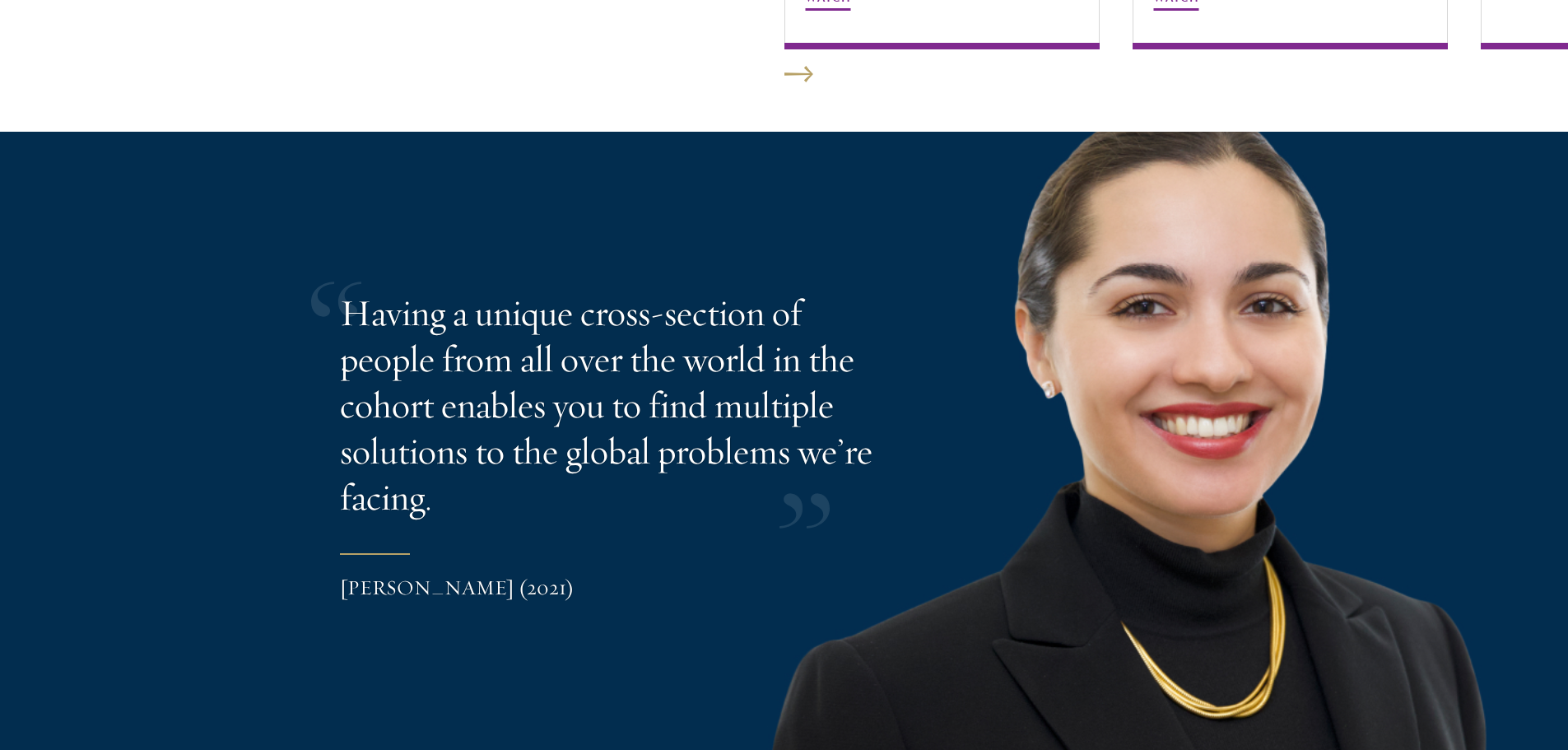
scroll to position [3323, 0]
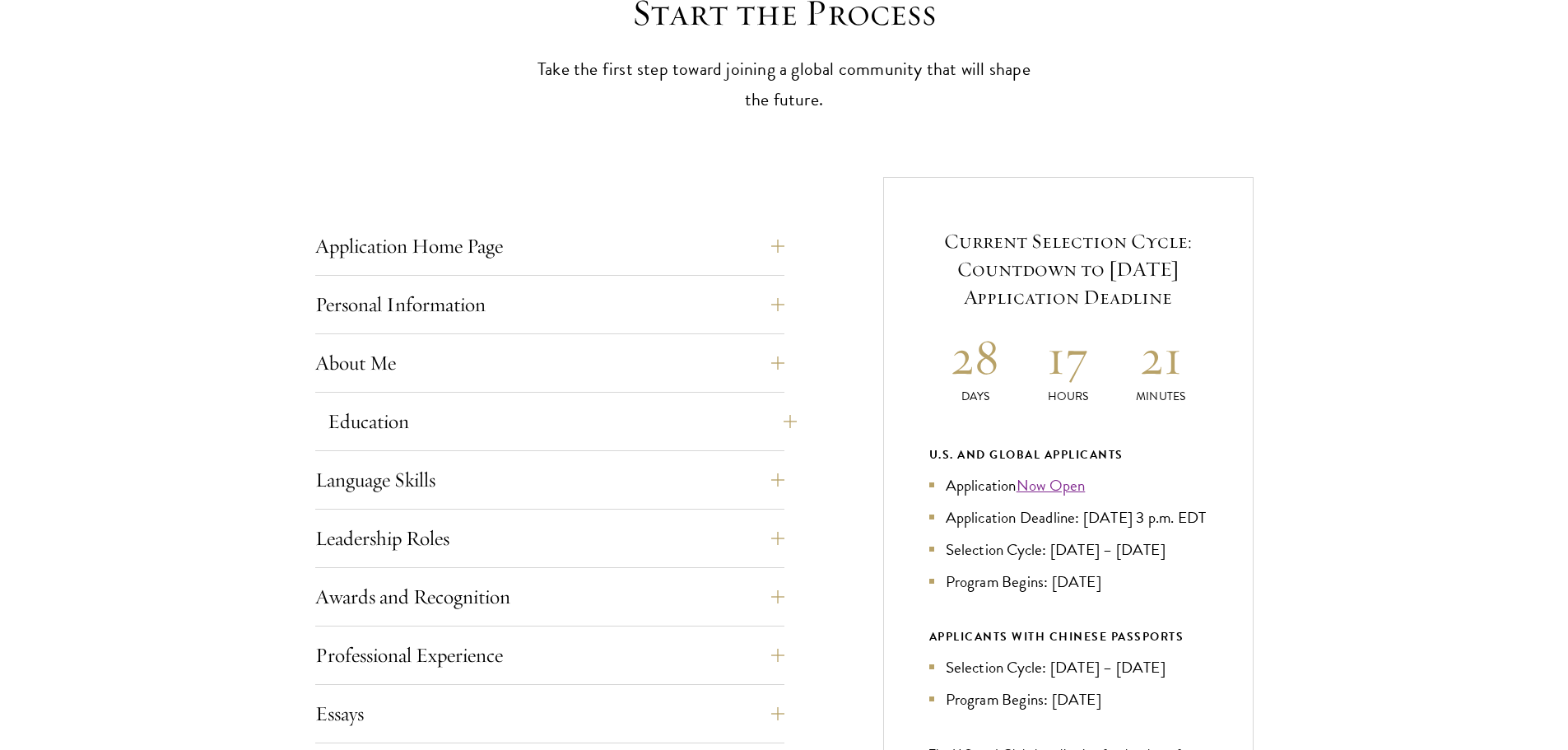
scroll to position [494, 0]
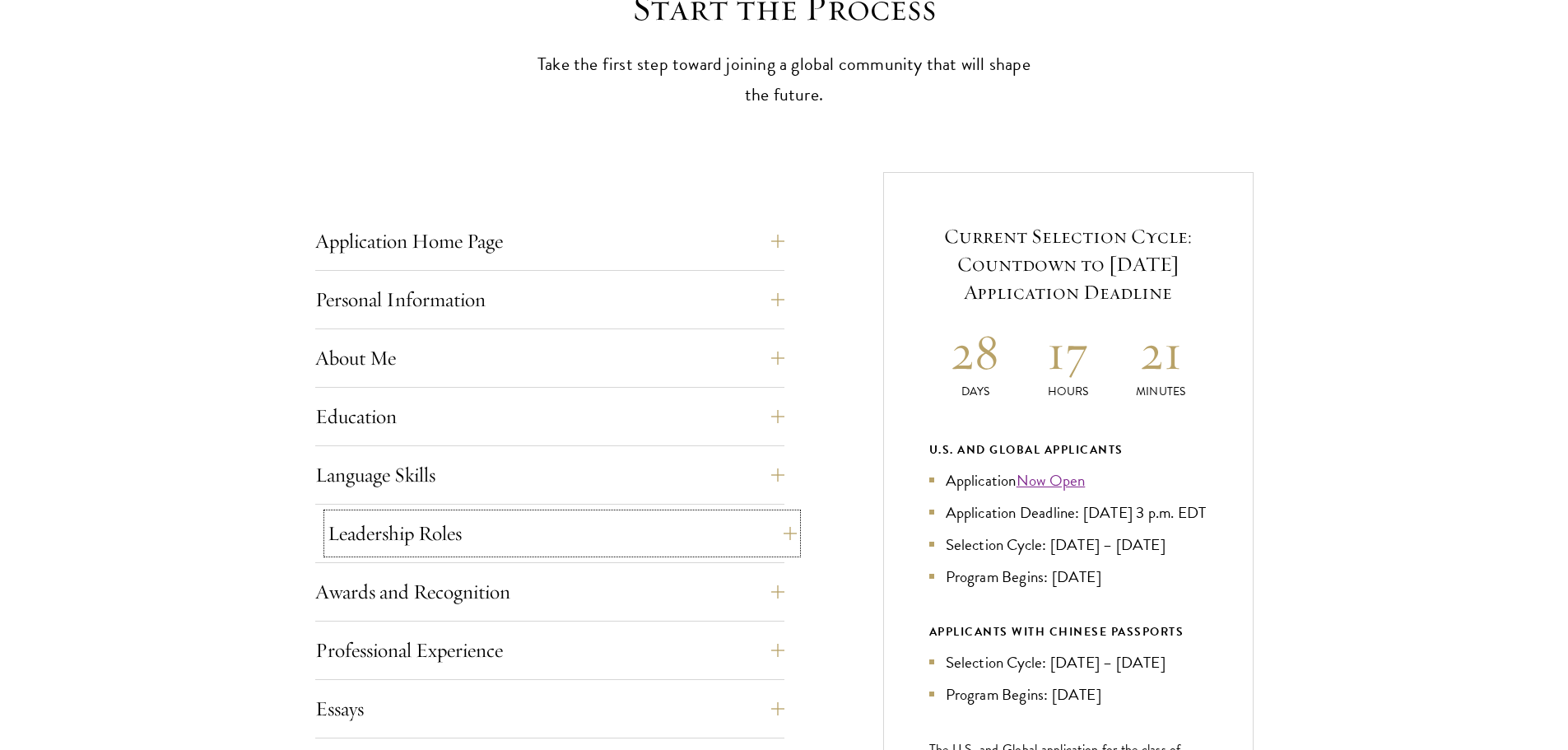
click at [413, 540] on button "Leadership Roles" at bounding box center [562, 533] width 469 height 40
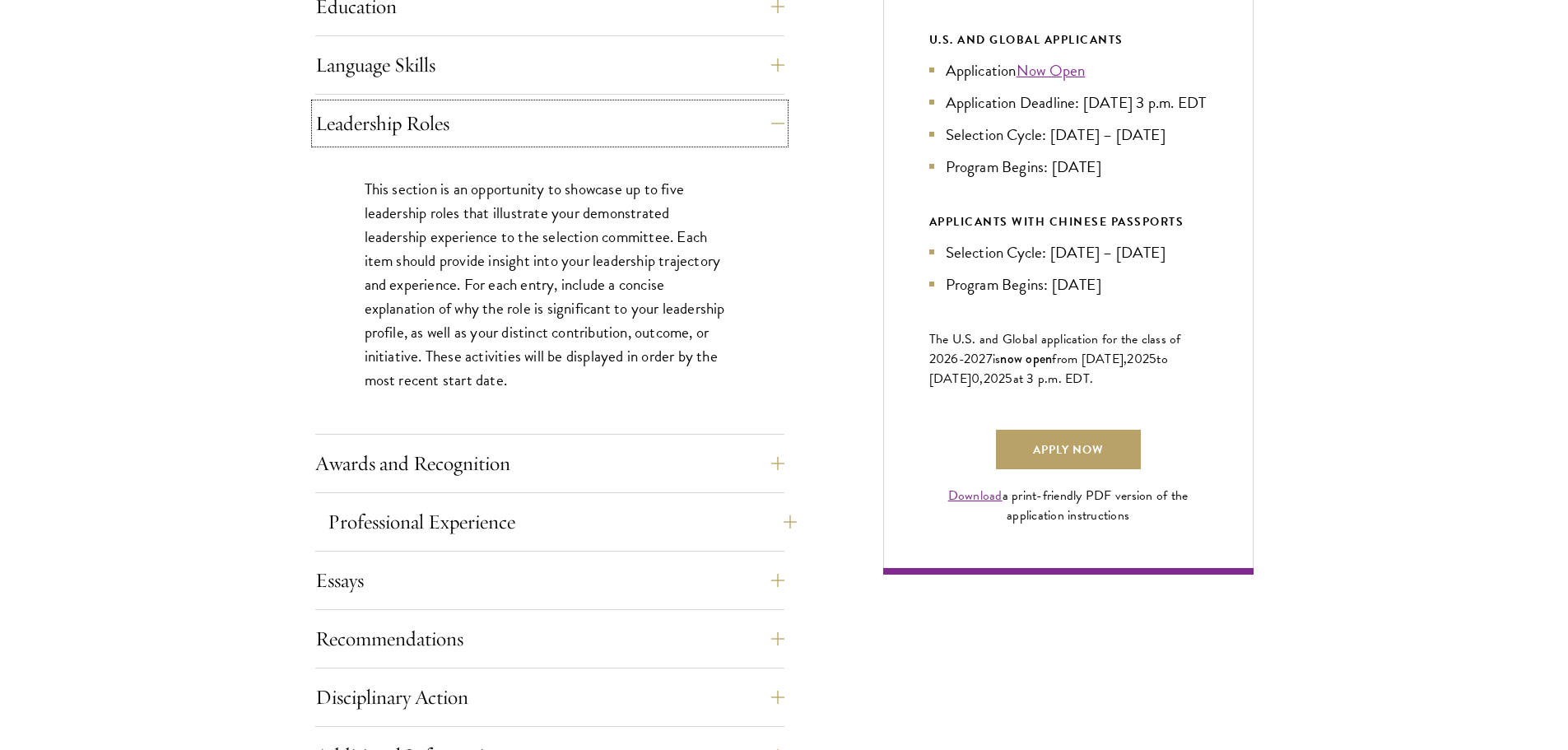
scroll to position [905, 0]
click at [425, 576] on button "Essays" at bounding box center [562, 579] width 469 height 40
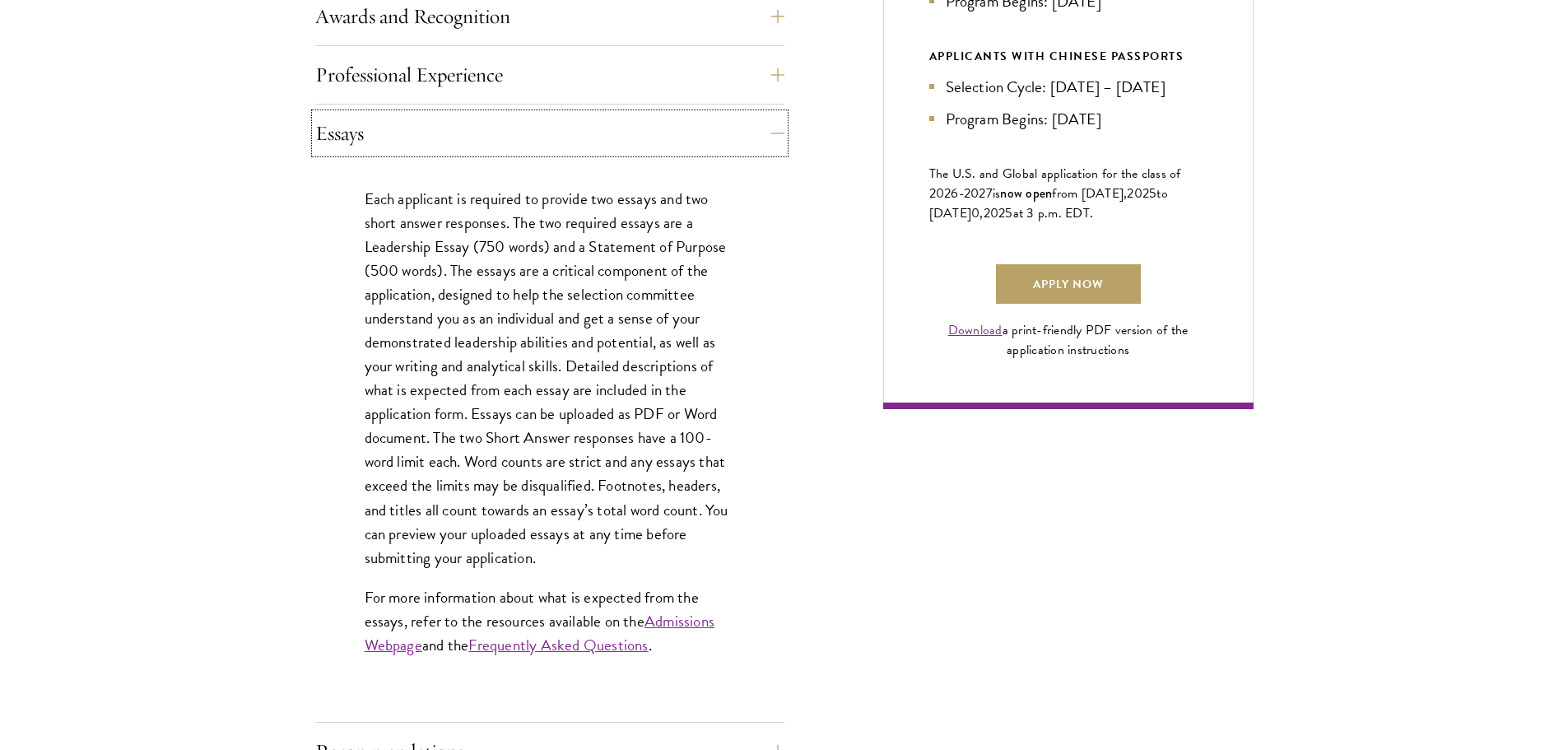
scroll to position [1070, 0]
click at [1057, 303] on link "Apply Now" at bounding box center [1068, 283] width 145 height 40
